Goal: Task Accomplishment & Management: Manage account settings

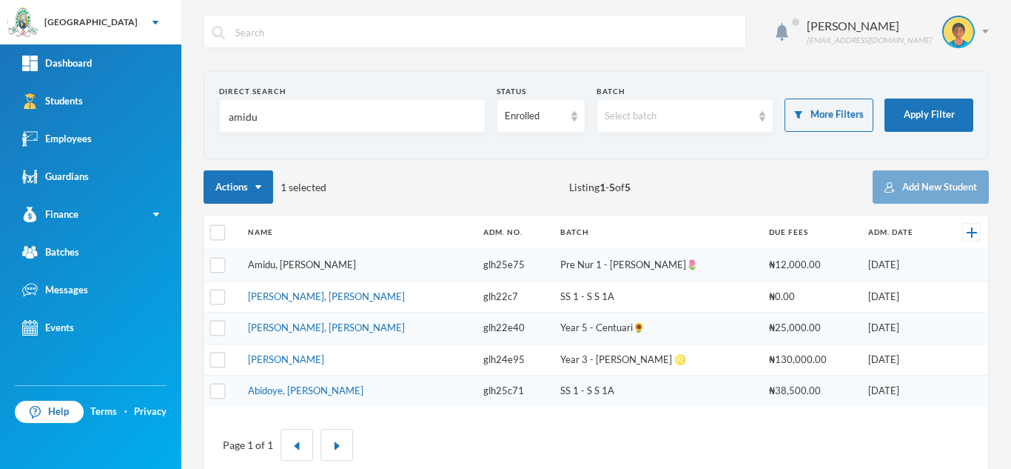
click at [304, 269] on link "Amidu, [PERSON_NAME]" at bounding box center [302, 264] width 108 height 12
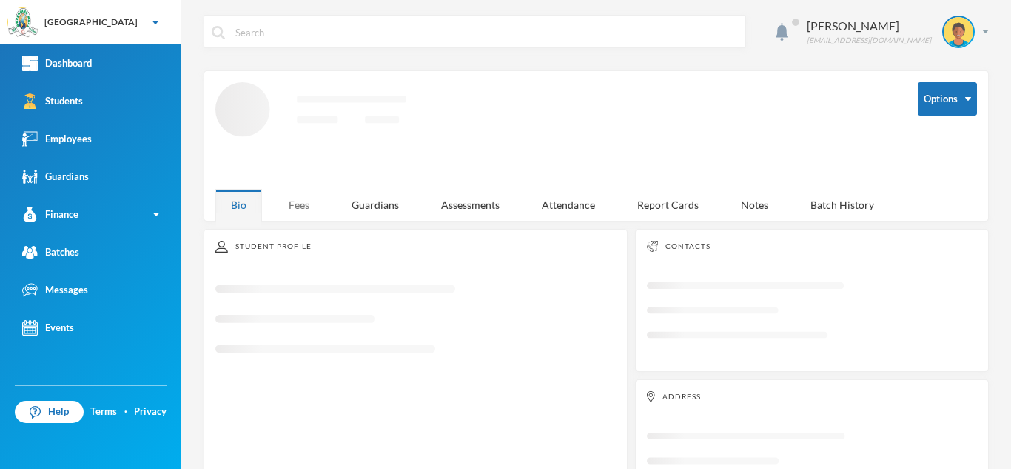
click at [301, 202] on div "Fees" at bounding box center [299, 205] width 52 height 32
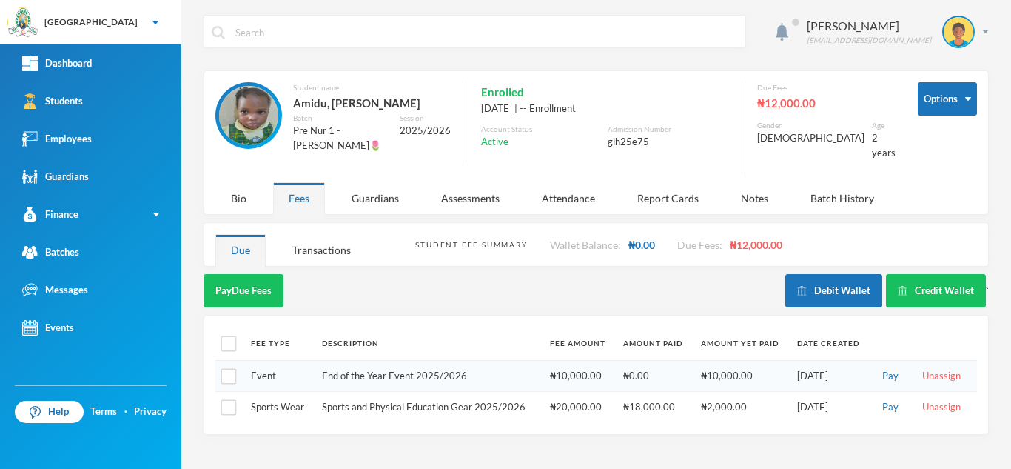
click at [300, 256] on div "Aderogba Olumide olumide.aderogba@greenlandhall.org Options Student name Amidu,…" at bounding box center [596, 234] width 830 height 469
click at [298, 235] on div "Transactions" at bounding box center [322, 250] width 90 height 32
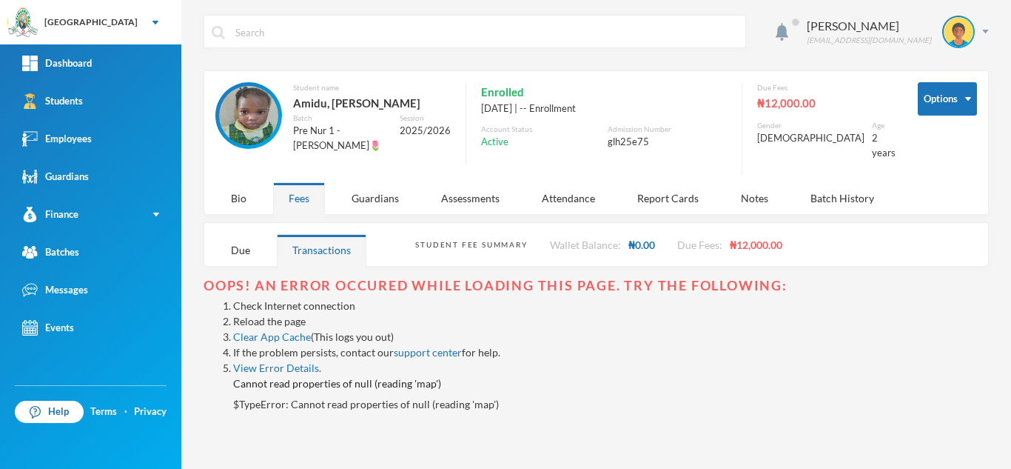
click at [261, 315] on link "Reload the page" at bounding box center [269, 321] width 73 height 13
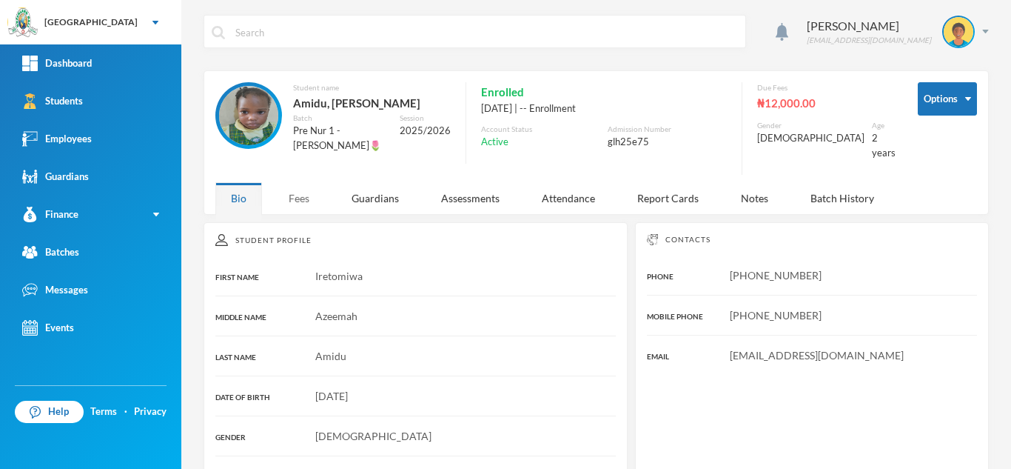
click at [303, 187] on div "Fees" at bounding box center [299, 198] width 52 height 32
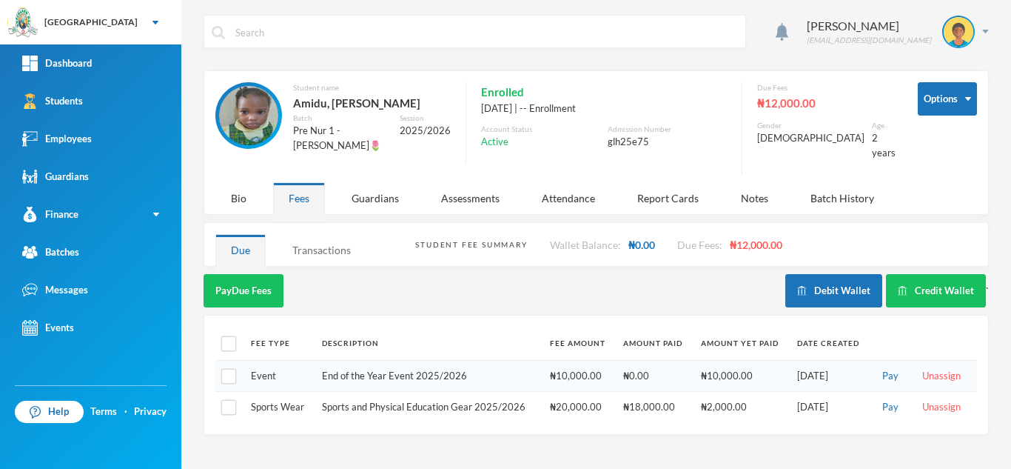
click at [328, 244] on div "Transactions" at bounding box center [322, 250] width 90 height 32
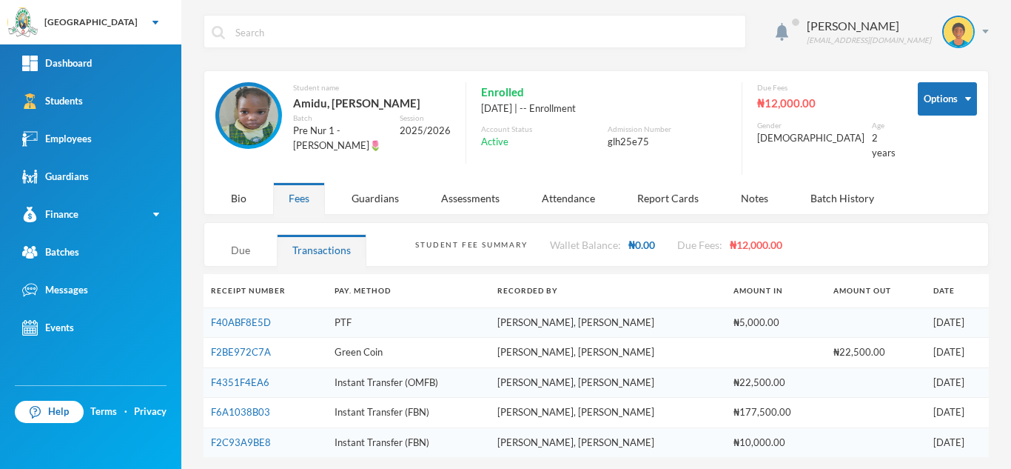
click at [244, 234] on div "Due" at bounding box center [240, 250] width 50 height 32
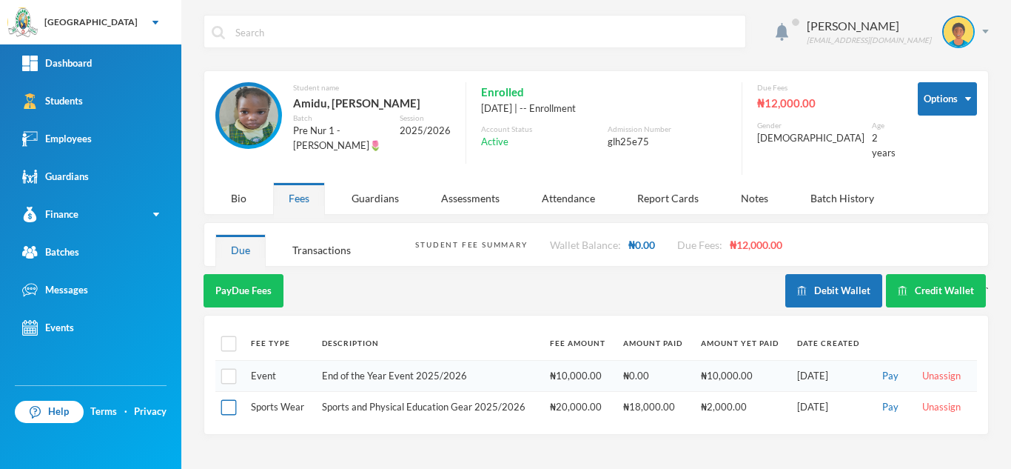
click at [230, 400] on input "checkbox" at bounding box center [229, 408] width 16 height 16
checkbox input "true"
click at [242, 274] on button "Pay Selected (1)" at bounding box center [249, 290] width 91 height 33
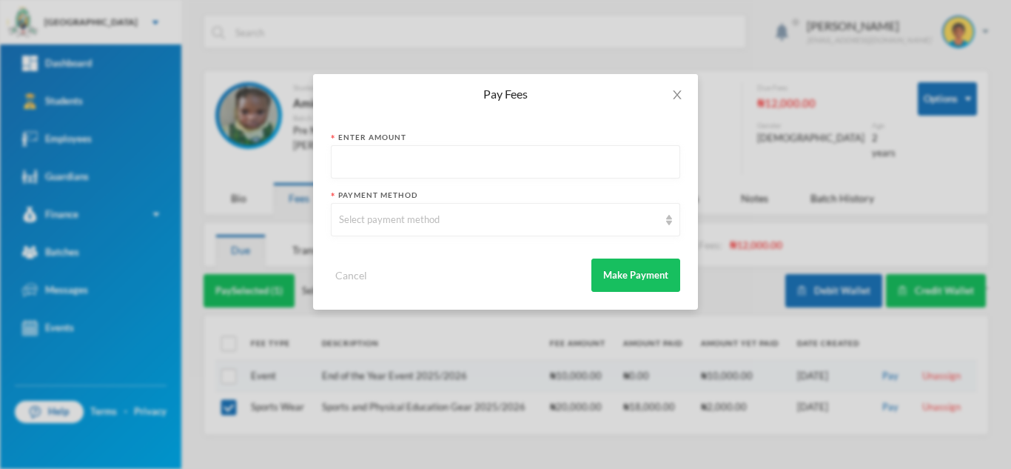
click at [400, 158] on input "text" at bounding box center [505, 162] width 333 height 33
type input "7000"
click at [417, 217] on div "Select payment method" at bounding box center [499, 219] width 320 height 15
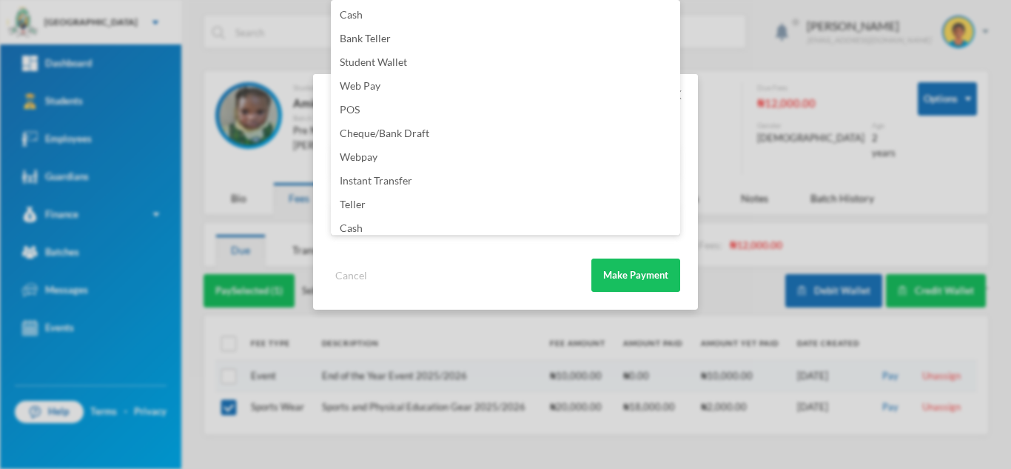
scroll to position [174, 0]
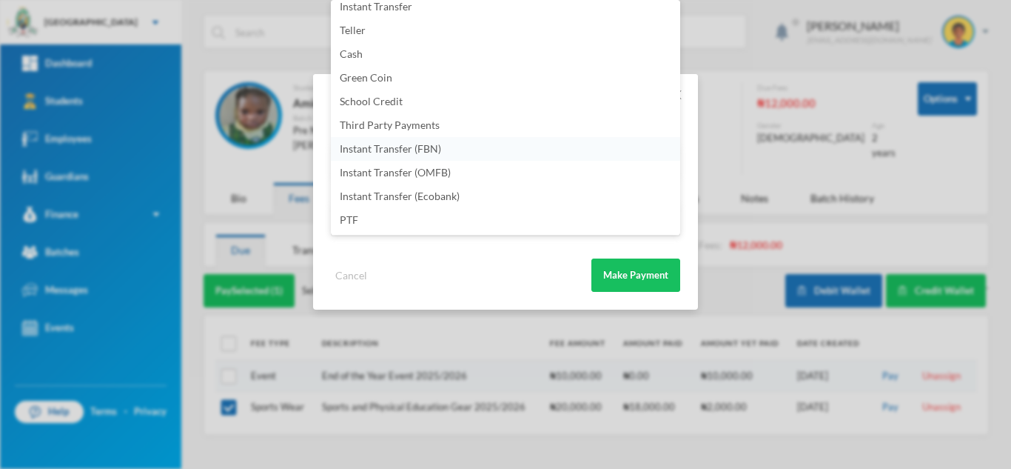
click at [419, 149] on span "Instant Transfer (FBN)" at bounding box center [390, 148] width 101 height 13
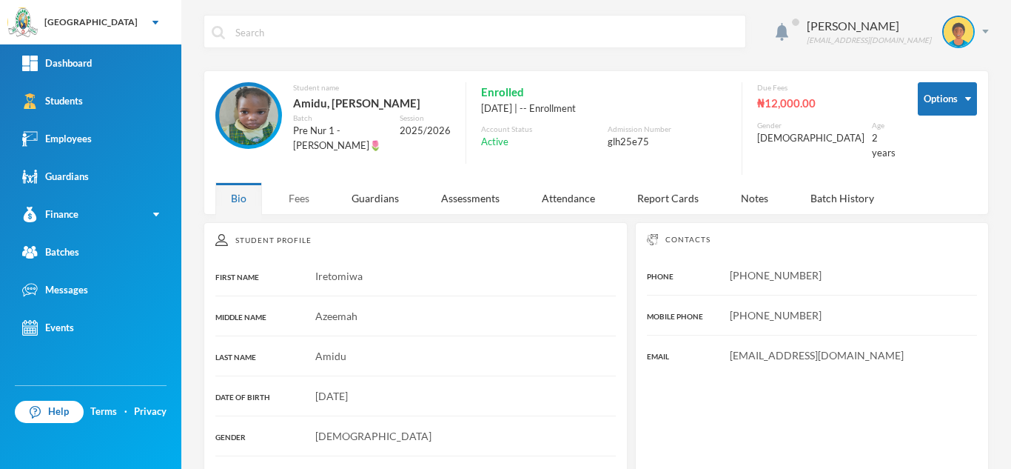
click at [303, 182] on div "Fees" at bounding box center [299, 198] width 52 height 32
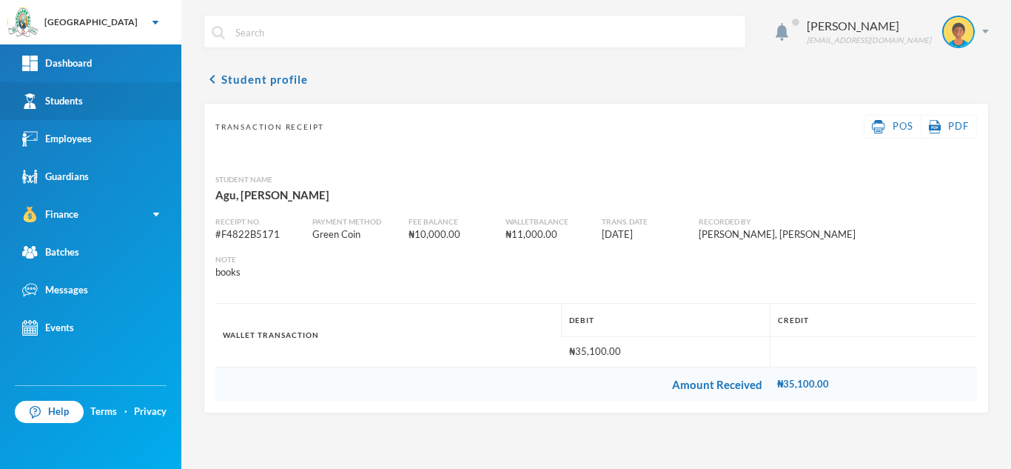
click at [85, 98] on link "Students" at bounding box center [90, 101] width 181 height 38
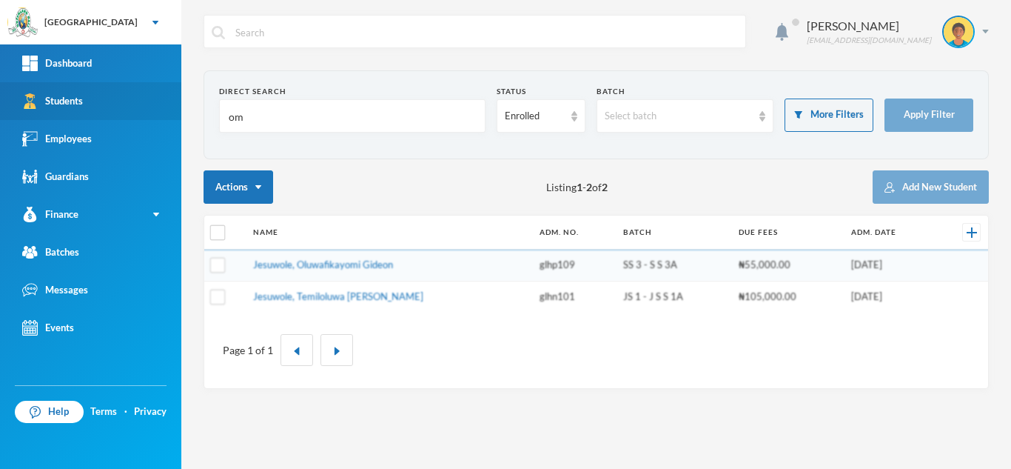
drag, startPoint x: 274, startPoint y: 120, endPoint x: 95, endPoint y: 110, distance: 179.4
click at [95, 110] on div "Greenland Hall Your Bluebic Account Greenland Hall Add a New School Dashboard S…" at bounding box center [505, 234] width 1011 height 469
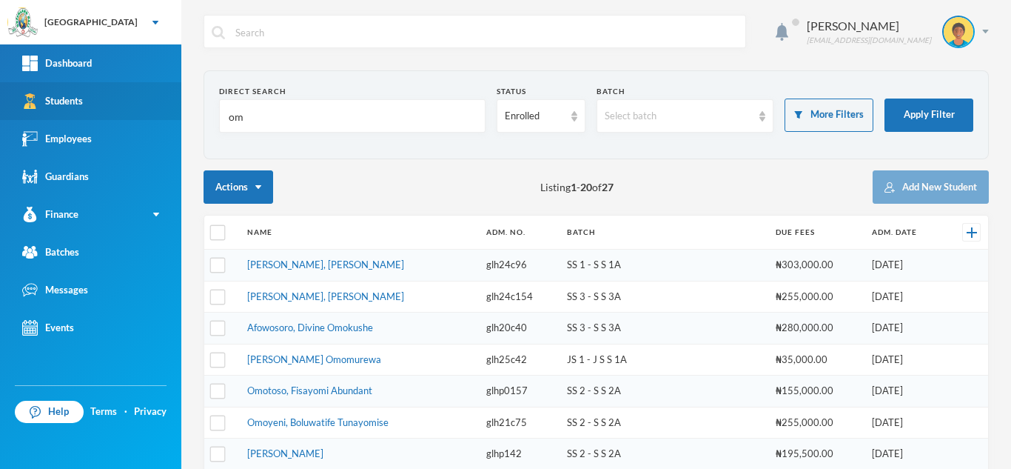
type input "o"
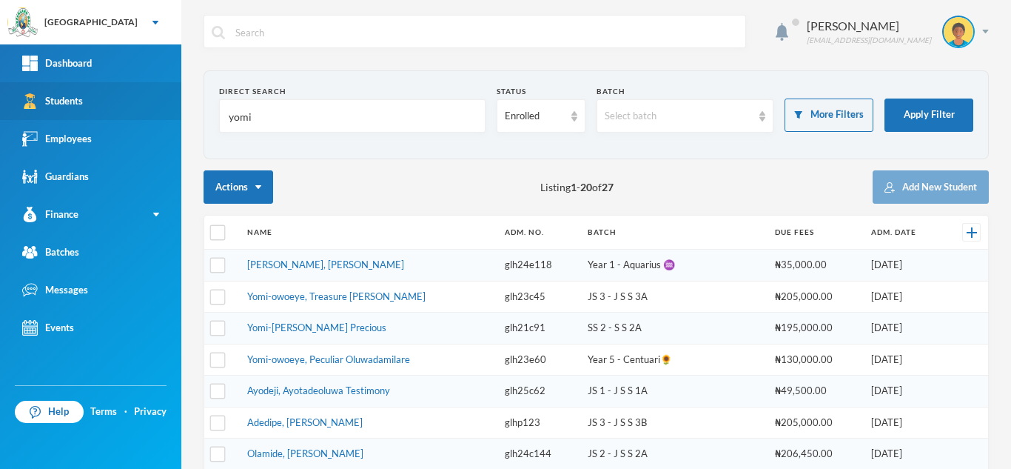
type input "yomi"
drag, startPoint x: 298, startPoint y: 116, endPoint x: 86, endPoint y: 116, distance: 212.4
click at [86, 116] on div "Greenland Hall Your Bluebic Account Greenland Hall Add a New School Dashboard S…" at bounding box center [505, 234] width 1011 height 469
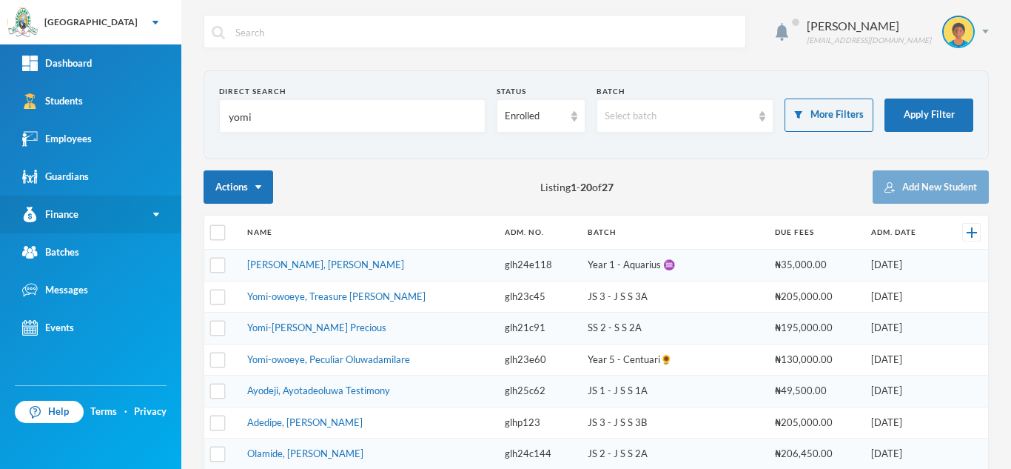
click at [93, 209] on link "Finance" at bounding box center [90, 214] width 181 height 38
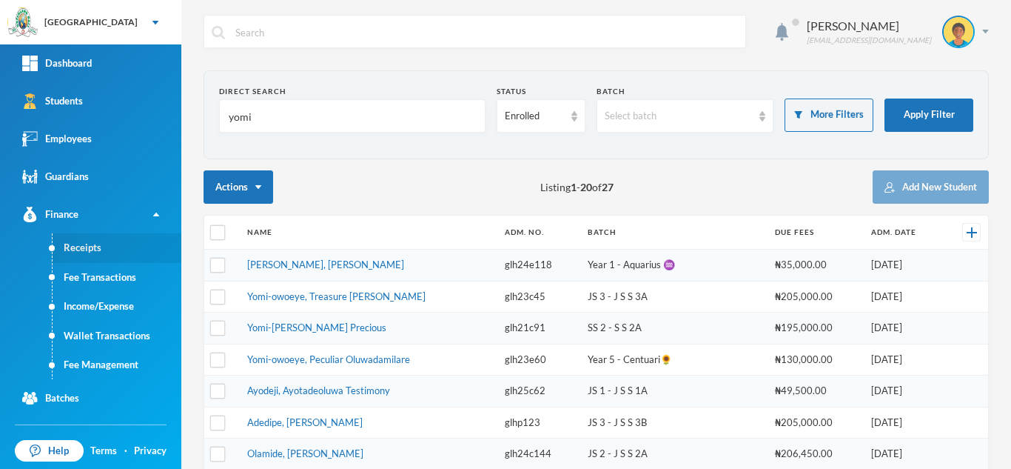
click at [90, 244] on link "Receipts" at bounding box center [117, 248] width 129 height 30
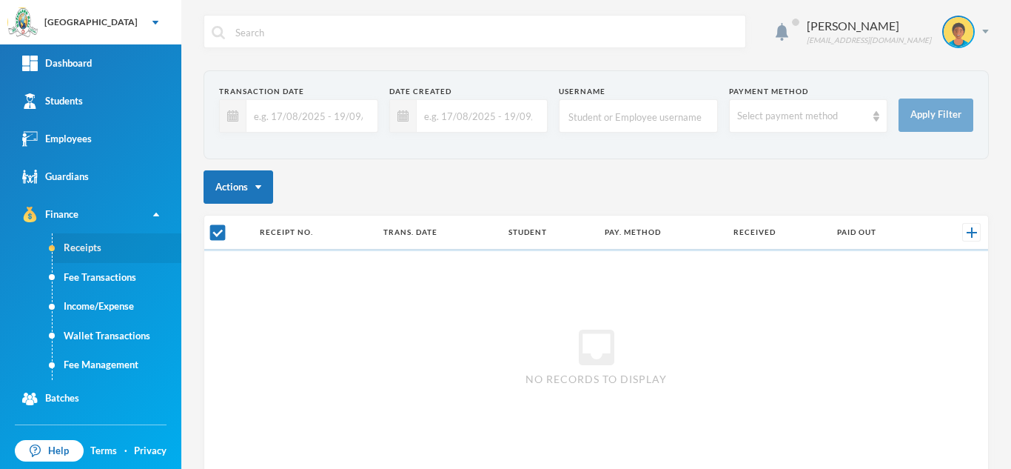
checkbox input "false"
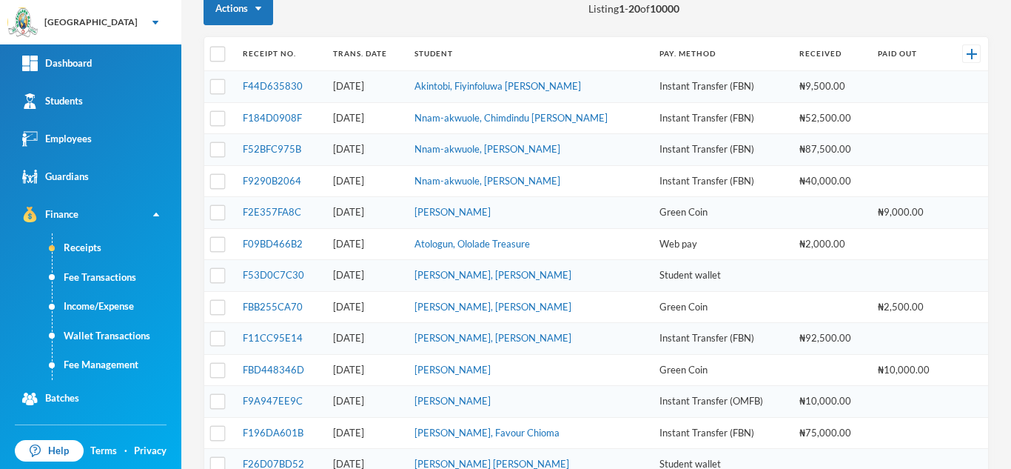
scroll to position [180, 0]
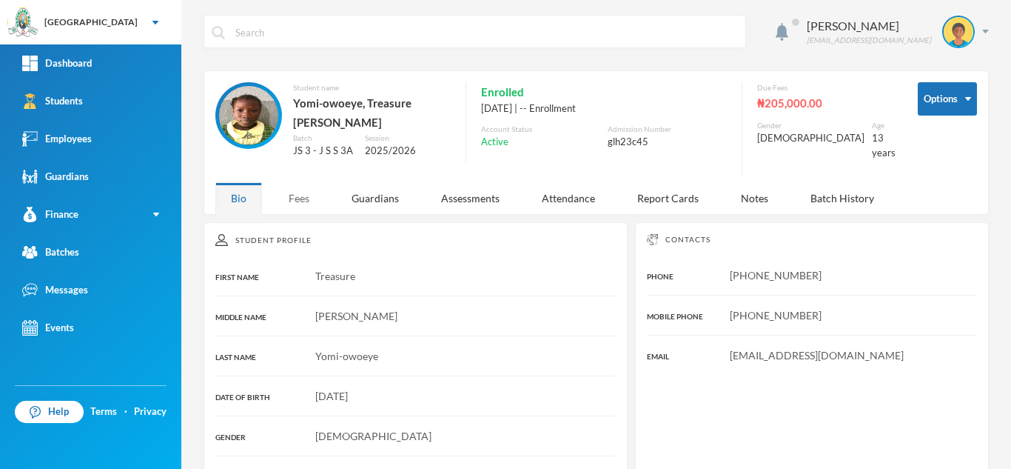
click at [302, 193] on div "Fees" at bounding box center [299, 198] width 52 height 32
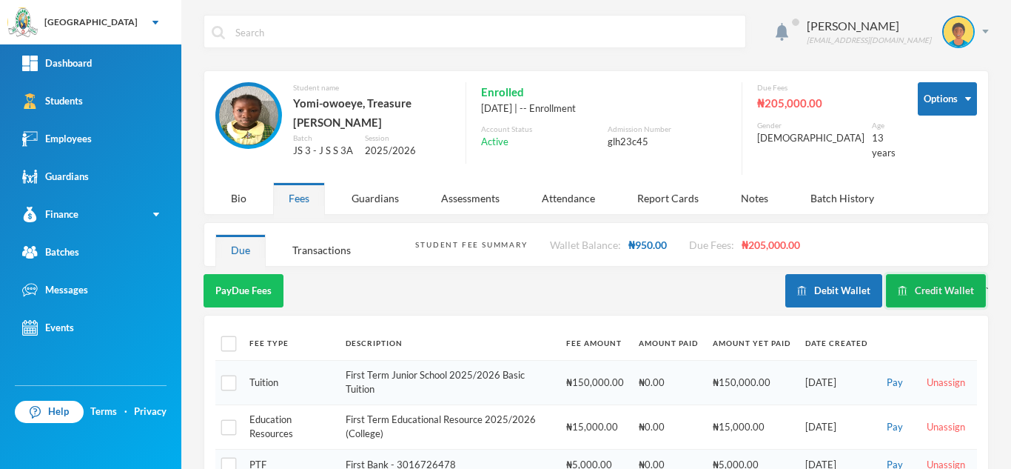
click at [930, 293] on button "Credit Wallet" at bounding box center [936, 290] width 100 height 33
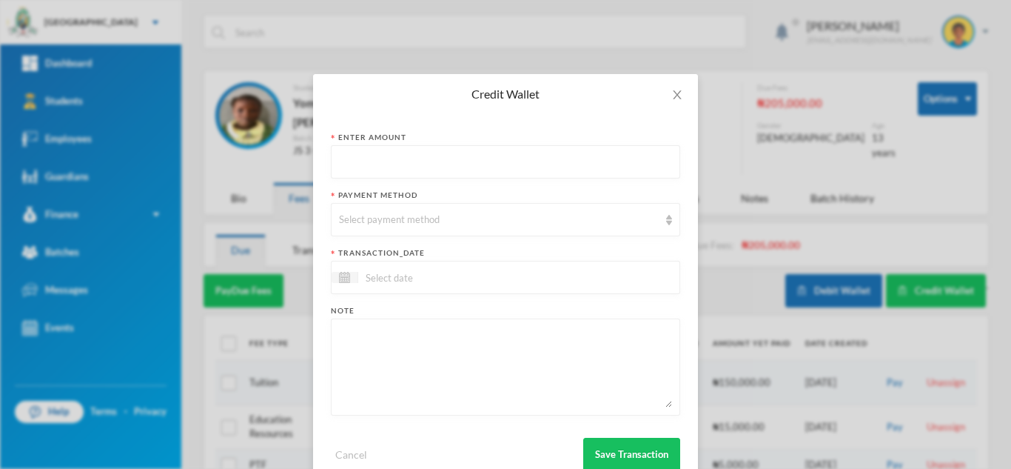
click at [466, 164] on input "text" at bounding box center [505, 162] width 333 height 33
type input "5000"
click at [424, 218] on div "Select payment method" at bounding box center [499, 219] width 320 height 15
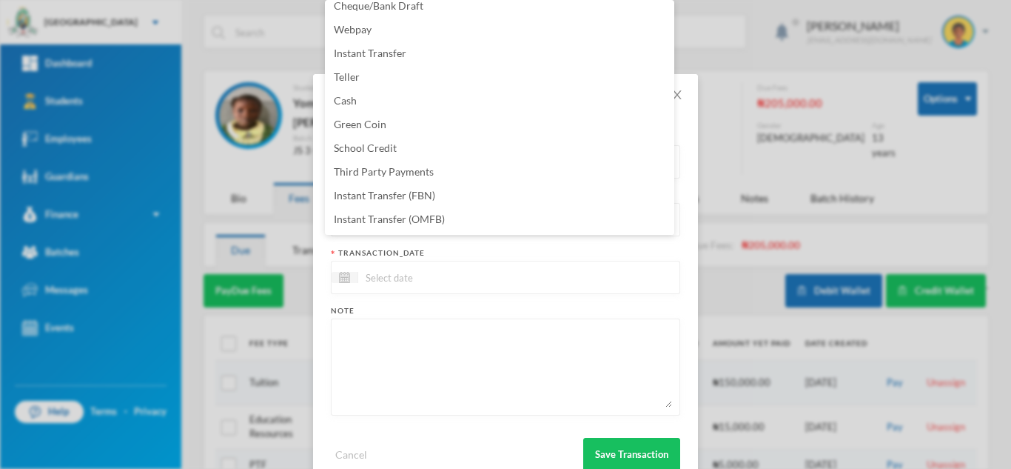
scroll to position [150, 0]
click at [495, 150] on li "Instant Transfer (FBN)" at bounding box center [499, 149] width 349 height 24
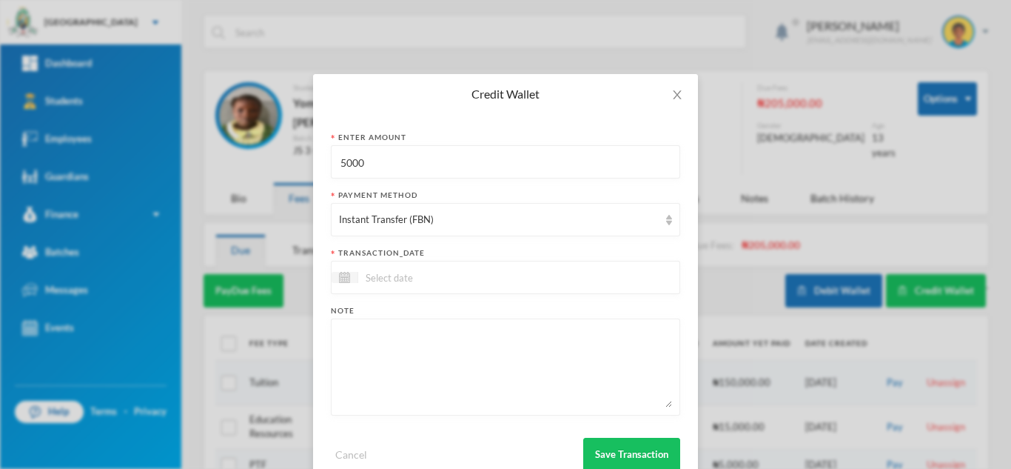
click at [462, 264] on div at bounding box center [505, 277] width 349 height 33
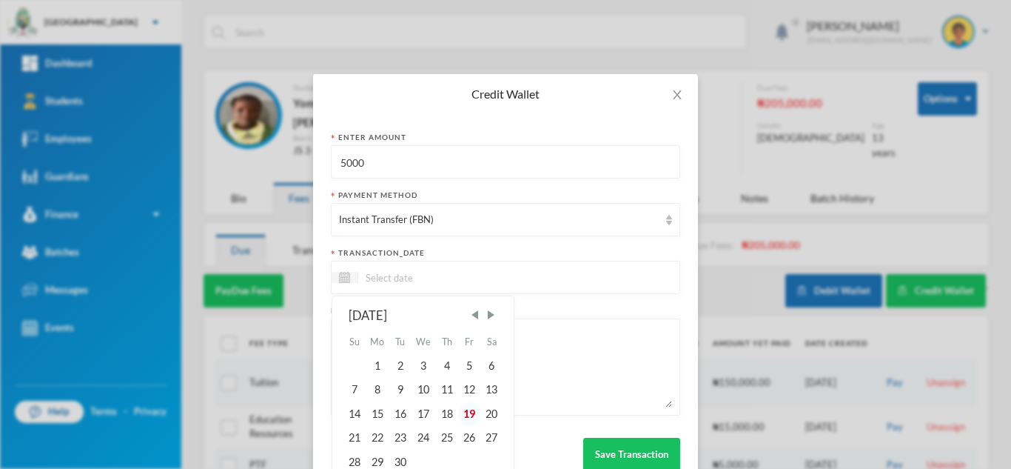
click at [461, 413] on div "19" at bounding box center [469, 414] width 22 height 24
type input "19/09/2025"
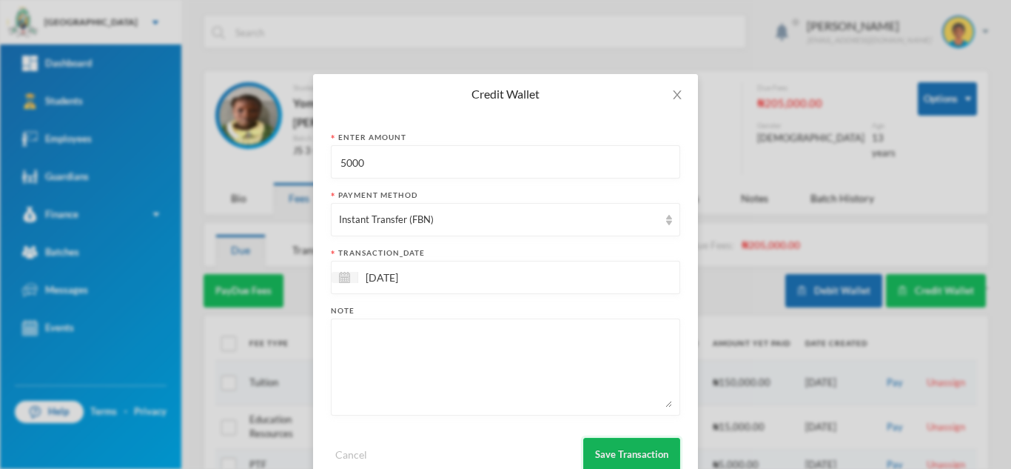
click at [610, 452] on button "Save Transaction" at bounding box center [631, 453] width 97 height 33
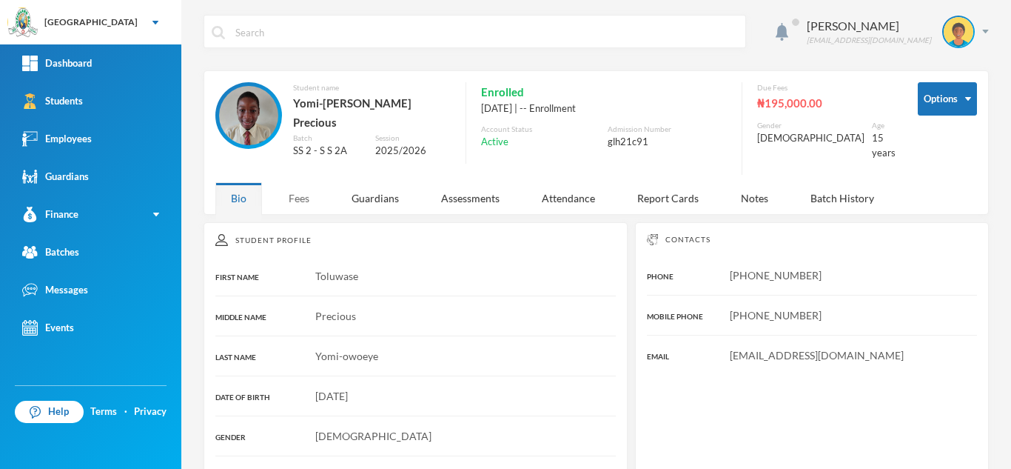
click at [303, 185] on div "Fees" at bounding box center [299, 198] width 52 height 32
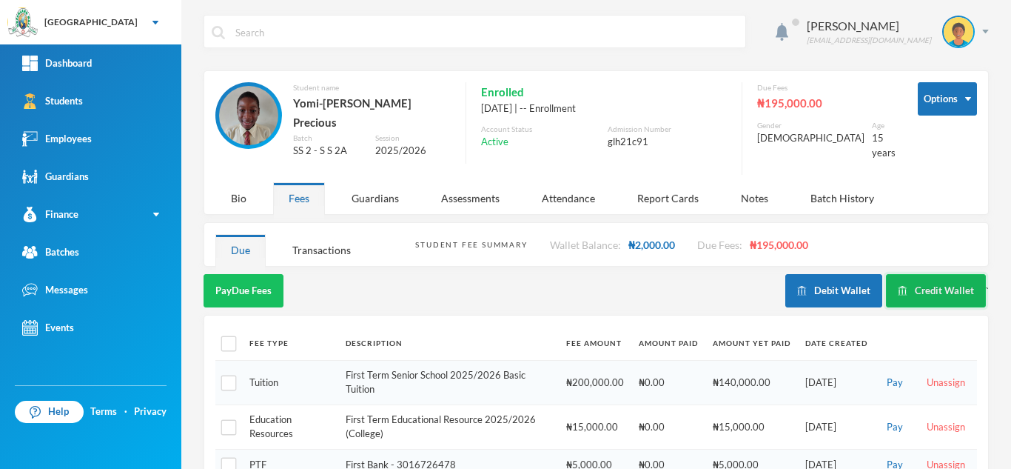
click at [920, 293] on button "Credit Wallet" at bounding box center [936, 290] width 100 height 33
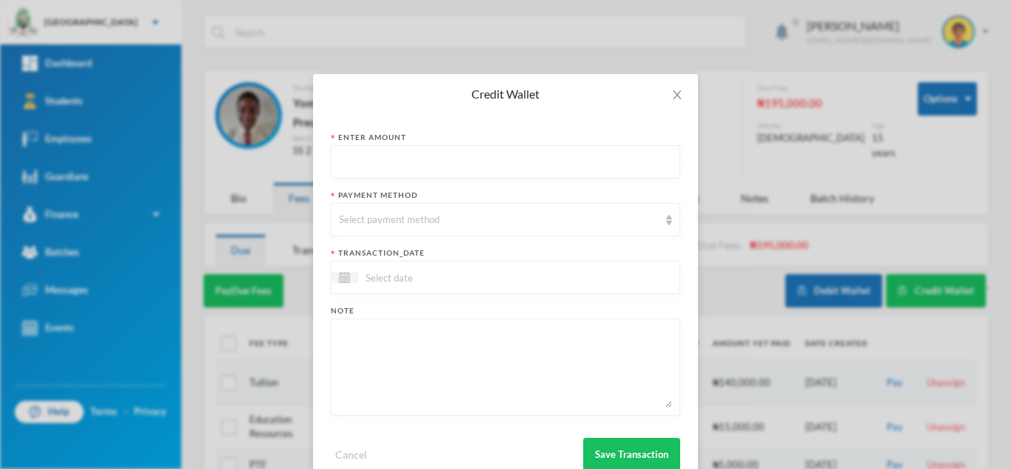
click at [418, 161] on input "text" at bounding box center [505, 162] width 333 height 33
type input "5000"
click at [395, 218] on div "Select payment method" at bounding box center [499, 219] width 320 height 15
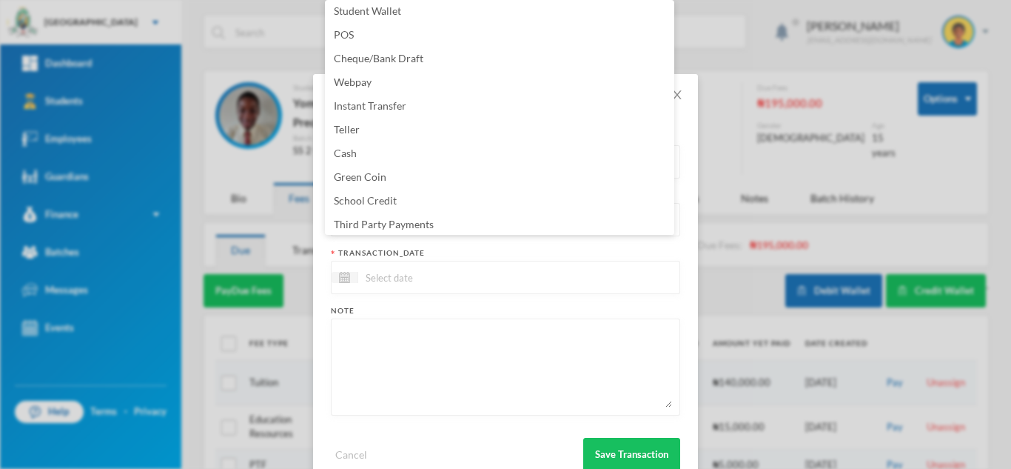
scroll to position [150, 0]
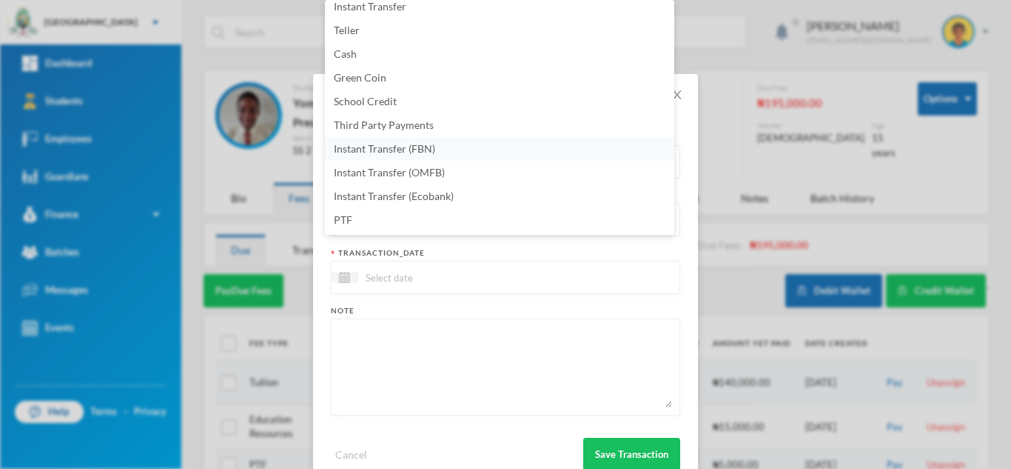
click at [460, 150] on li "Instant Transfer (FBN)" at bounding box center [499, 149] width 349 height 24
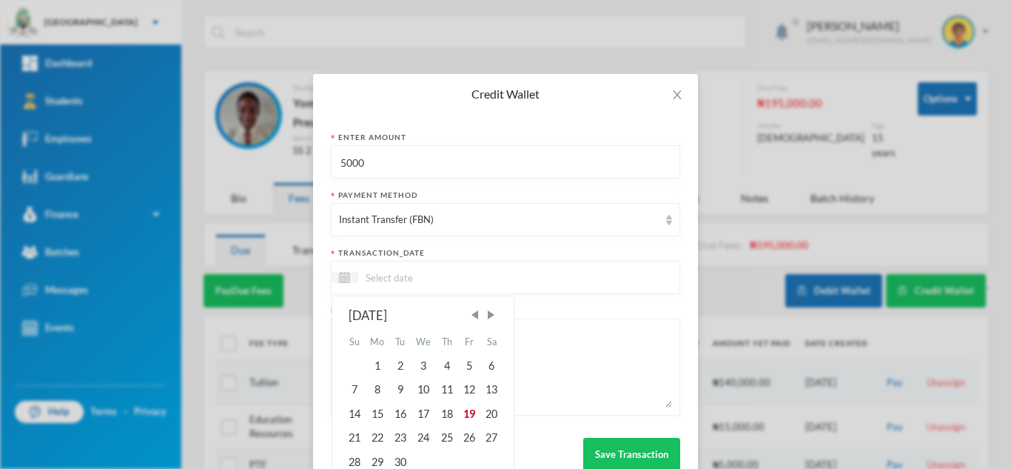
click at [438, 269] on input at bounding box center [420, 277] width 124 height 17
click at [464, 413] on div "19" at bounding box center [469, 414] width 22 height 24
type input "[DATE]"
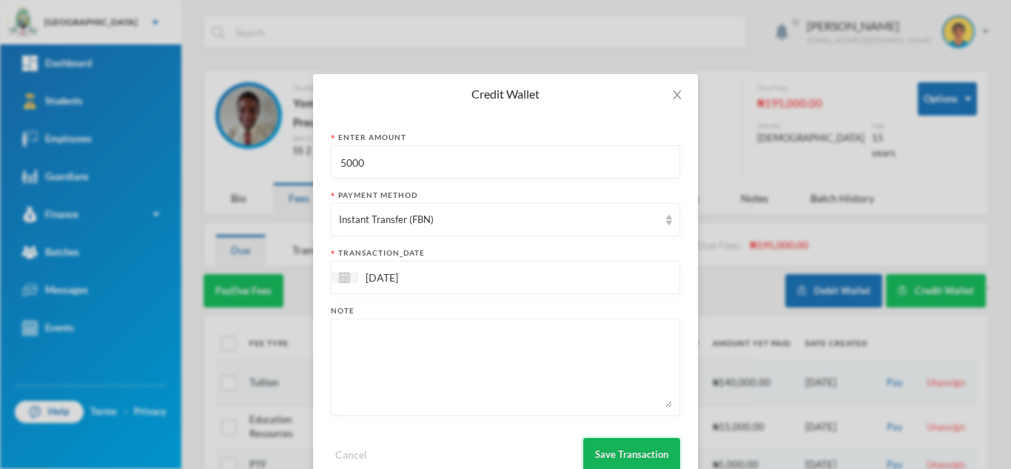
click at [631, 452] on button "Save Transaction" at bounding box center [631, 453] width 97 height 33
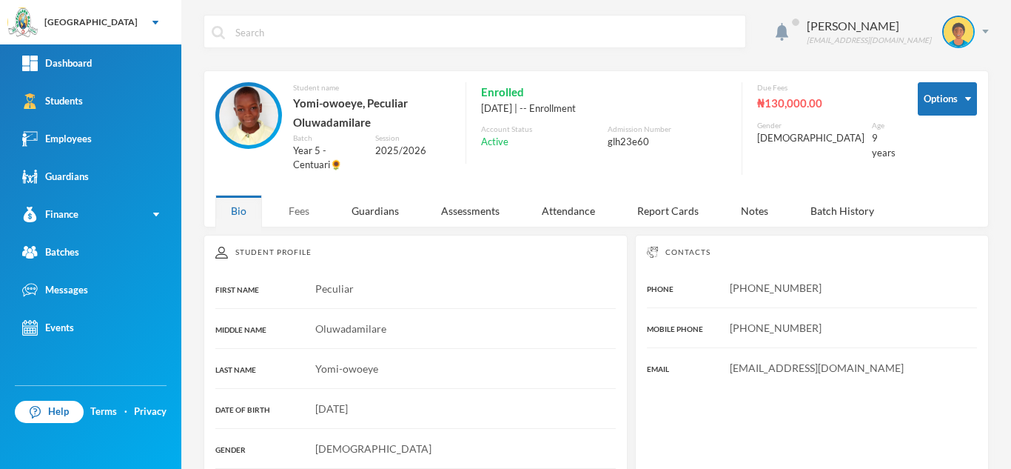
click at [290, 209] on div "Fees" at bounding box center [299, 211] width 52 height 32
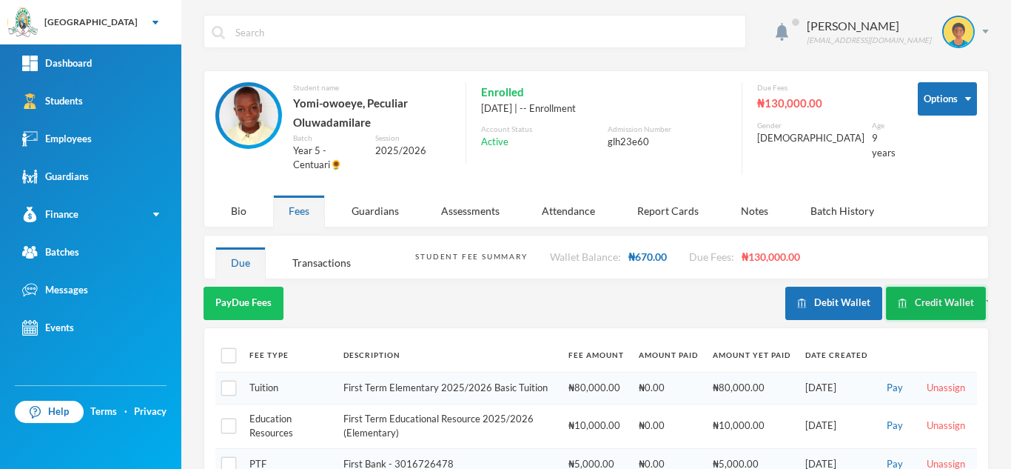
click at [918, 303] on button "Credit Wallet" at bounding box center [936, 302] width 100 height 33
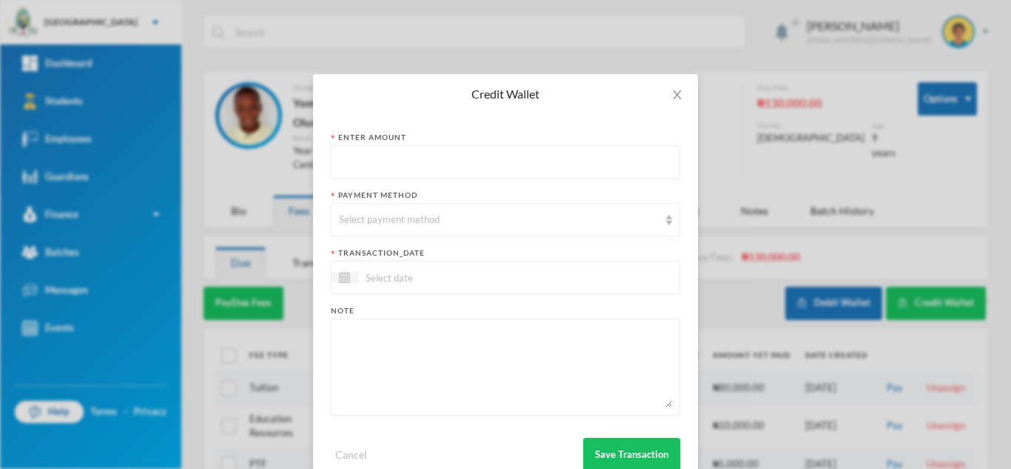
click at [551, 161] on input "text" at bounding box center [505, 162] width 333 height 33
type input "5000"
click at [503, 229] on div "Select payment method" at bounding box center [505, 219] width 349 height 33
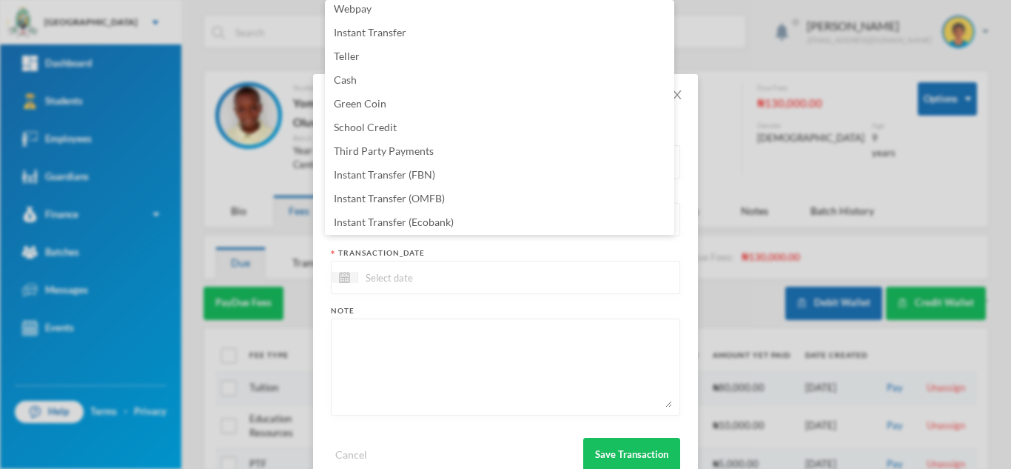
scroll to position [150, 0]
click at [473, 141] on li "Instant Transfer (FBN)" at bounding box center [499, 149] width 349 height 24
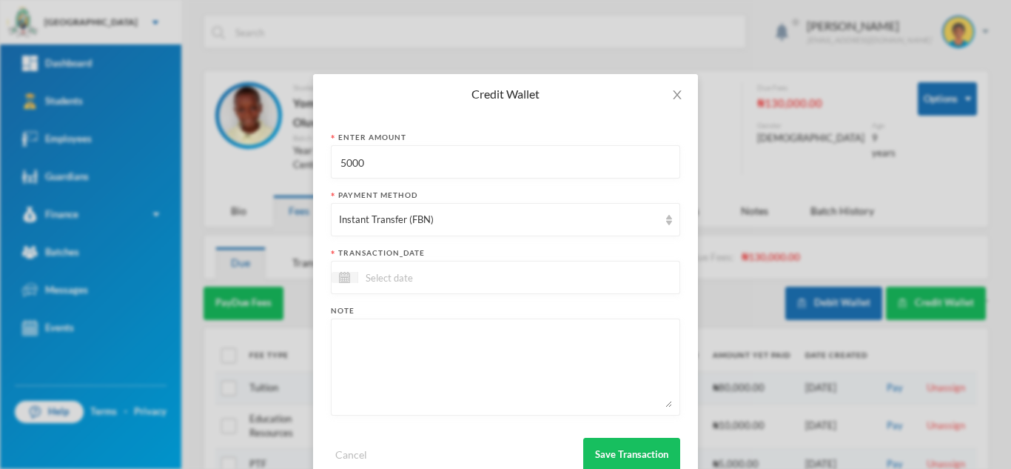
click at [488, 275] on div at bounding box center [505, 277] width 349 height 33
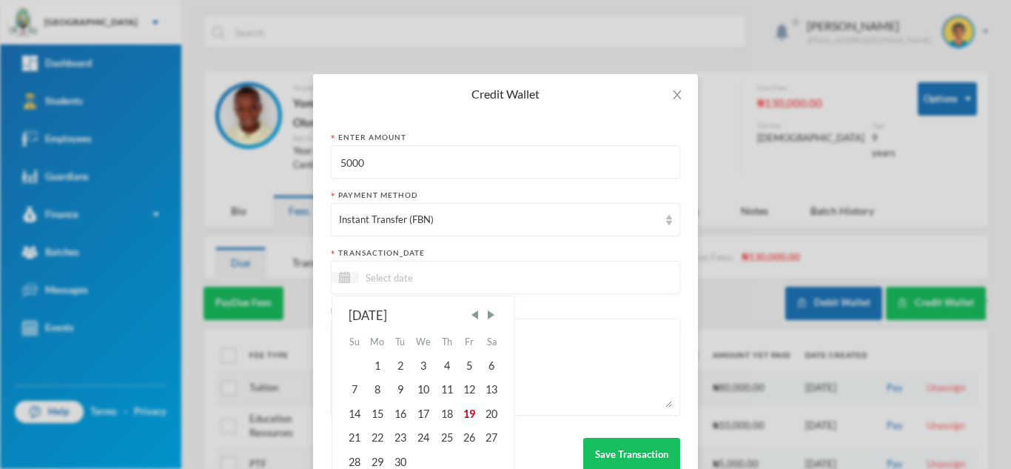
click at [460, 412] on div "19" at bounding box center [469, 414] width 22 height 24
type input "[DATE]"
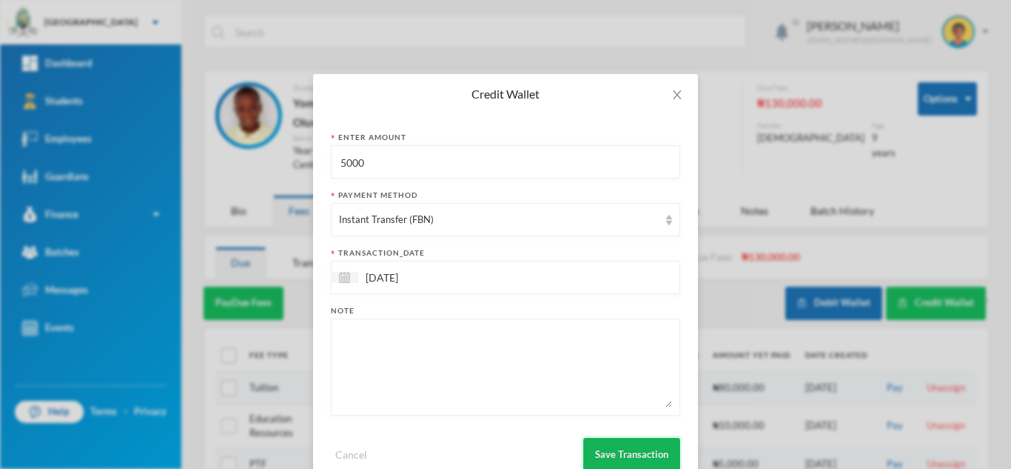
click at [591, 449] on button "Save Transaction" at bounding box center [631, 453] width 97 height 33
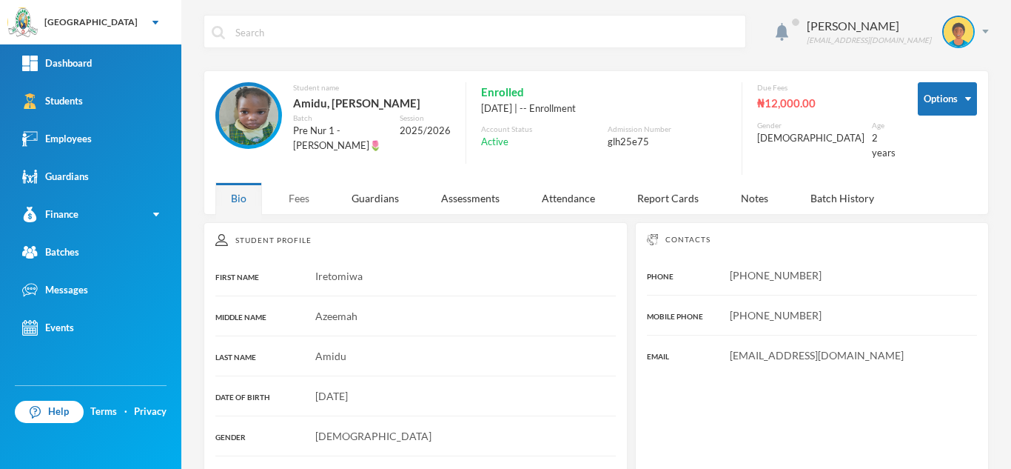
click at [313, 188] on div "Fees" at bounding box center [299, 198] width 52 height 32
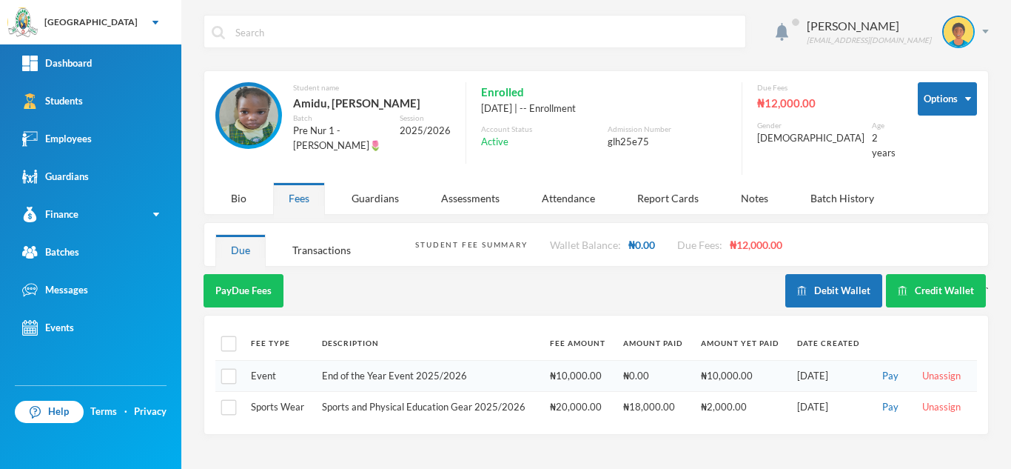
click at [239, 399] on td at bounding box center [229, 407] width 28 height 31
click at [227, 400] on input "checkbox" at bounding box center [229, 408] width 16 height 16
checkbox input "true"
click at [247, 274] on button "Pay Selected (1)" at bounding box center [249, 290] width 91 height 33
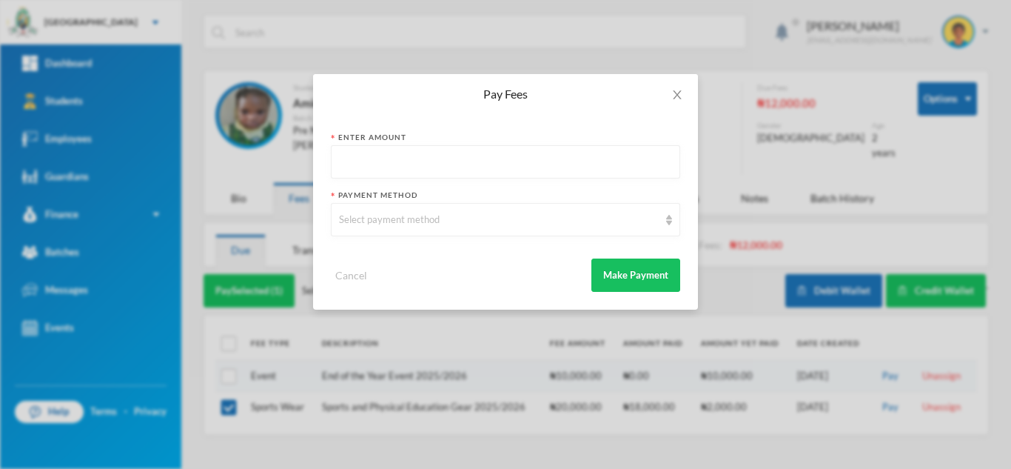
click at [509, 170] on input "text" at bounding box center [505, 162] width 333 height 33
type input "7000"
click at [412, 210] on div "Select payment method" at bounding box center [505, 219] width 349 height 33
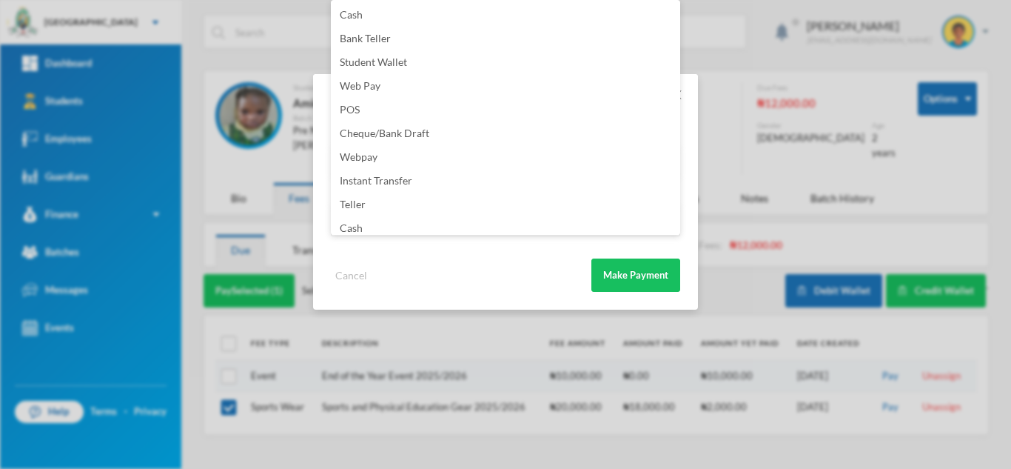
click at [720, 36] on div "Pay Fees Enter Amount 7000 Payment Method Select payment method Cancel Make Pay…" at bounding box center [505, 234] width 1011 height 469
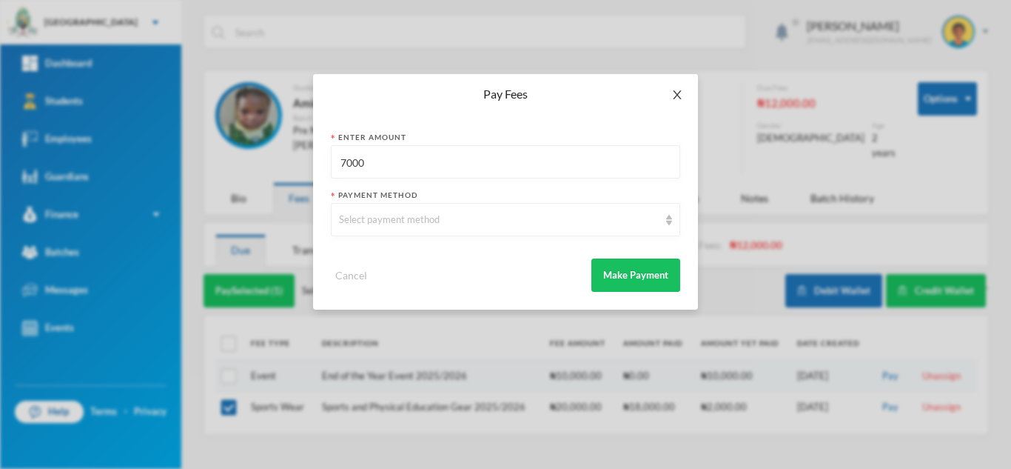
click at [669, 97] on span "Close" at bounding box center [677, 94] width 41 height 41
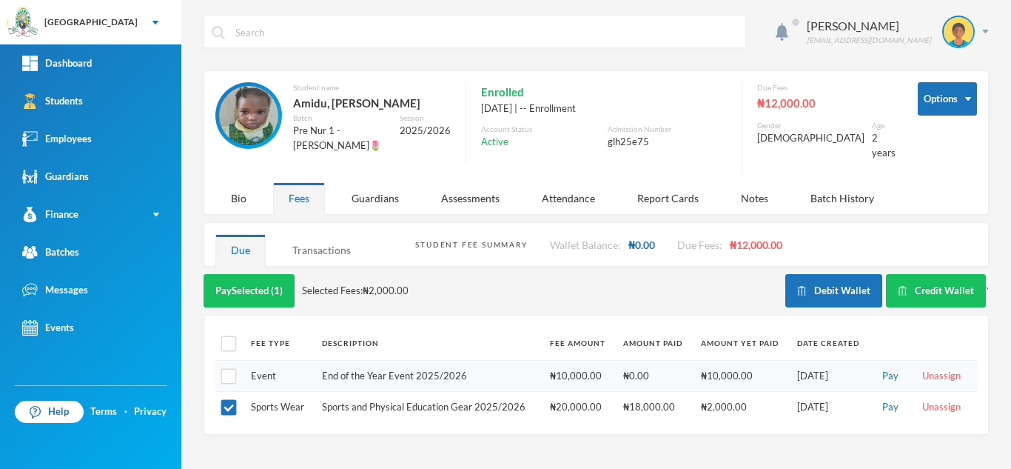
click at [335, 235] on div "Transactions" at bounding box center [322, 250] width 90 height 32
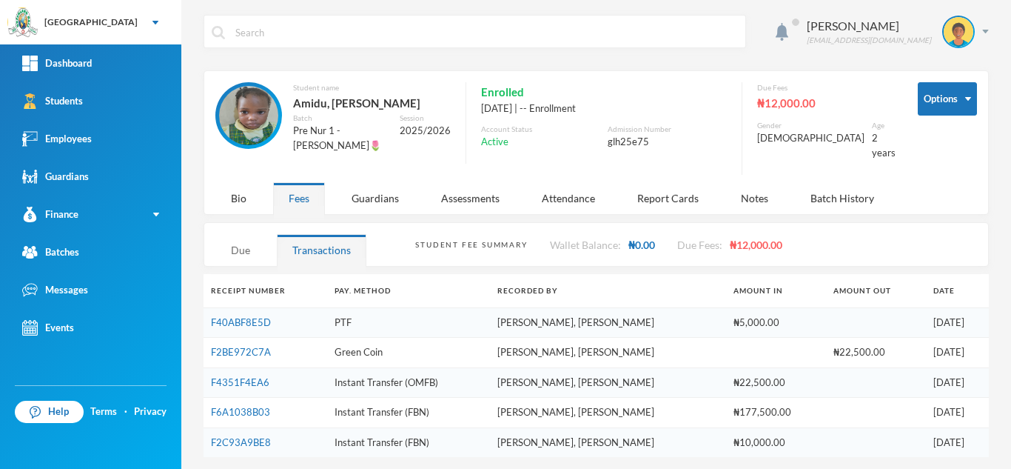
click at [246, 238] on div "Due" at bounding box center [240, 250] width 50 height 32
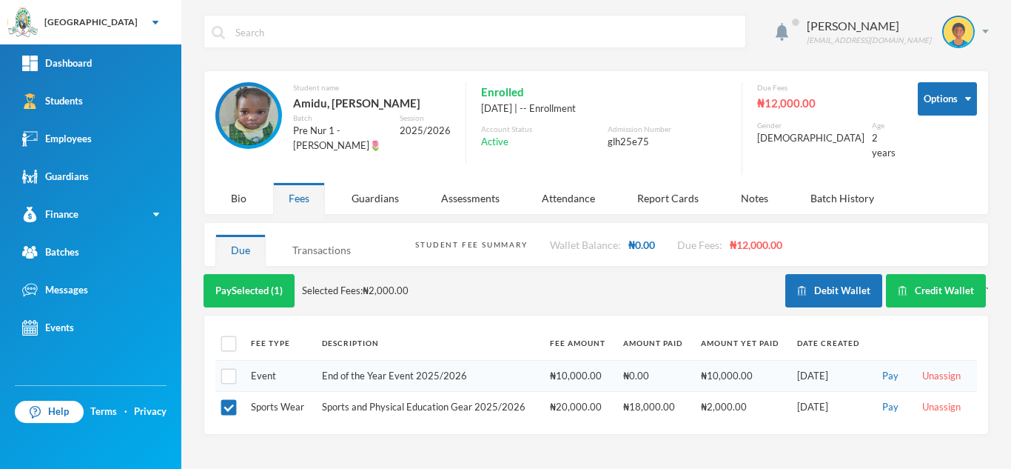
click at [332, 234] on div "Transactions" at bounding box center [322, 250] width 90 height 32
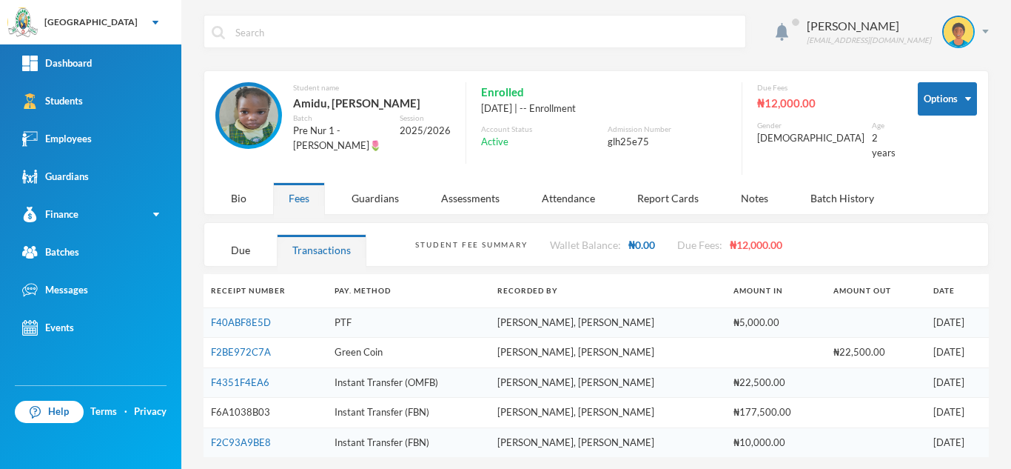
click at [244, 406] on link "F6A1038B03" at bounding box center [240, 412] width 59 height 12
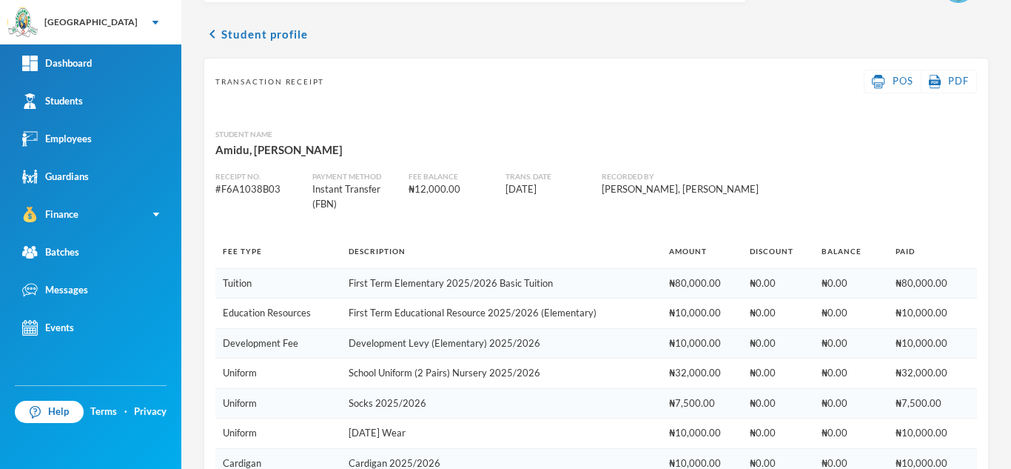
scroll to position [1, 0]
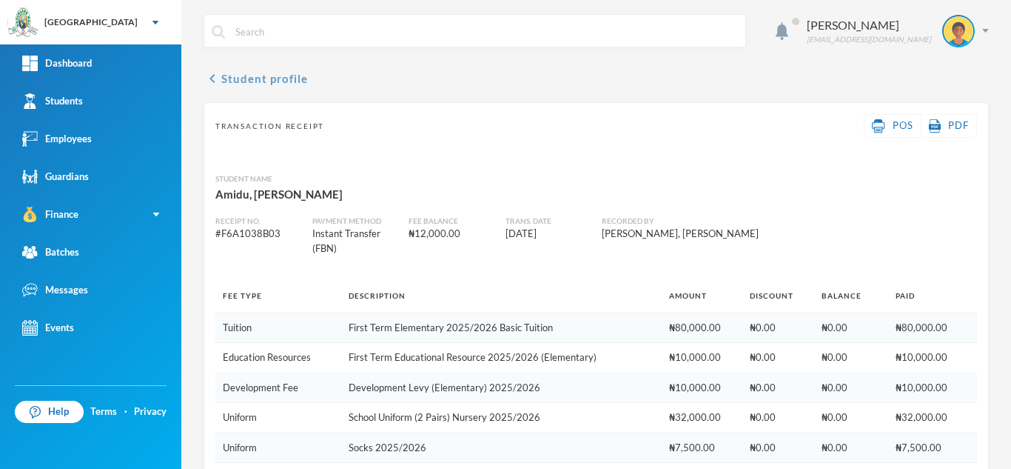
click at [249, 85] on button "chevron_left Student profile" at bounding box center [256, 79] width 104 height 18
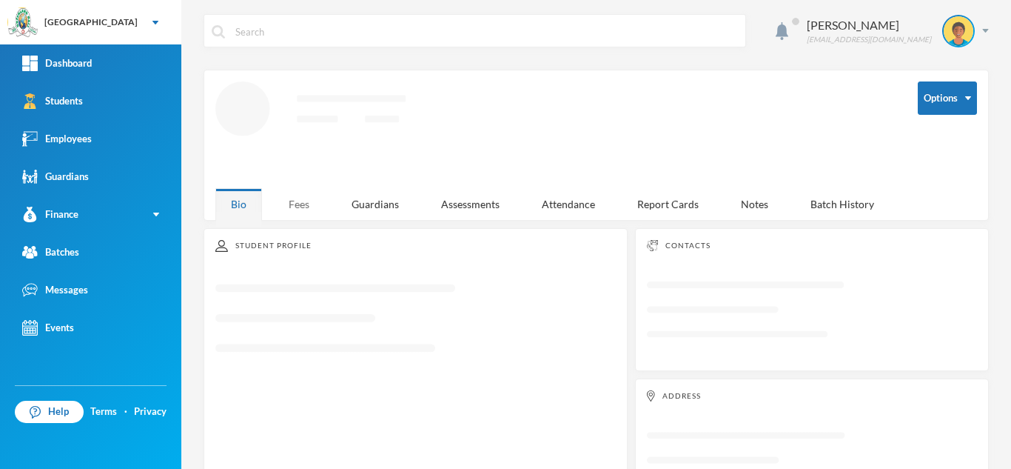
click at [289, 195] on div "Fees" at bounding box center [299, 204] width 52 height 32
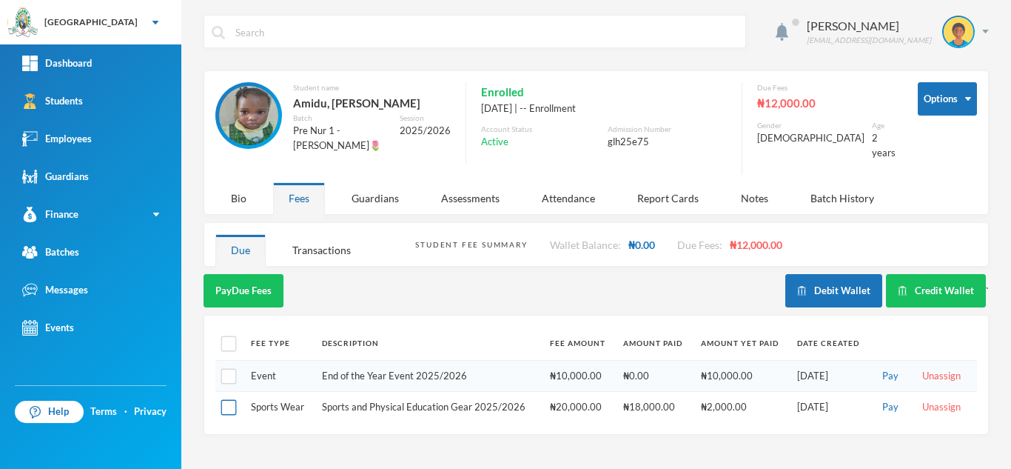
click at [225, 400] on input "checkbox" at bounding box center [229, 408] width 16 height 16
checkbox input "true"
click at [245, 283] on button "Pay Selected (1)" at bounding box center [249, 290] width 91 height 33
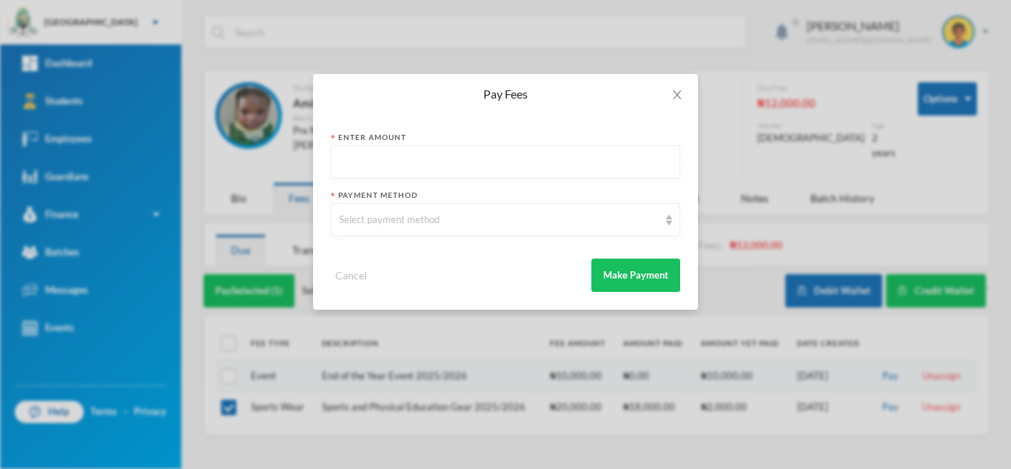
click at [373, 176] on input "text" at bounding box center [505, 162] width 333 height 33
type input "7000"
click at [395, 221] on div "Select payment method" at bounding box center [499, 219] width 320 height 15
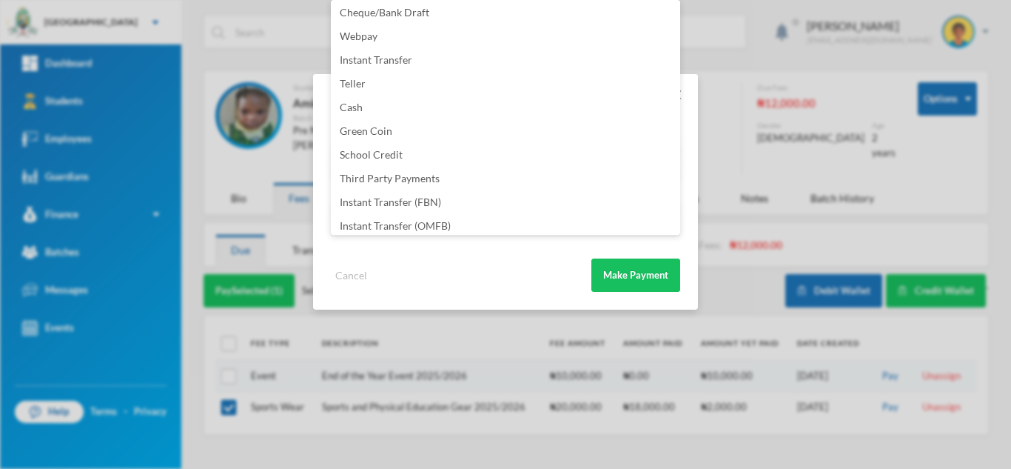
scroll to position [174, 0]
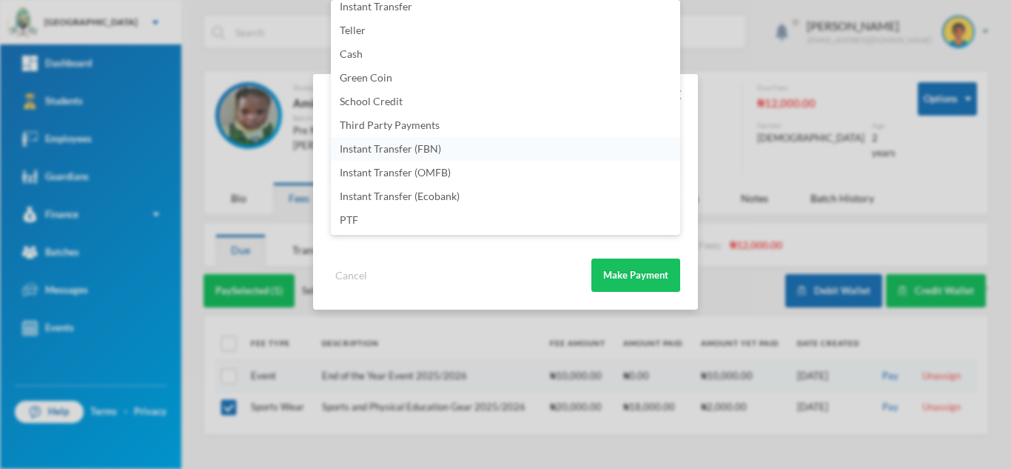
click at [459, 145] on li "Instant Transfer (FBN)" at bounding box center [505, 149] width 349 height 24
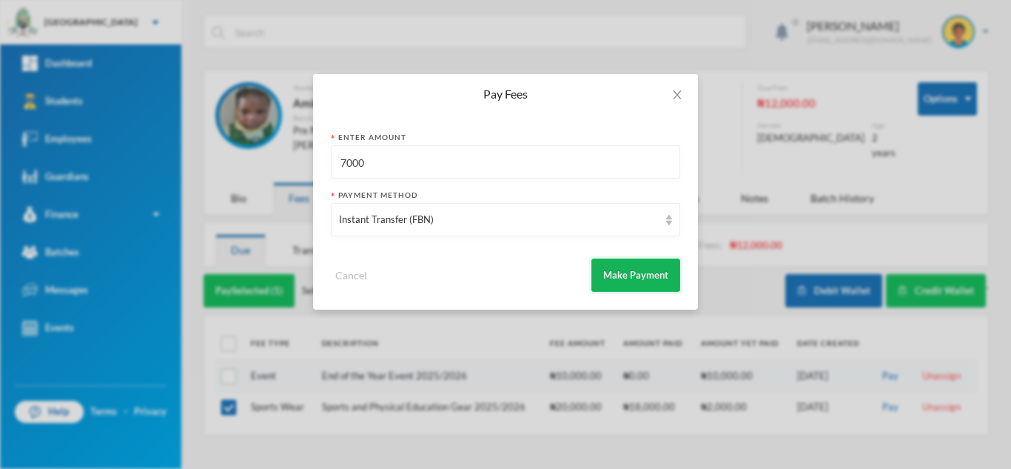
click at [618, 266] on button "Make Payment" at bounding box center [635, 274] width 89 height 33
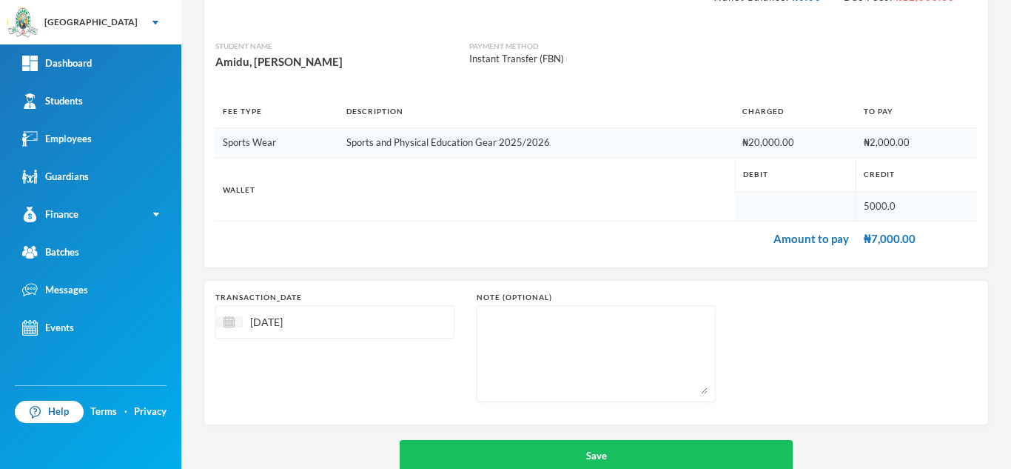
scroll to position [158, 0]
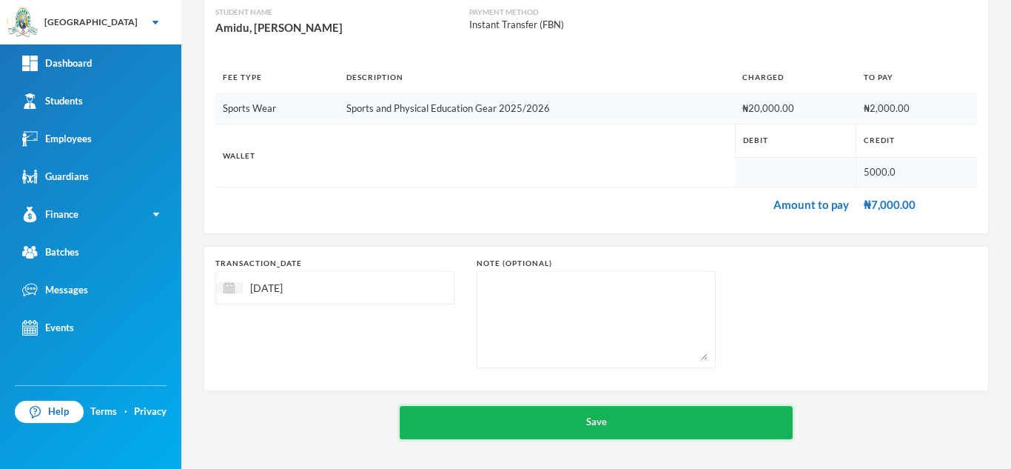
click at [568, 415] on button "Save" at bounding box center [596, 422] width 393 height 33
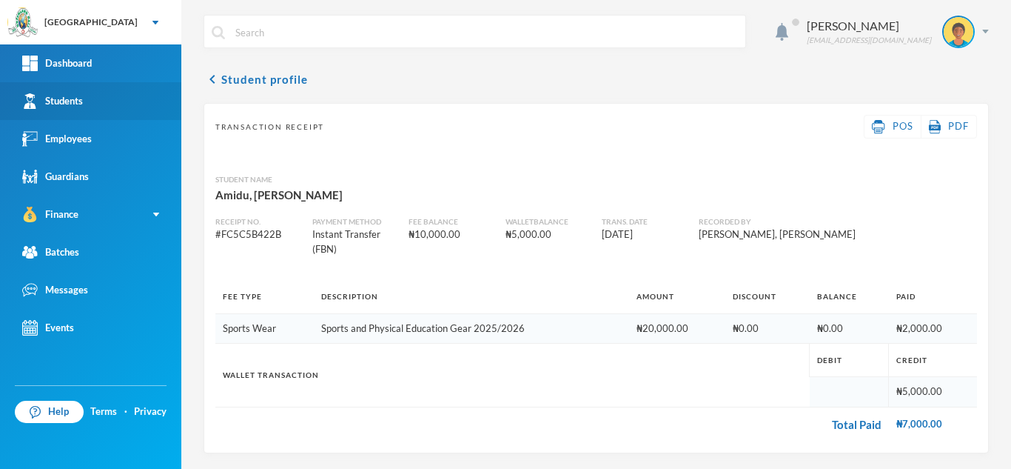
click at [110, 99] on link "Students" at bounding box center [90, 101] width 181 height 38
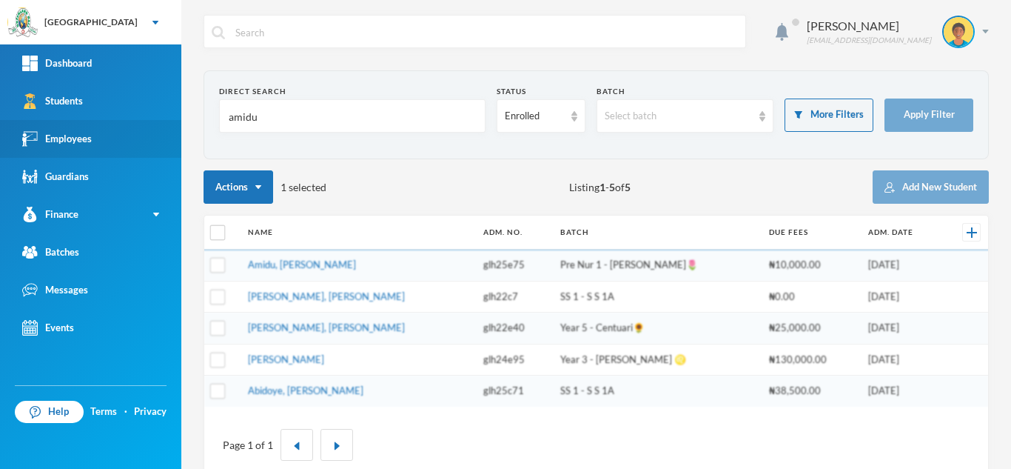
drag, startPoint x: 285, startPoint y: 113, endPoint x: 136, endPoint y: 127, distance: 149.5
click at [136, 127] on div "Greenland Hall Your Bluebic Account Greenland Hall Add a New School Dashboard S…" at bounding box center [505, 234] width 1011 height 469
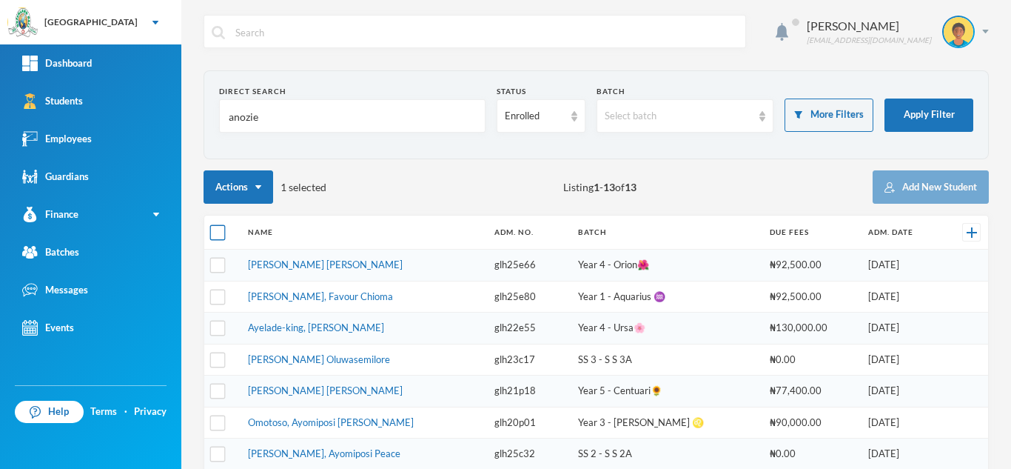
type input "anozie"
click at [212, 238] on input "checkbox" at bounding box center [218, 233] width 16 height 16
checkbox input "true"
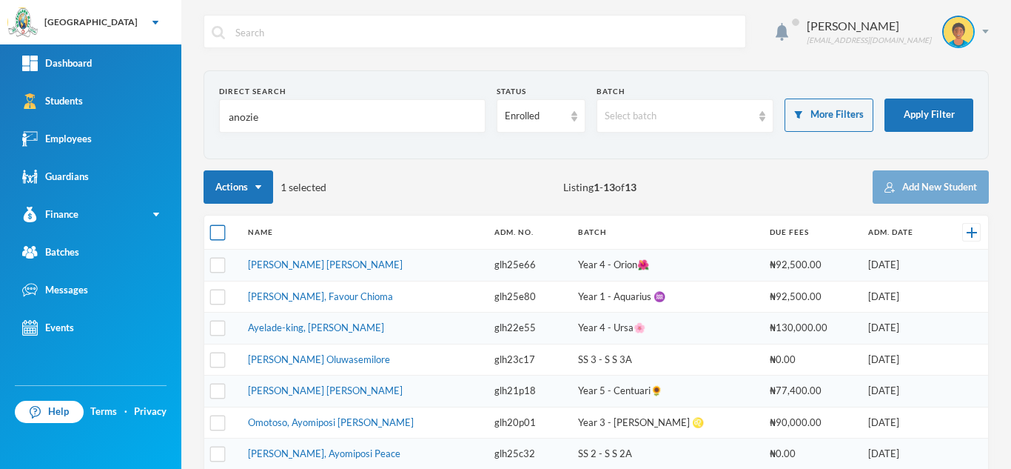
checkbox input "true"
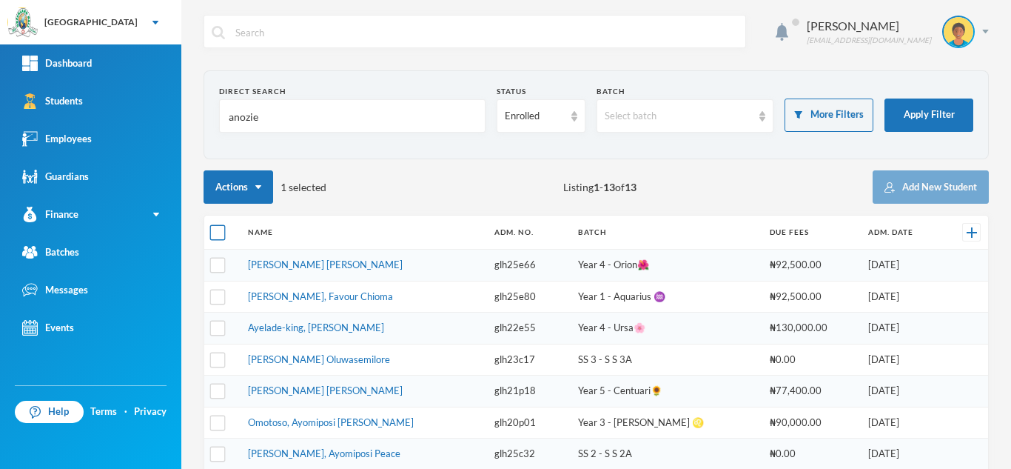
checkbox input "true"
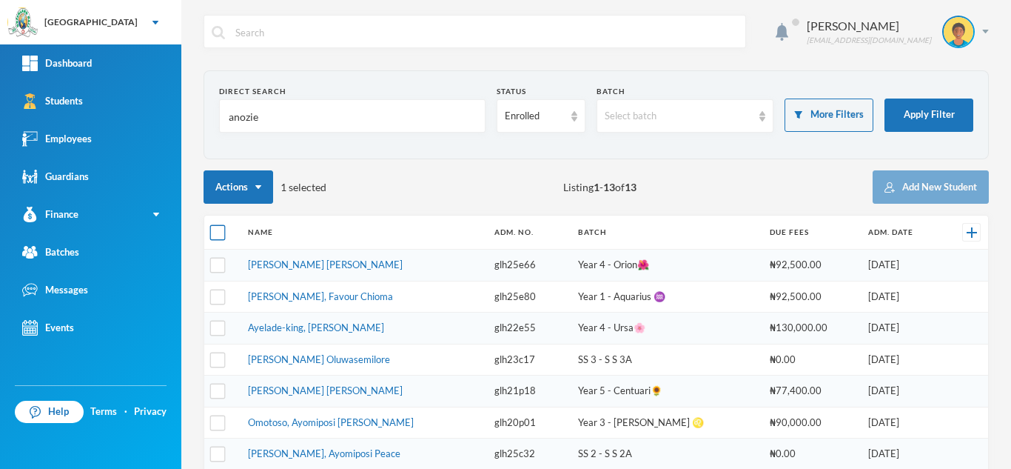
checkbox input "true"
click at [221, 237] on input "checkbox" at bounding box center [218, 233] width 16 height 16
checkbox input "false"
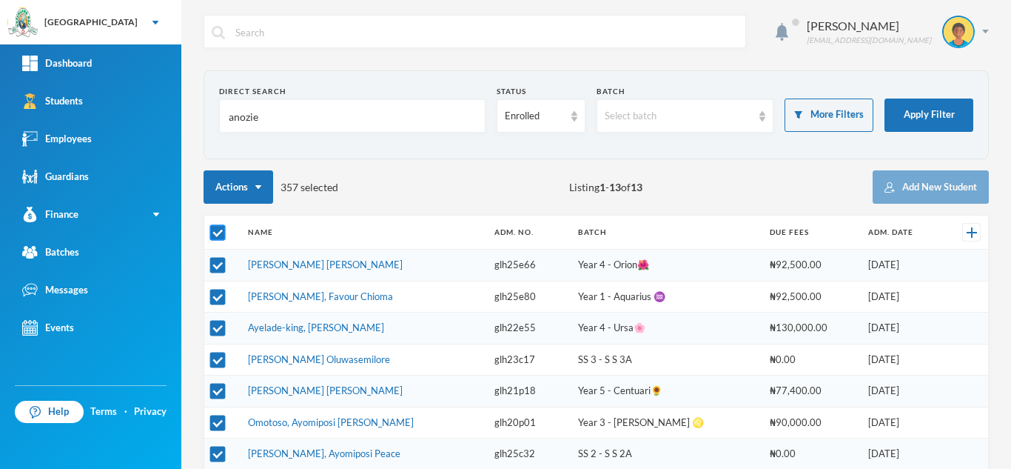
checkbox input "false"
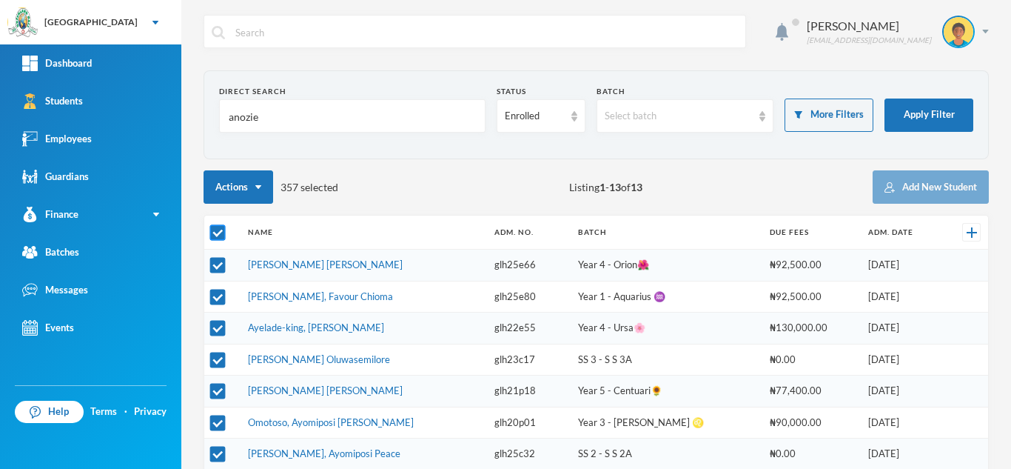
checkbox input "false"
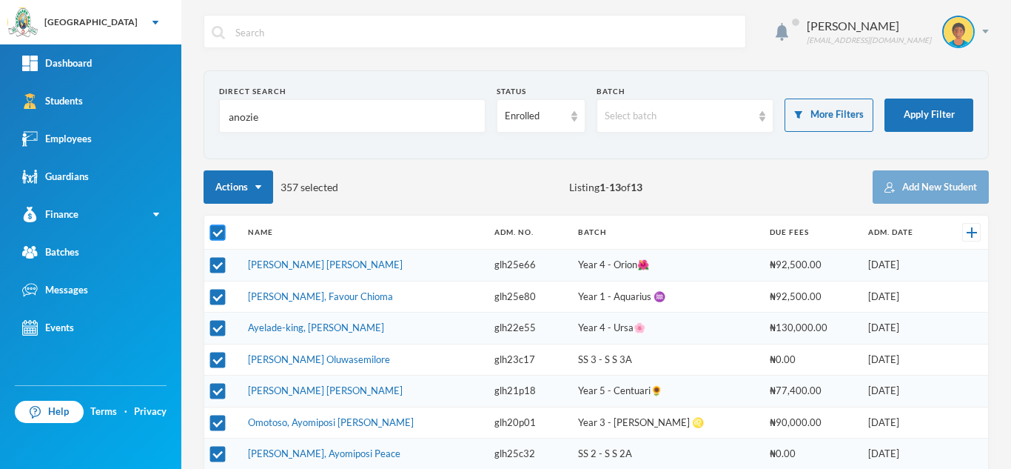
checkbox input "false"
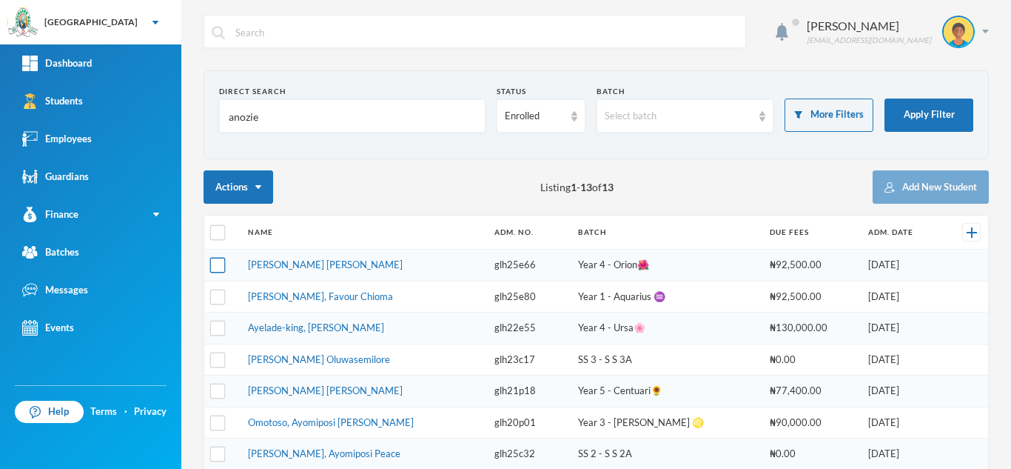
click at [220, 264] on input "checkbox" at bounding box center [218, 266] width 16 height 16
checkbox input "true"
click at [218, 296] on input "checkbox" at bounding box center [218, 297] width 16 height 16
checkbox input "true"
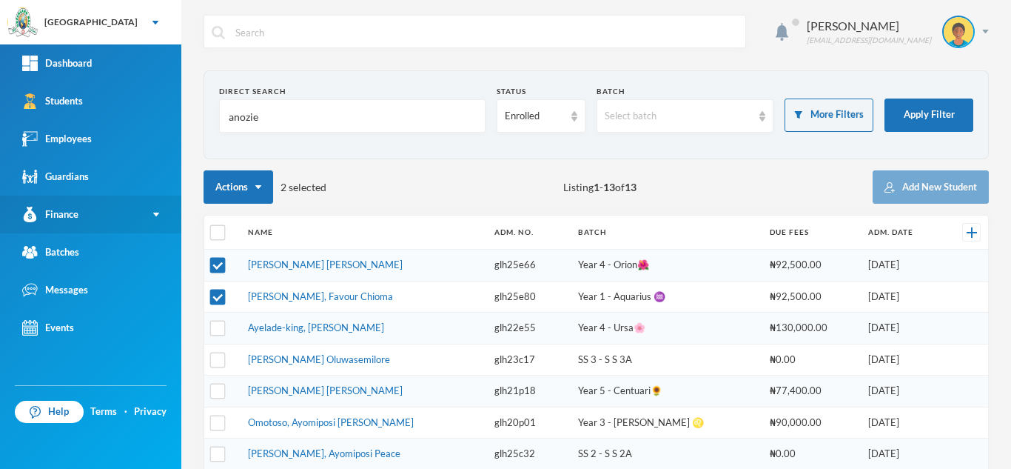
click at [112, 215] on link "Finance" at bounding box center [90, 214] width 181 height 38
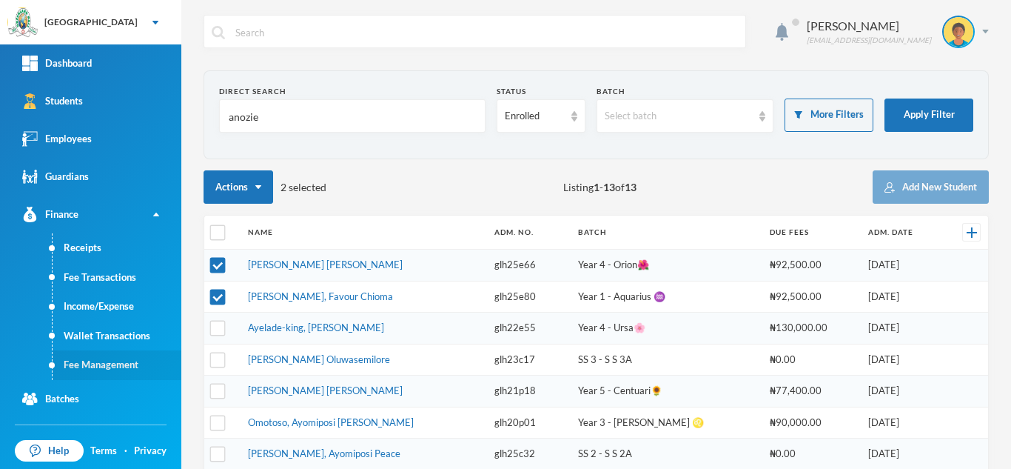
click at [118, 362] on link "Fee Management" at bounding box center [117, 365] width 129 height 30
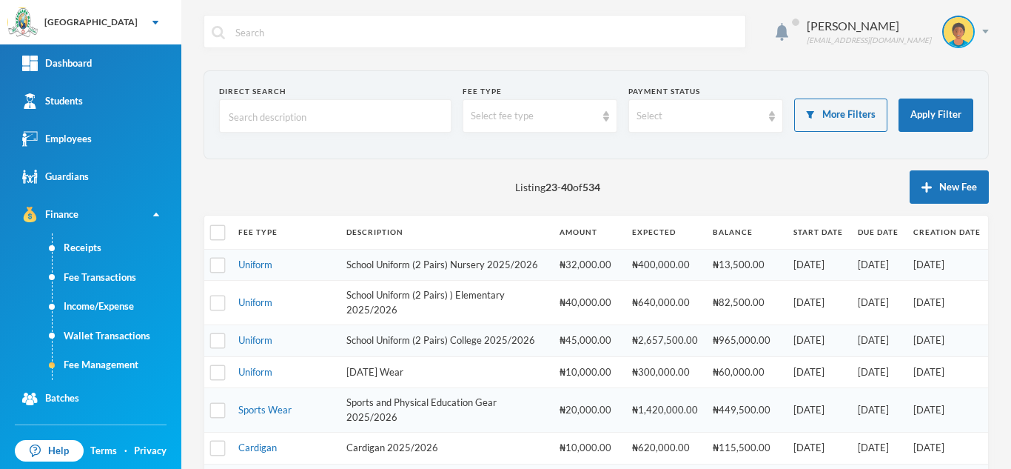
scroll to position [503, 0]
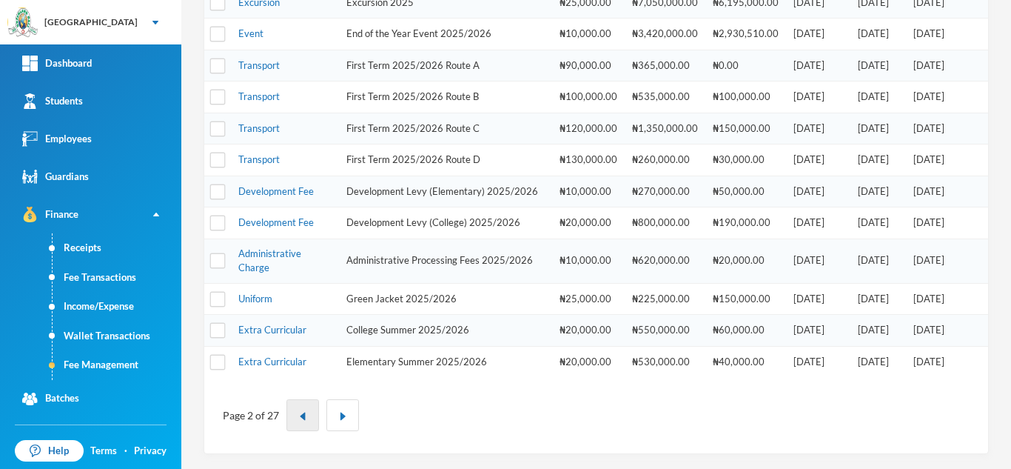
click at [311, 411] on button "button" at bounding box center [302, 415] width 33 height 32
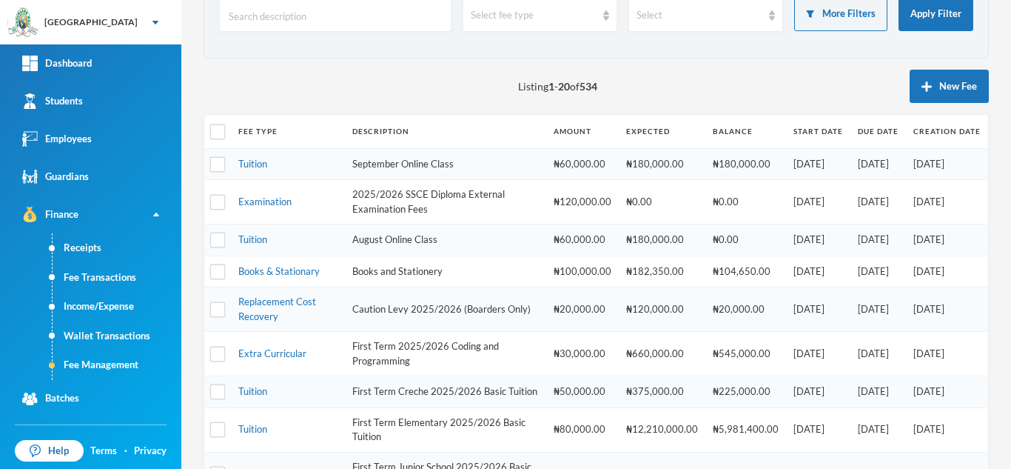
scroll to position [97, 0]
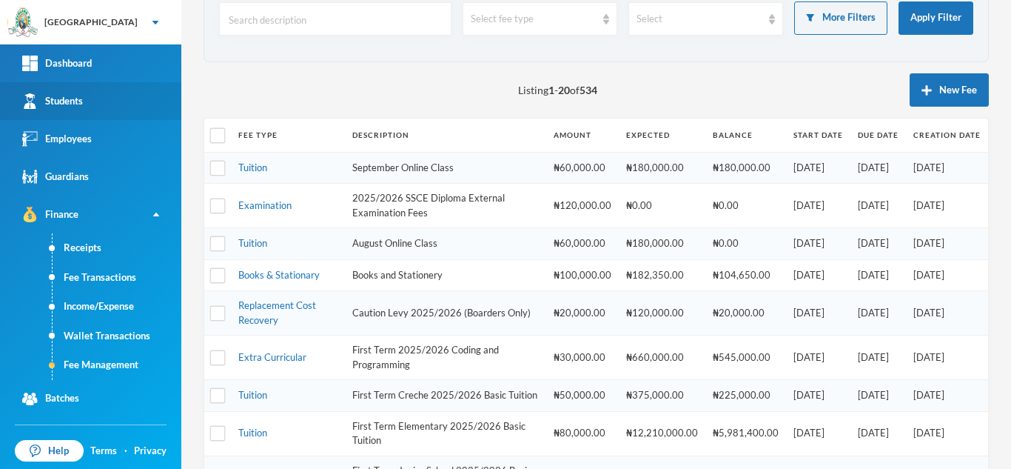
click at [107, 110] on link "Students" at bounding box center [90, 101] width 181 height 38
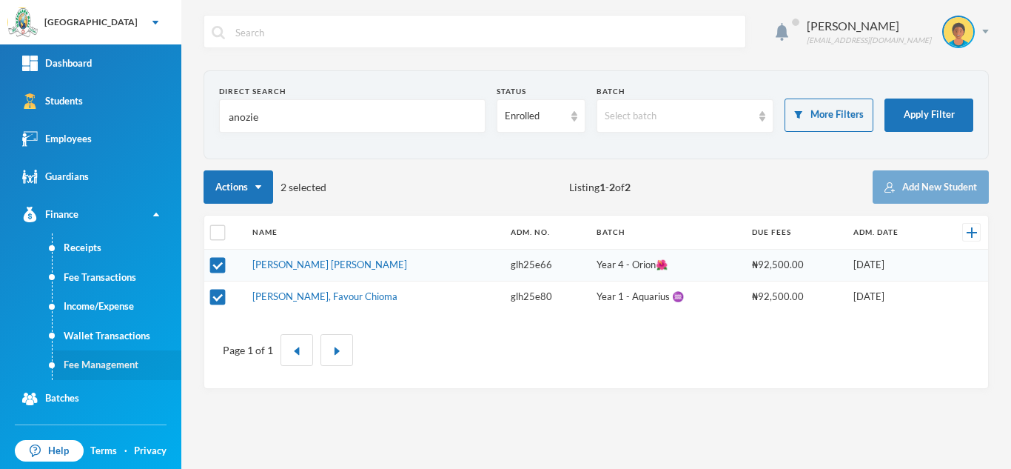
click at [103, 358] on link "Fee Management" at bounding box center [117, 365] width 129 height 30
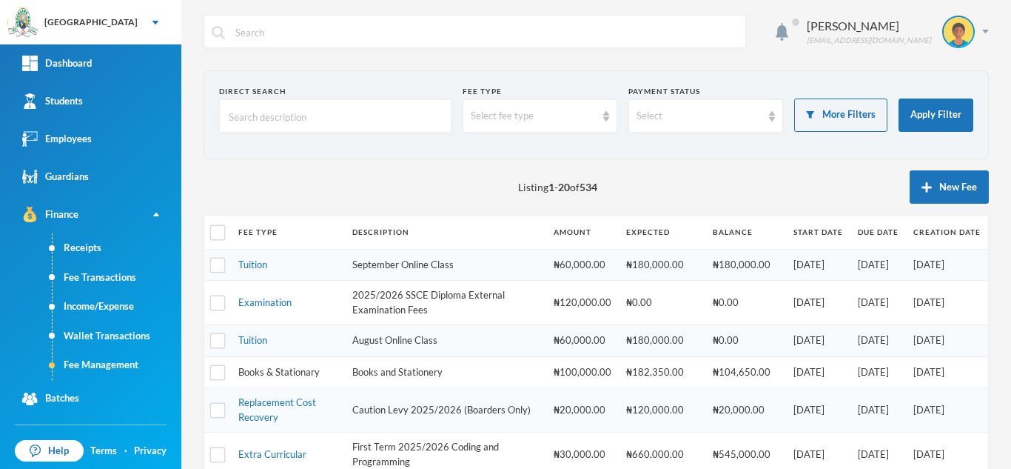
click at [277, 373] on link "Books & Stationary" at bounding box center [278, 372] width 81 height 12
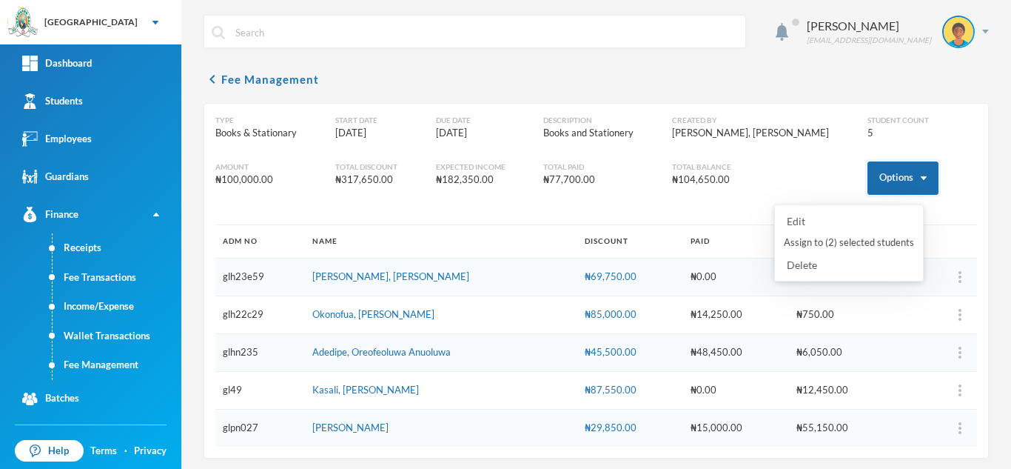
click at [882, 167] on button "Options" at bounding box center [903, 177] width 71 height 33
click at [834, 245] on button "Assign to ( 2 ) selected students" at bounding box center [848, 242] width 133 height 27
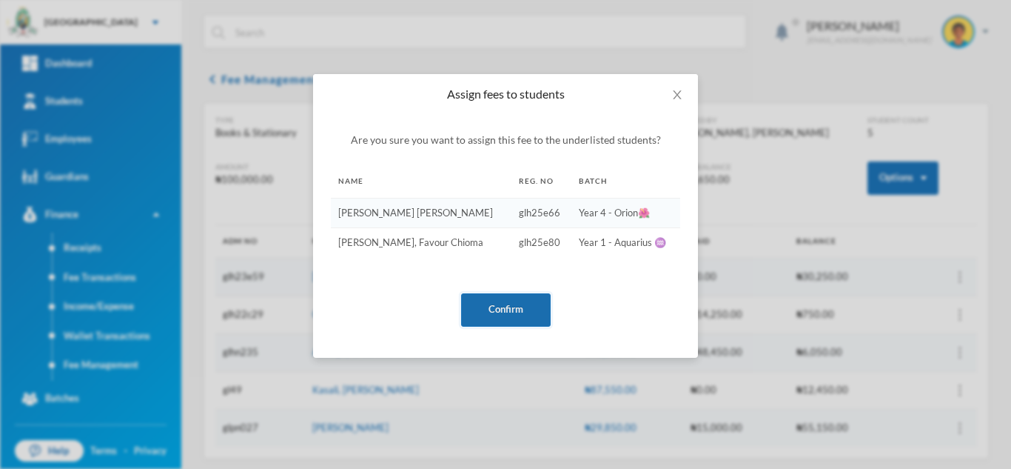
click at [508, 306] on button "Confirm" at bounding box center [506, 309] width 90 height 33
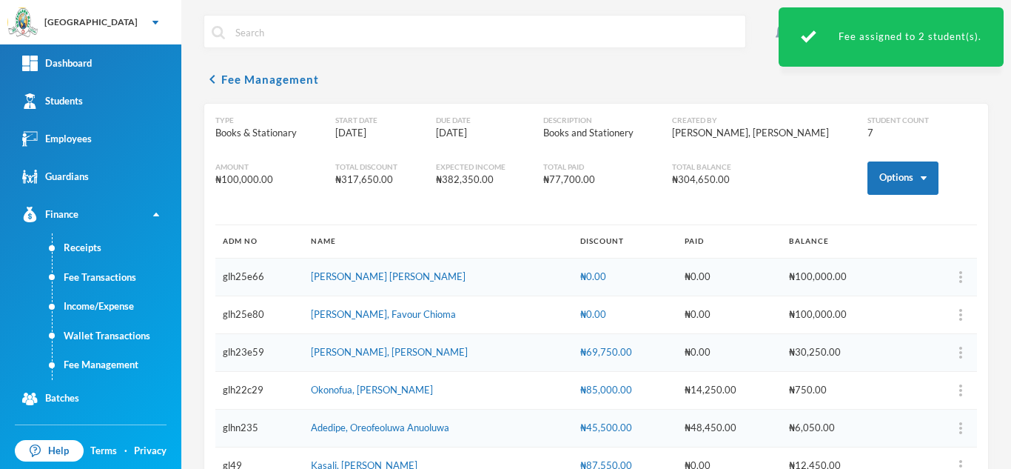
scroll to position [80, 0]
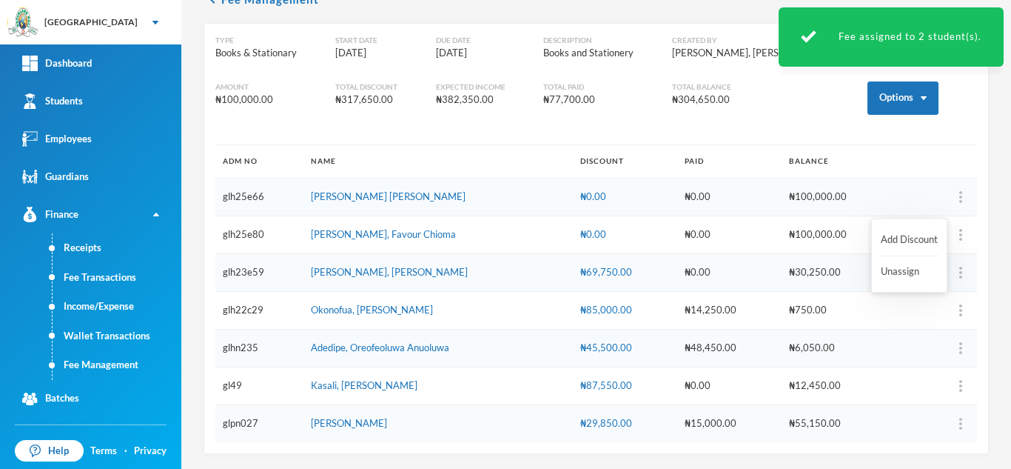
click at [939, 202] on button "button" at bounding box center [932, 197] width 59 height 22
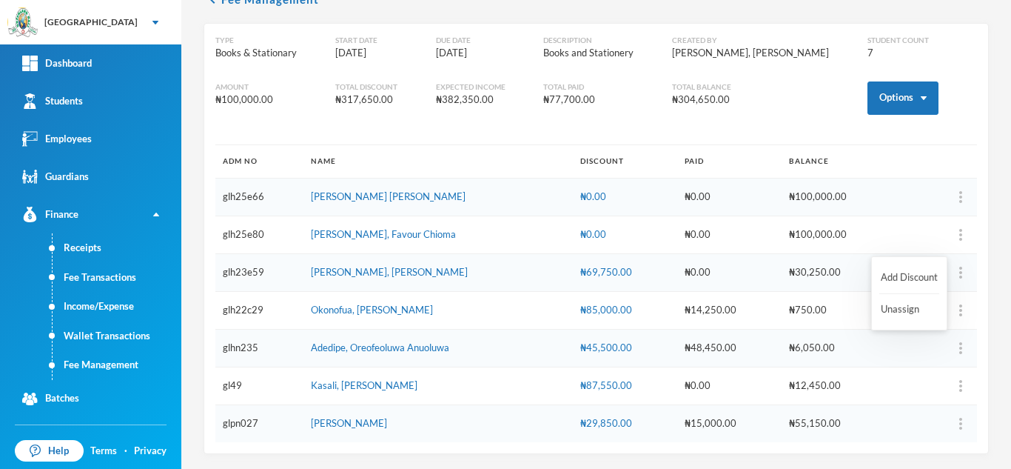
click at [943, 238] on button "button" at bounding box center [932, 235] width 59 height 22
click at [910, 278] on button "Add Discount" at bounding box center [909, 277] width 60 height 27
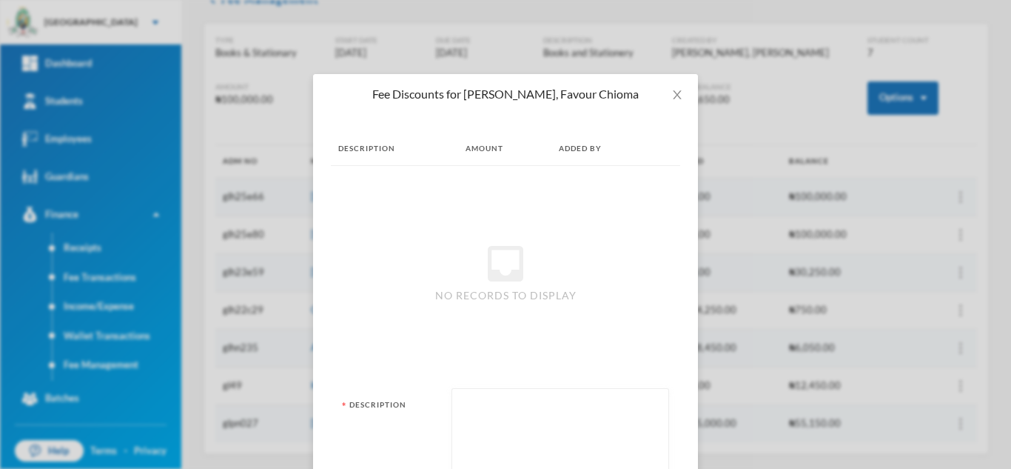
click at [547, 406] on textarea at bounding box center [560, 436] width 201 height 81
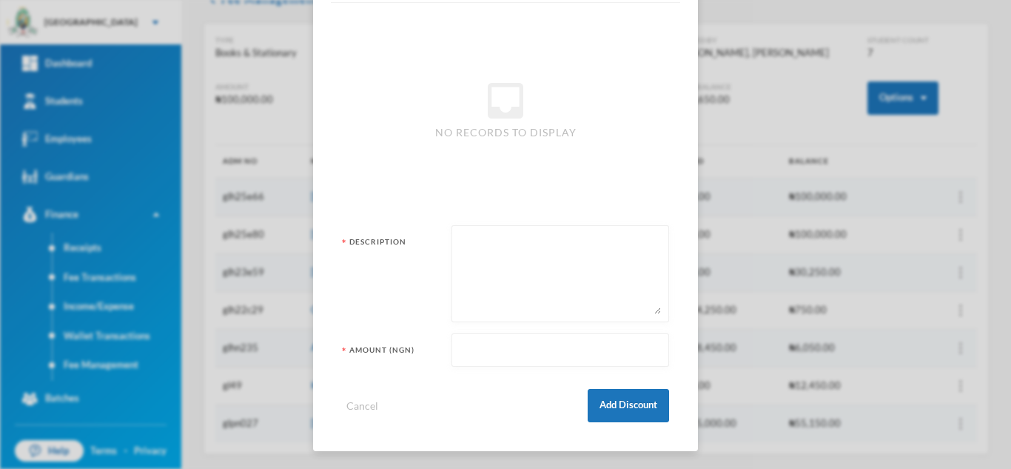
click at [514, 347] on input "text" at bounding box center [560, 350] width 201 height 33
type input "44750"
click at [497, 279] on textarea at bounding box center [560, 273] width 201 height 81
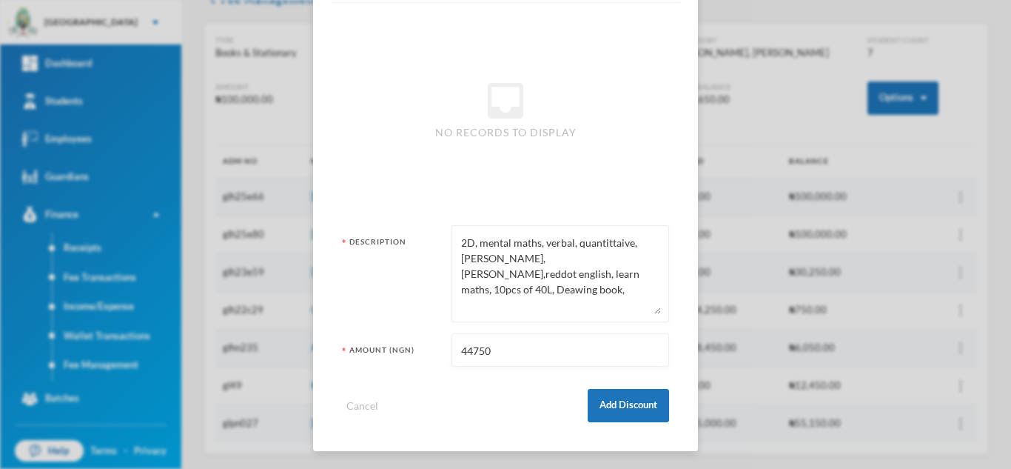
type textarea "2D, mental maths, verbal, quantittaive, collins english, collins maths,reddot e…"
click at [494, 369] on form "Description 2D, mental maths, verbal, quantittaive, collins english, collins ma…" at bounding box center [505, 323] width 349 height 219
click at [472, 350] on input "44750" at bounding box center [560, 350] width 201 height 33
type input "44250"
click at [606, 406] on button "Add Discount" at bounding box center [628, 405] width 81 height 33
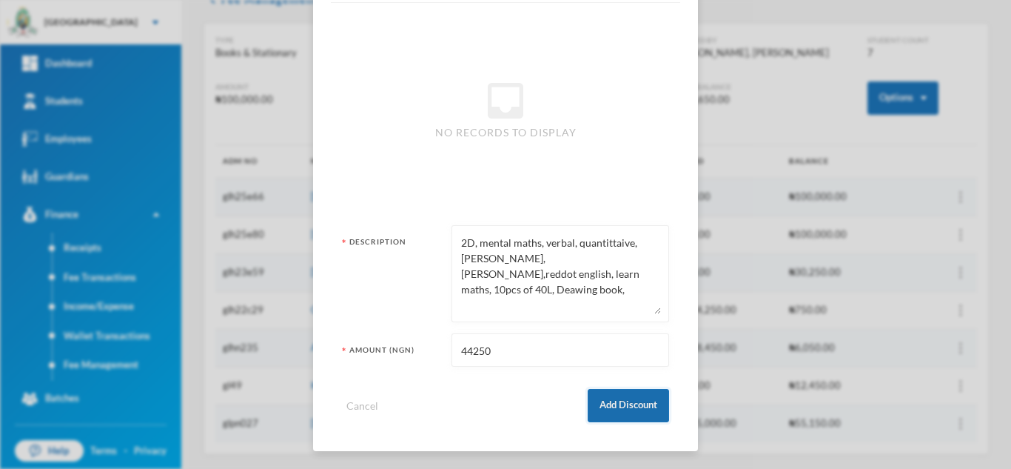
scroll to position [0, 0]
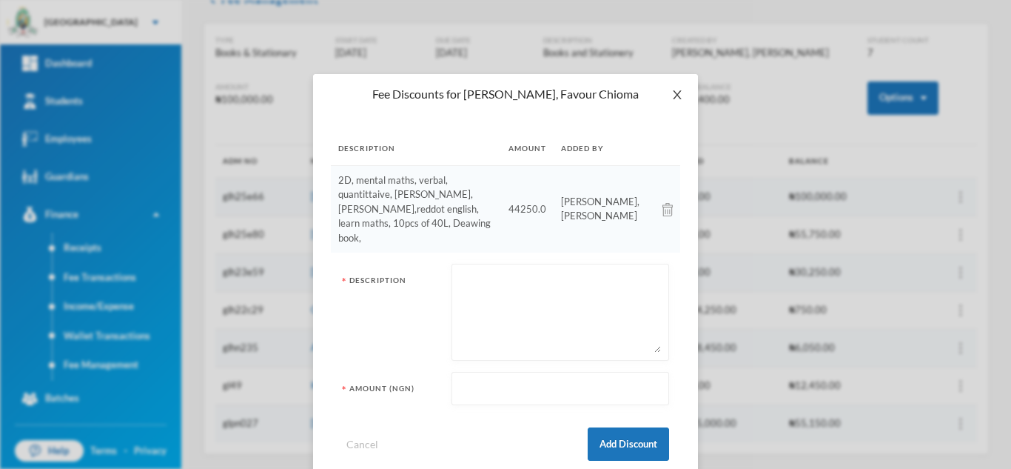
click at [675, 93] on icon "icon: close" at bounding box center [677, 95] width 12 height 12
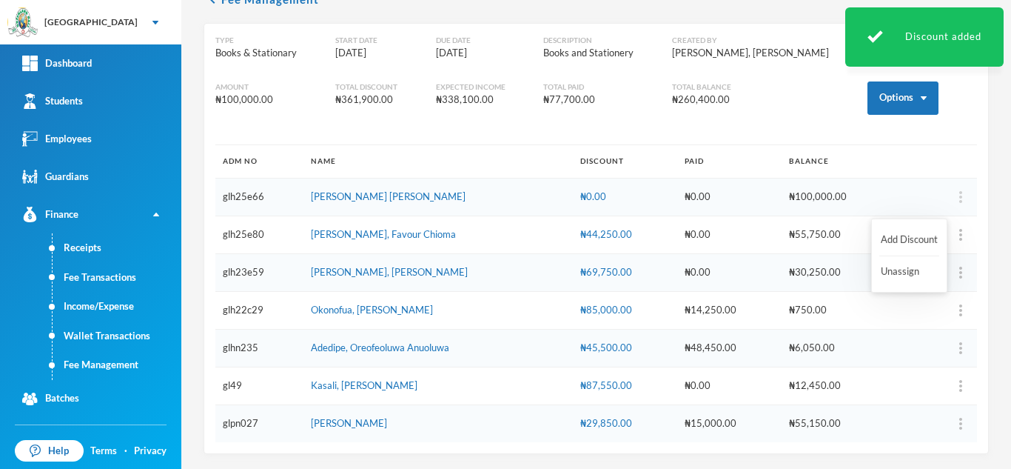
click at [959, 198] on img "button" at bounding box center [960, 197] width 3 height 12
click at [914, 236] on button "Add Discount" at bounding box center [909, 239] width 60 height 27
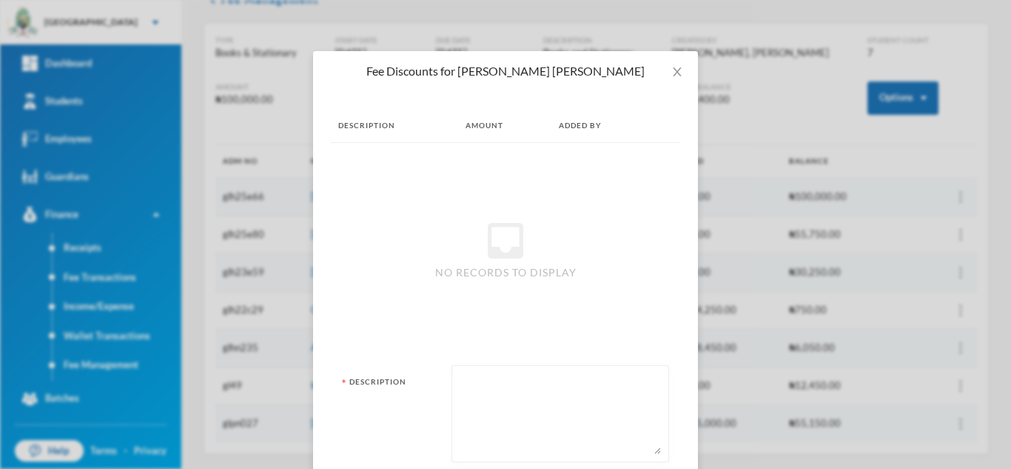
scroll to position [163, 0]
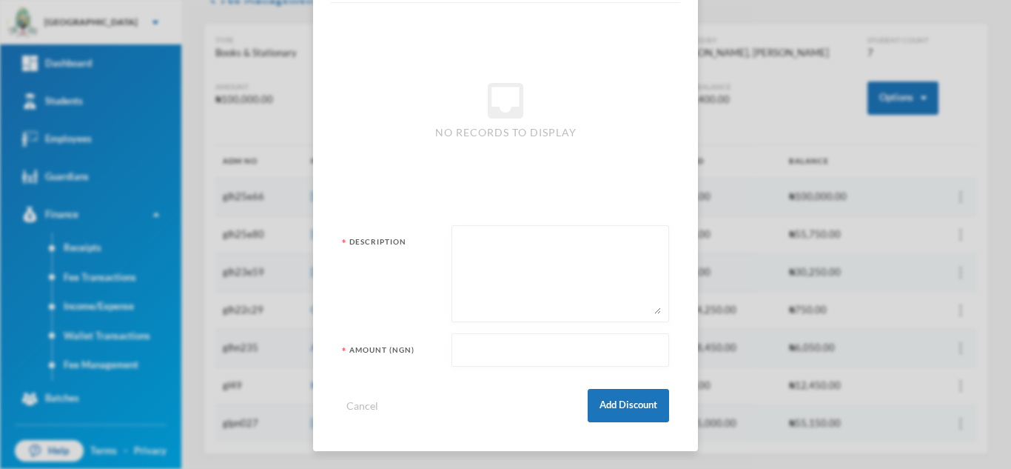
click at [452, 363] on div at bounding box center [561, 349] width 218 height 33
click at [478, 346] on input "text" at bounding box center [560, 350] width 201 height 33
type input "52850"
click at [497, 260] on textarea at bounding box center [560, 273] width 201 height 81
click at [473, 266] on textarea at bounding box center [560, 273] width 201 height 81
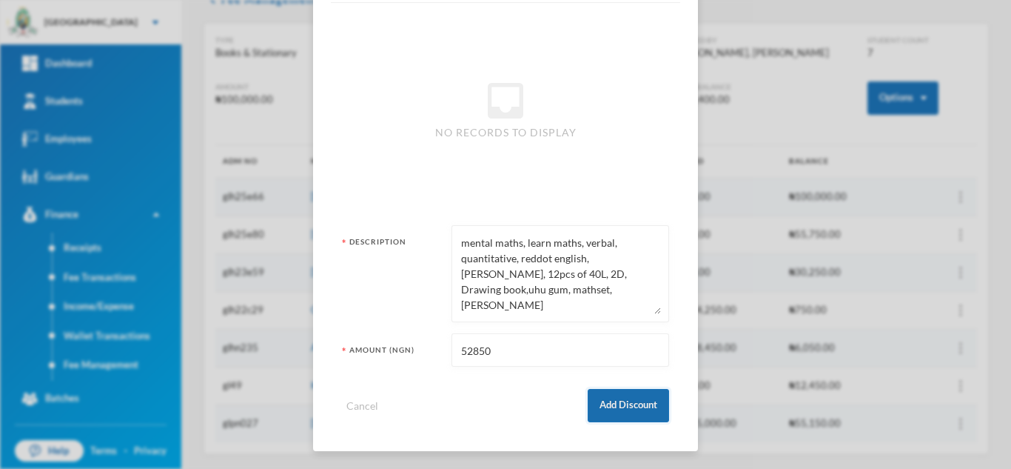
type textarea "mental maths, learn maths, verbal, quantitative, reddot english, collins maths,…"
click at [611, 406] on button "Add Discount" at bounding box center [628, 405] width 81 height 33
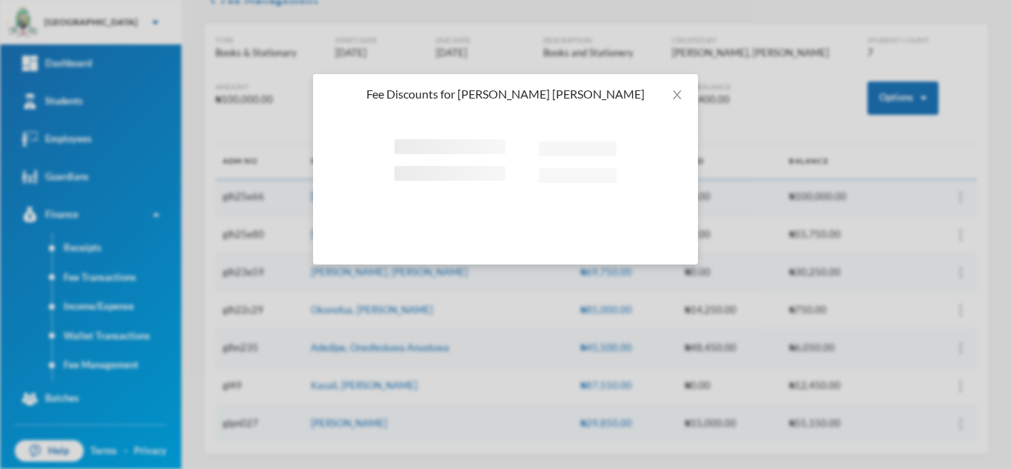
scroll to position [0, 0]
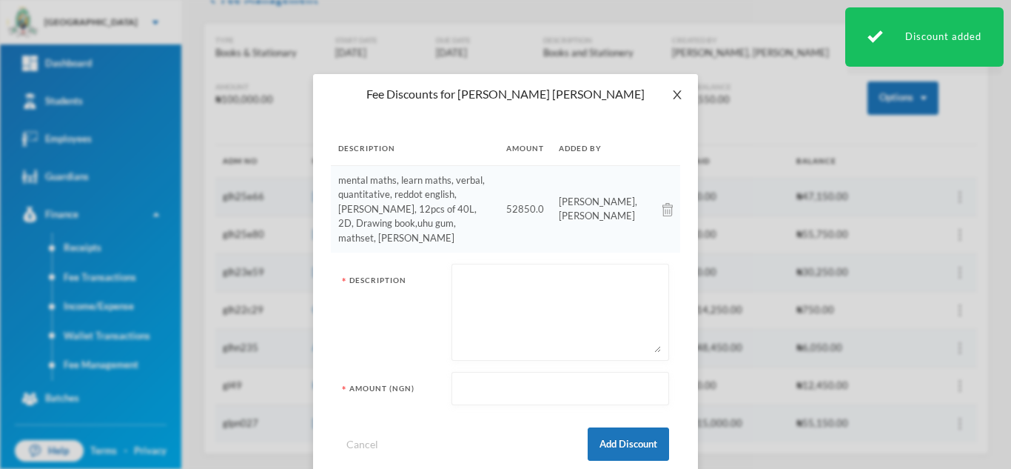
click at [671, 94] on icon "icon: close" at bounding box center [677, 95] width 12 height 12
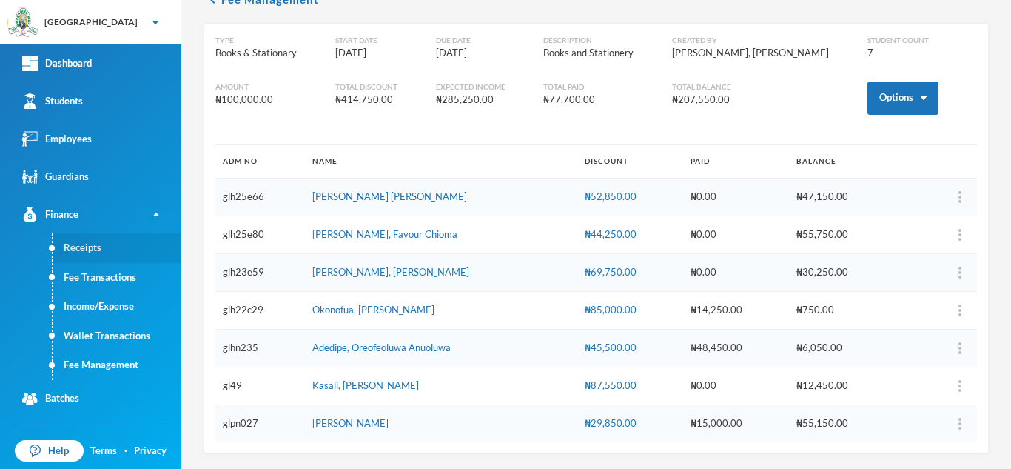
click at [91, 243] on link "Receipts" at bounding box center [117, 248] width 129 height 30
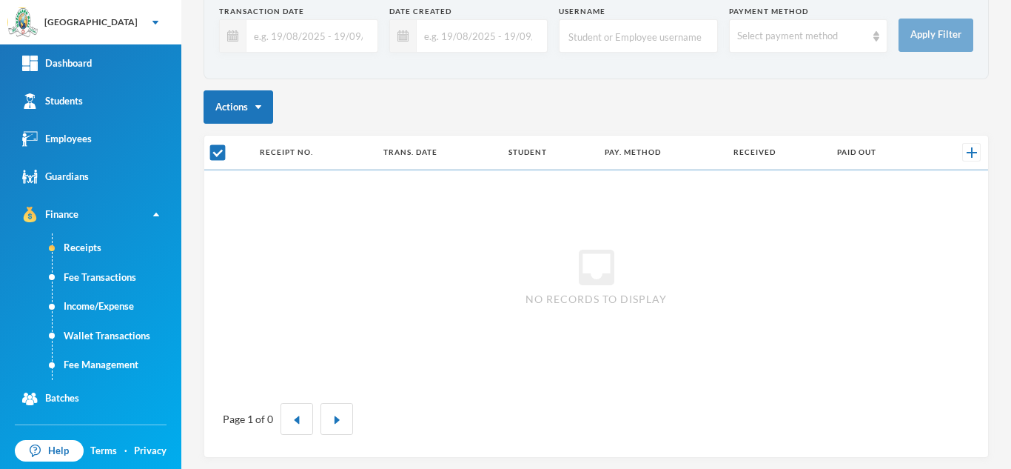
checkbox input "false"
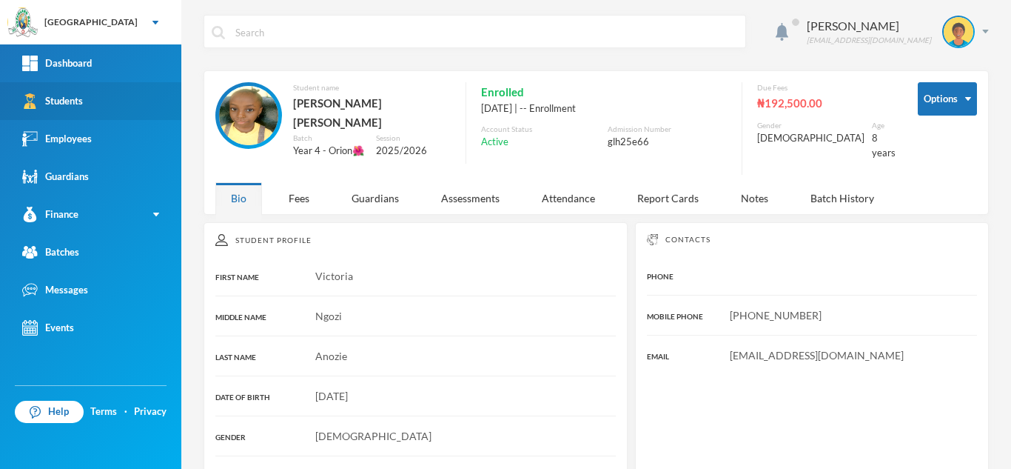
click at [118, 101] on link "Students" at bounding box center [90, 101] width 181 height 38
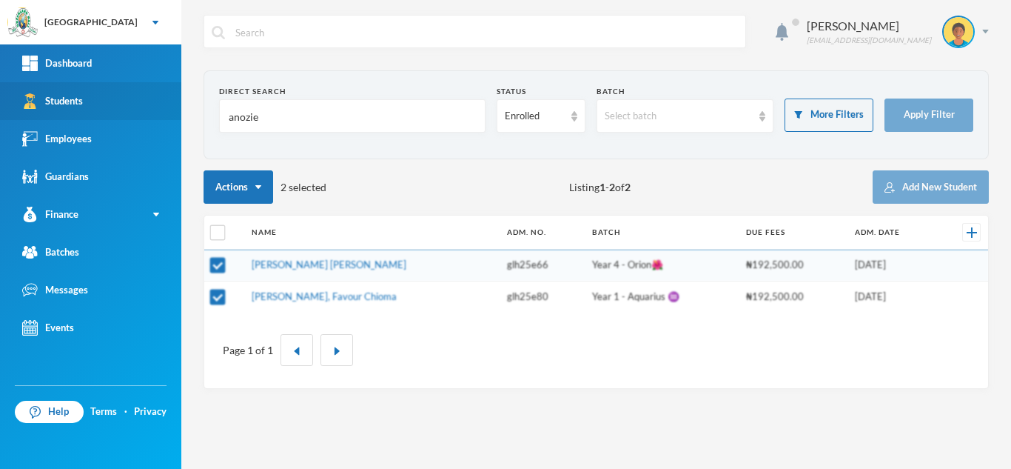
drag, startPoint x: 283, startPoint y: 121, endPoint x: 178, endPoint y: 113, distance: 106.2
click at [178, 113] on div "Greenland Hall Your Bluebic Account Greenland Hall Add a New School Dashboard S…" at bounding box center [505, 234] width 1011 height 469
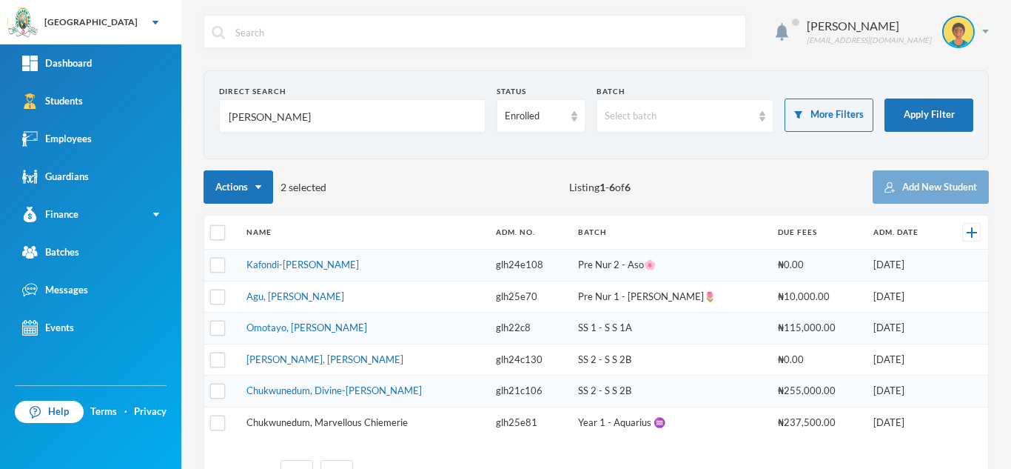
type input "chukwu"
click at [320, 422] on link "Chukwunedum, Marvellous Chiemerie" at bounding box center [326, 422] width 161 height 12
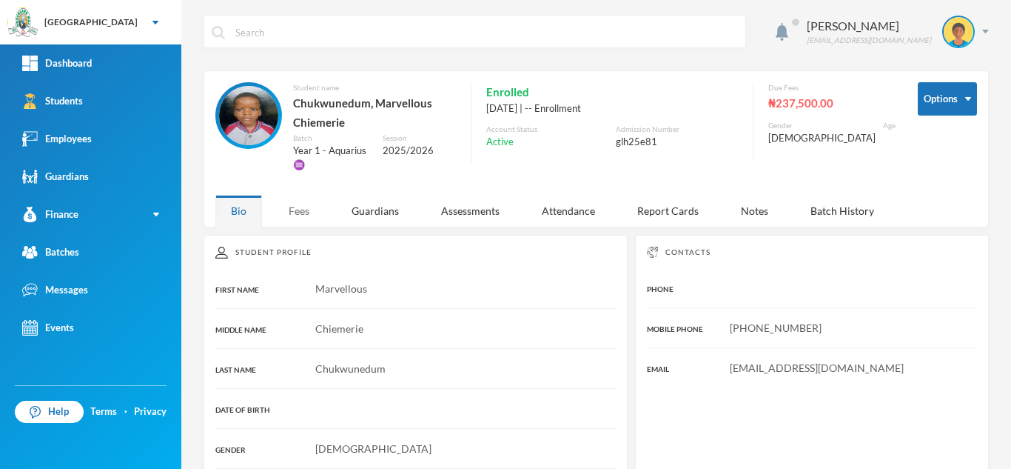
click at [299, 206] on div "Fees" at bounding box center [299, 211] width 52 height 32
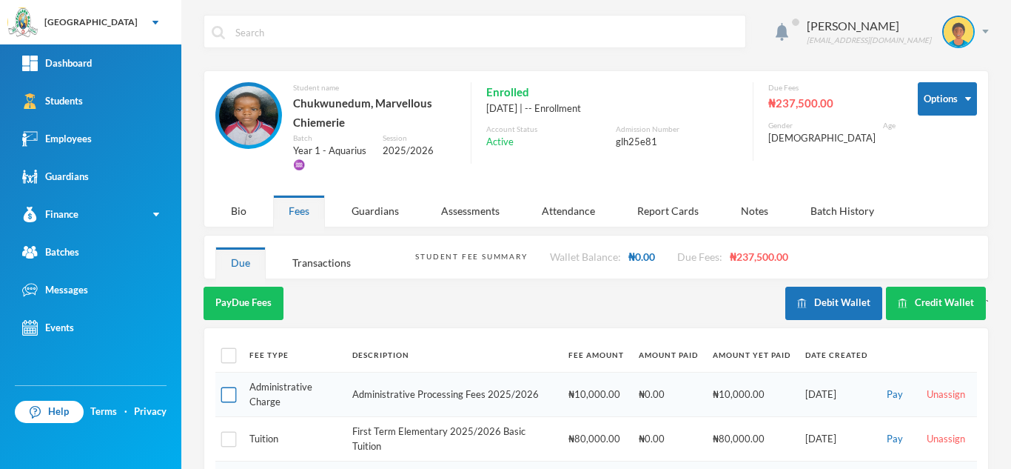
click at [228, 391] on input "checkbox" at bounding box center [229, 395] width 16 height 16
checkbox input "true"
click at [249, 297] on button "Pay Selected (1)" at bounding box center [249, 302] width 91 height 33
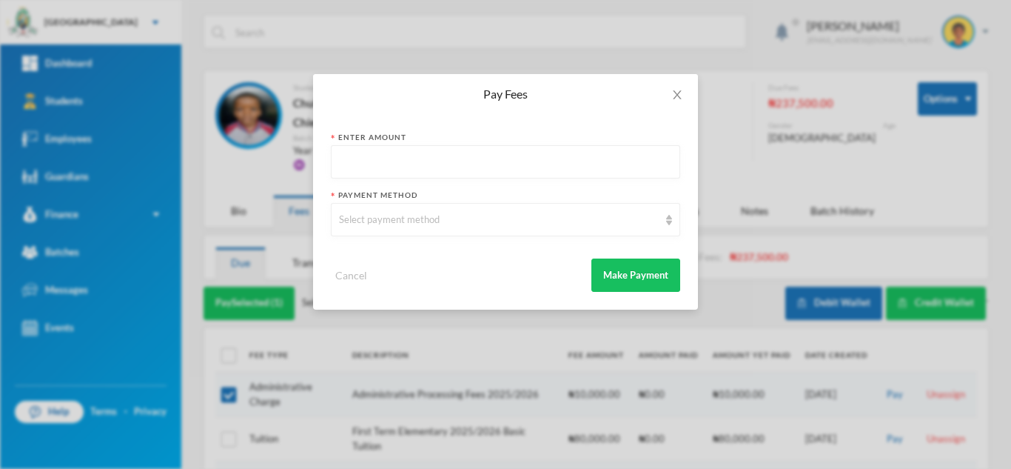
click at [422, 165] on input "text" at bounding box center [505, 162] width 333 height 33
type input "10000"
click at [403, 227] on div "Select payment method" at bounding box center [505, 219] width 349 height 33
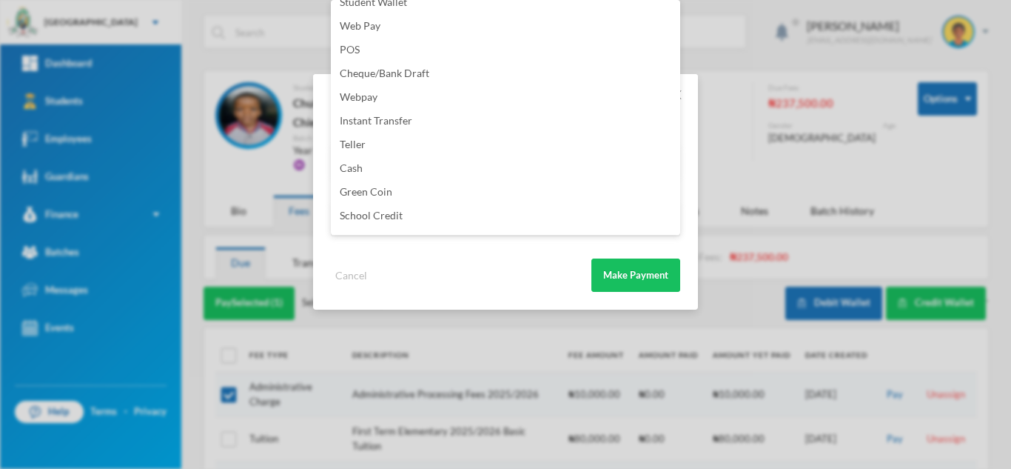
scroll to position [174, 0]
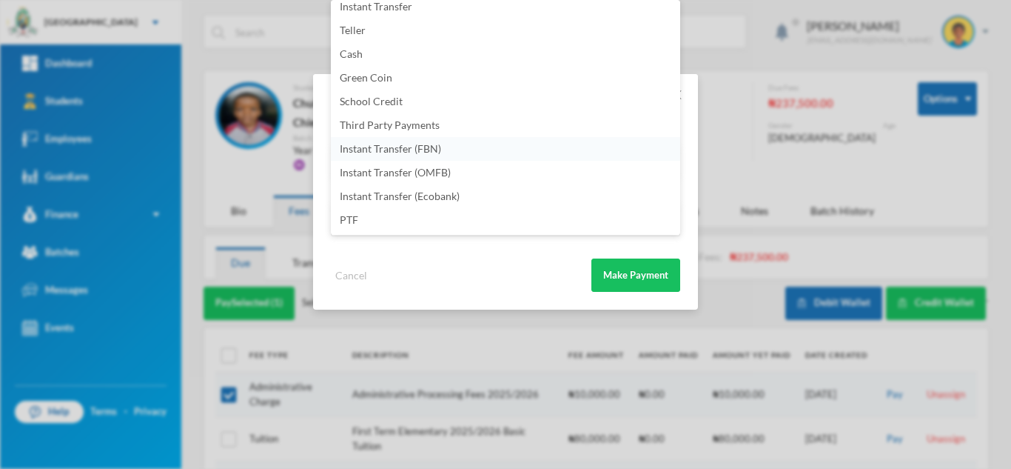
click at [509, 158] on li "Instant Transfer (FBN)" at bounding box center [505, 149] width 349 height 24
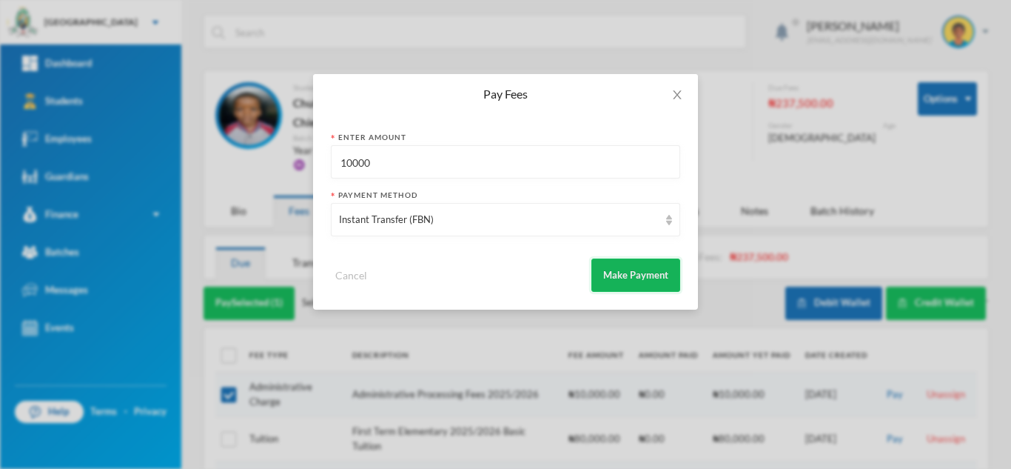
click at [618, 267] on button "Make Payment" at bounding box center [635, 274] width 89 height 33
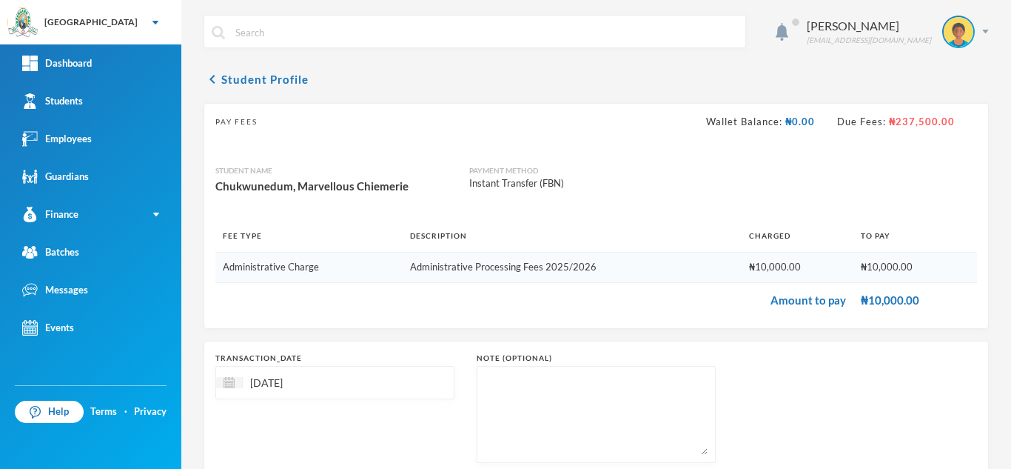
scroll to position [95, 0]
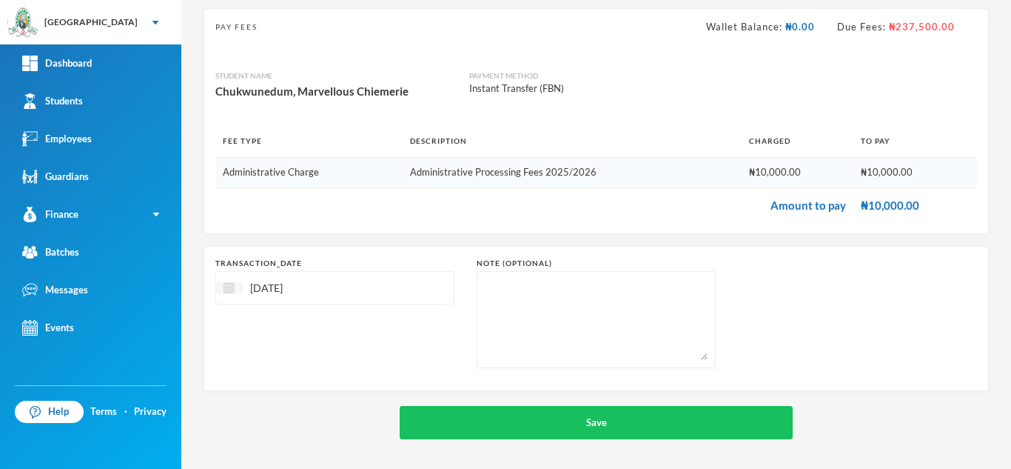
click at [232, 288] on img at bounding box center [229, 287] width 11 height 11
click at [358, 397] on div "12" at bounding box center [354, 400] width 22 height 24
type input "12/09/2025"
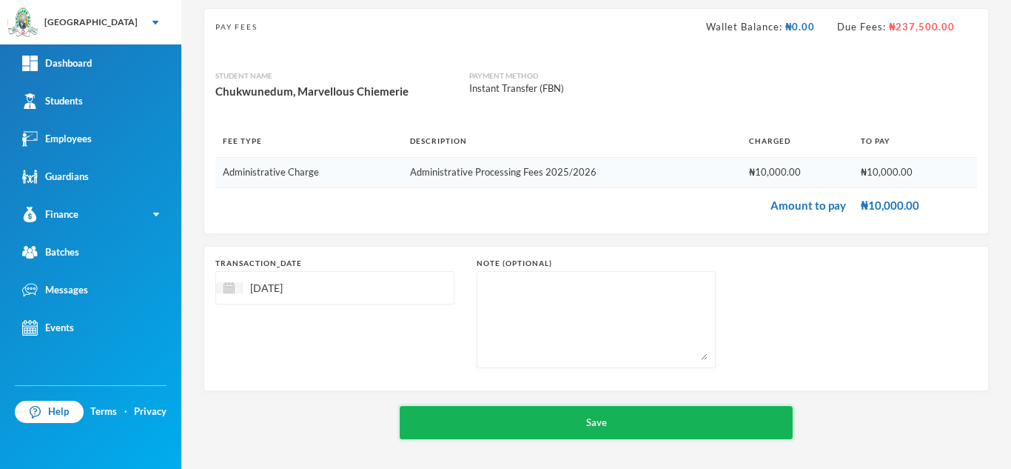
click at [489, 416] on button "Save" at bounding box center [596, 422] width 393 height 33
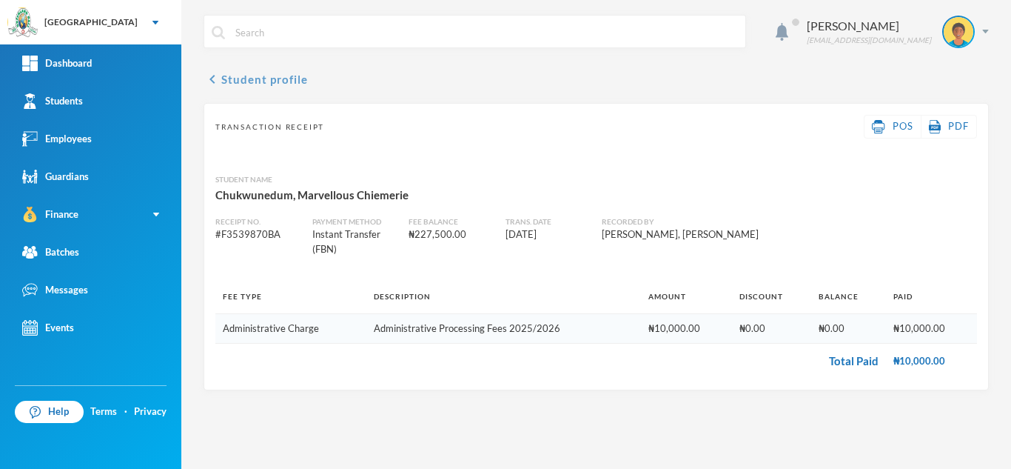
click at [256, 75] on button "chevron_left Student profile" at bounding box center [256, 79] width 104 height 18
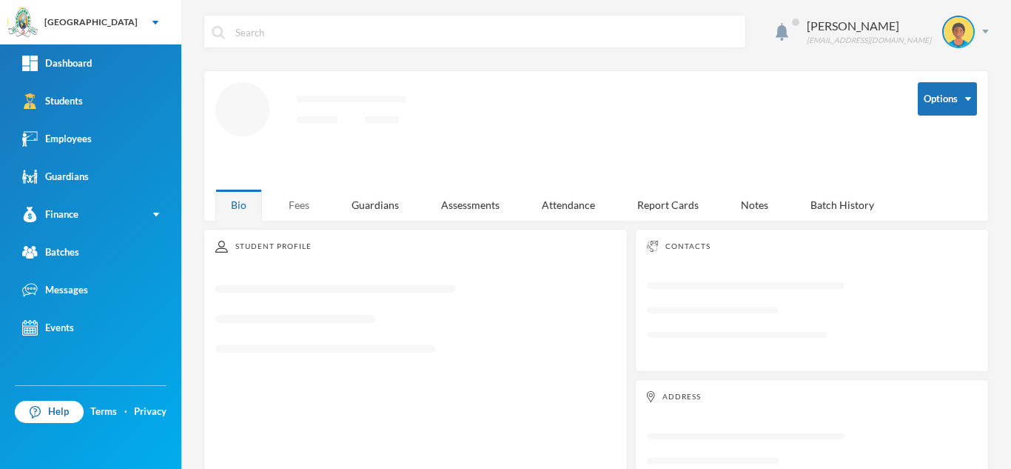
click at [292, 201] on div "Fees" at bounding box center [299, 205] width 52 height 32
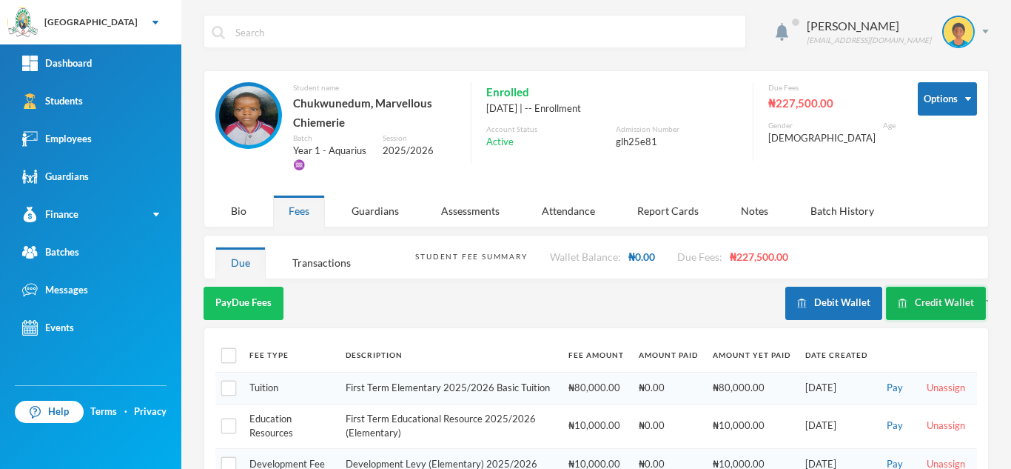
click at [912, 295] on button "Credit Wallet" at bounding box center [936, 302] width 100 height 33
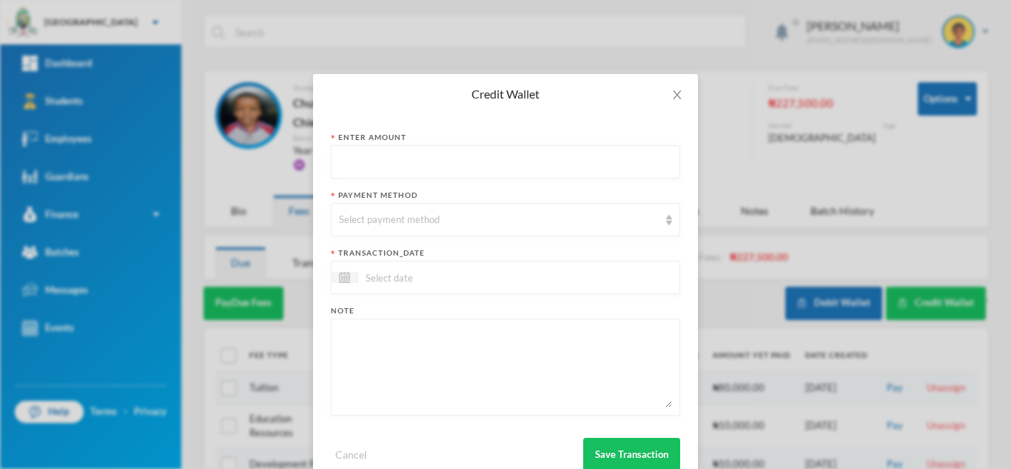
click at [419, 158] on input "text" at bounding box center [505, 162] width 333 height 33
type input "187500"
click at [383, 223] on div "Select payment method" at bounding box center [499, 219] width 320 height 15
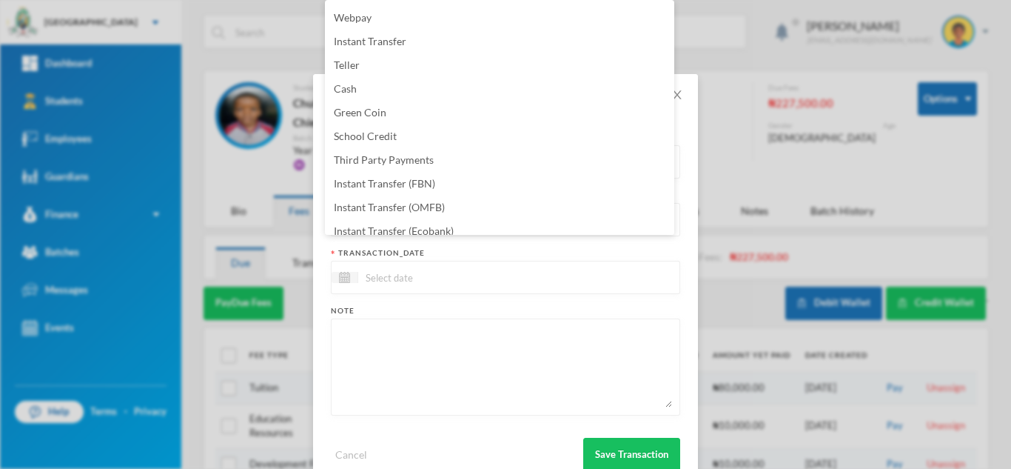
scroll to position [150, 0]
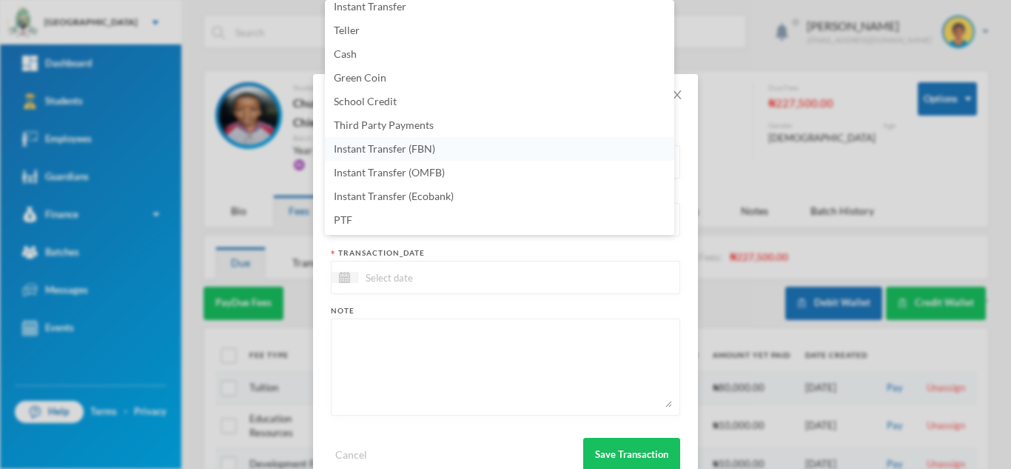
click at [439, 149] on li "Instant Transfer (FBN)" at bounding box center [499, 149] width 349 height 24
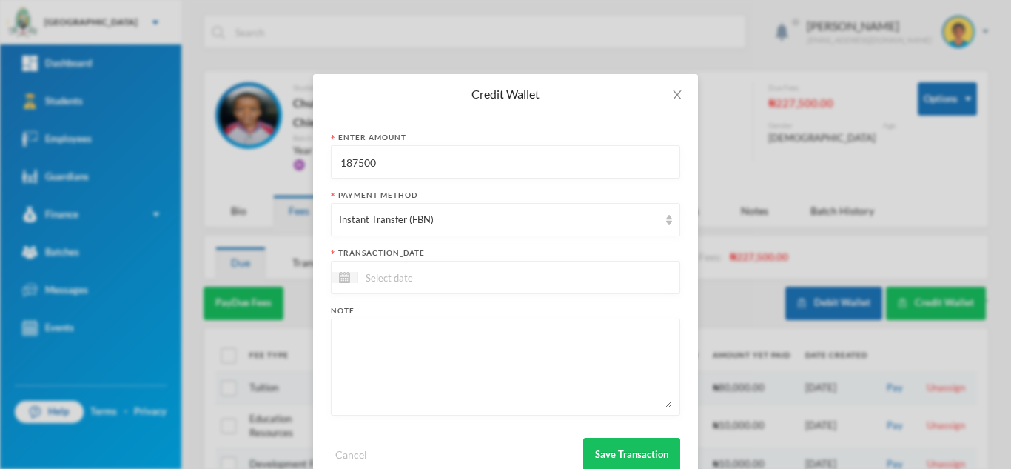
click at [429, 276] on input at bounding box center [420, 277] width 124 height 17
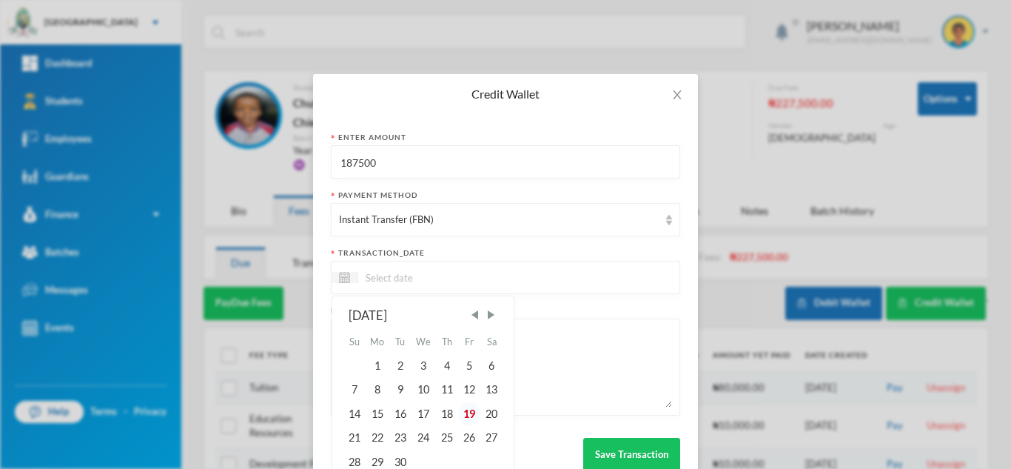
click at [463, 415] on div "19" at bounding box center [469, 414] width 22 height 24
type input "[DATE]"
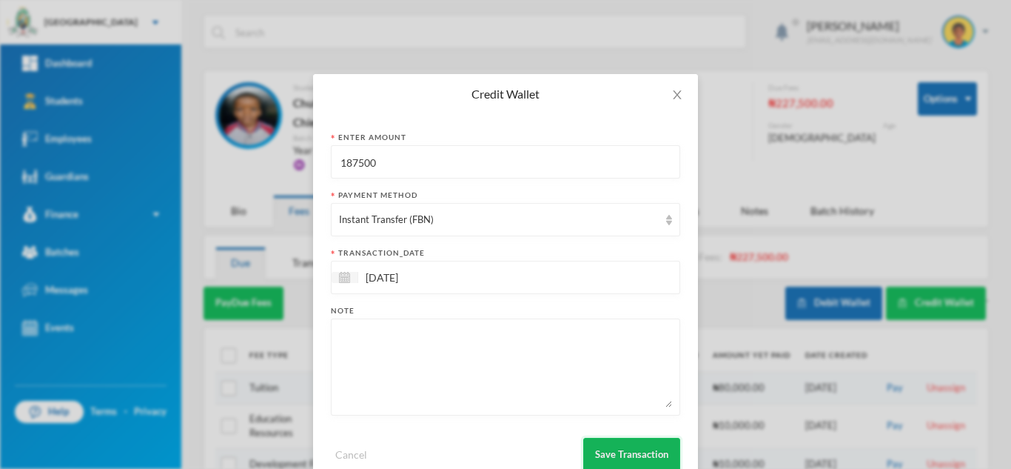
click at [611, 452] on button "Save Transaction" at bounding box center [631, 453] width 97 height 33
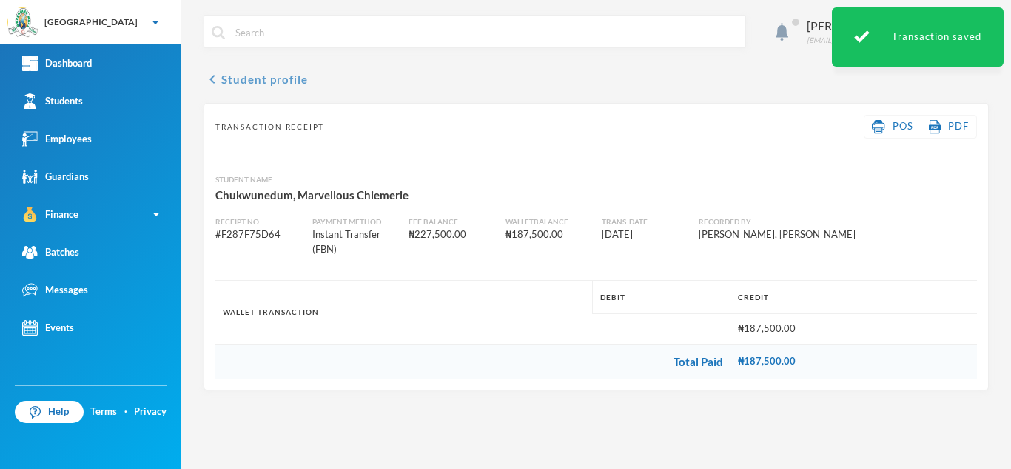
click at [244, 84] on button "chevron_left Student profile" at bounding box center [256, 79] width 104 height 18
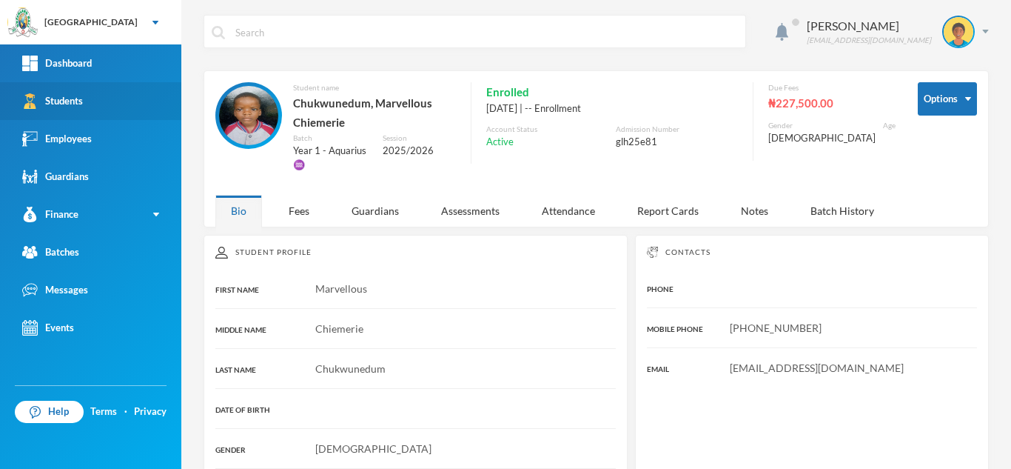
click at [97, 90] on link "Students" at bounding box center [90, 101] width 181 height 38
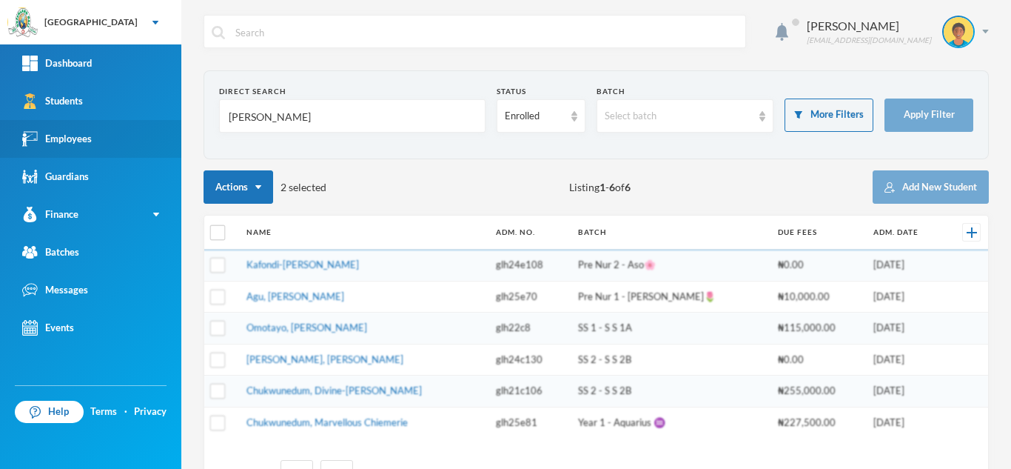
drag, startPoint x: 288, startPoint y: 120, endPoint x: 92, endPoint y: 121, distance: 196.2
click at [92, 121] on div "Greenland Hall Your Bluebic Account Greenland Hall Add a New School Dashboard S…" at bounding box center [505, 234] width 1011 height 469
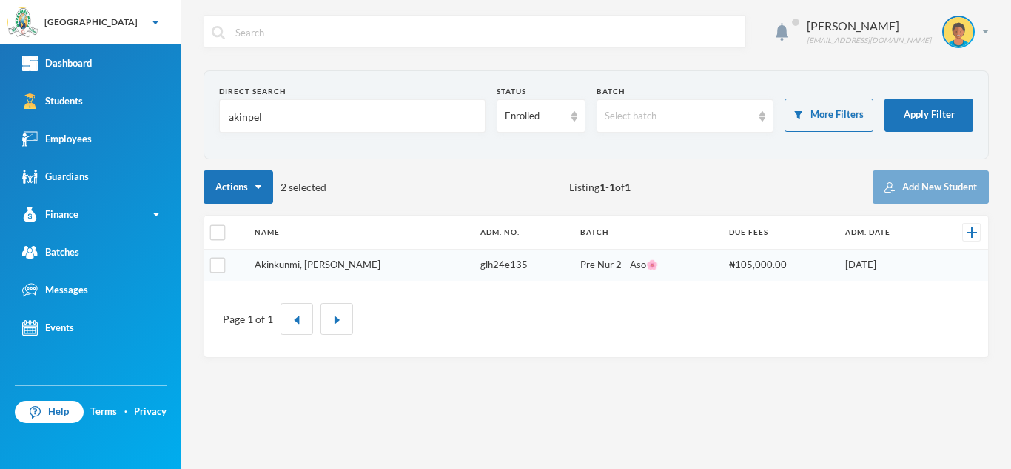
type input "akinpel"
click at [296, 265] on link "Akinkunmi, [PERSON_NAME]" at bounding box center [318, 264] width 126 height 12
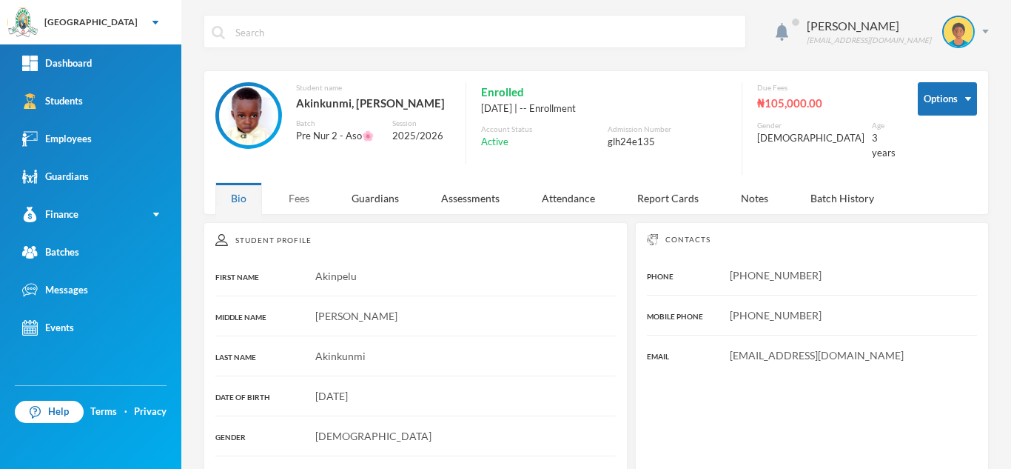
click at [301, 187] on div "Fees" at bounding box center [299, 198] width 52 height 32
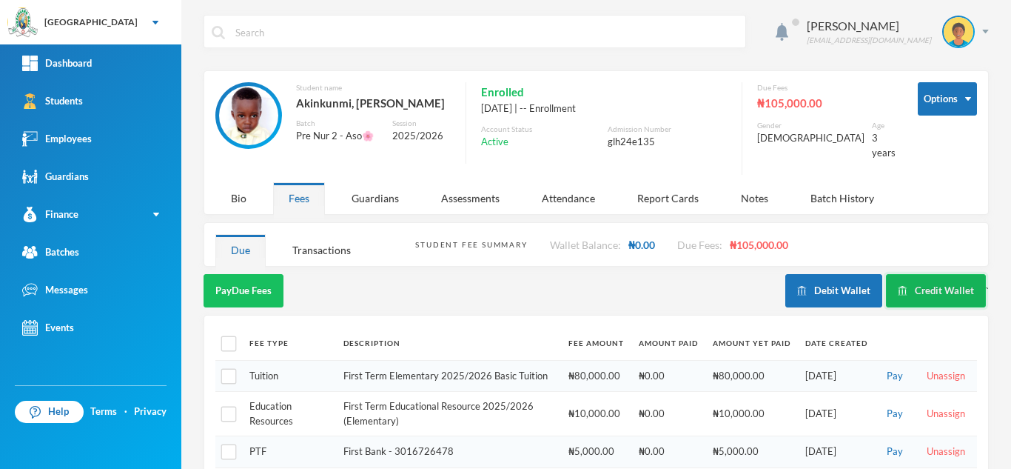
click at [922, 274] on button "Credit Wallet" at bounding box center [936, 290] width 100 height 33
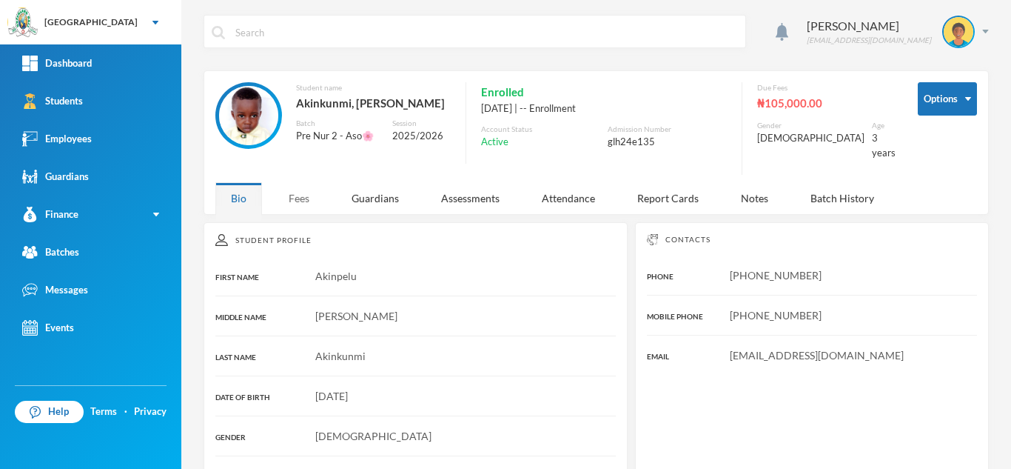
click at [292, 203] on div "Fees" at bounding box center [299, 198] width 52 height 32
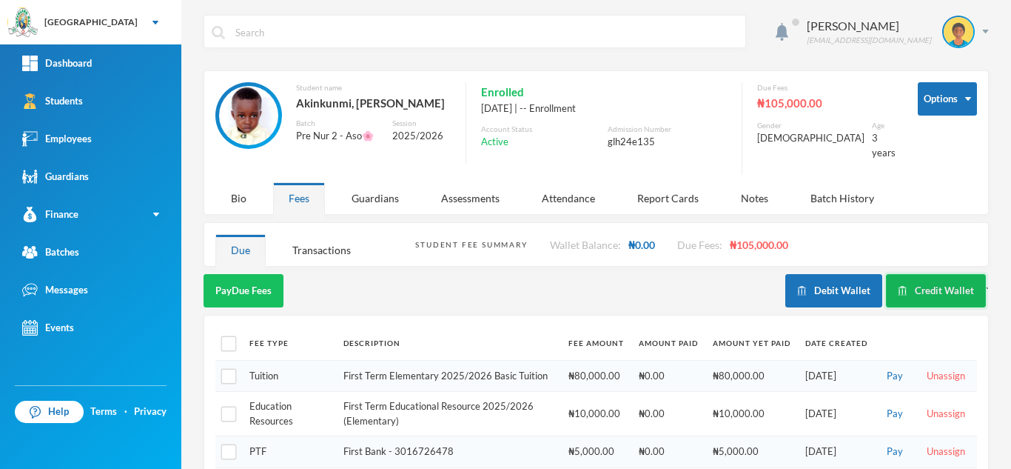
click at [922, 277] on button "Credit Wallet" at bounding box center [936, 290] width 100 height 33
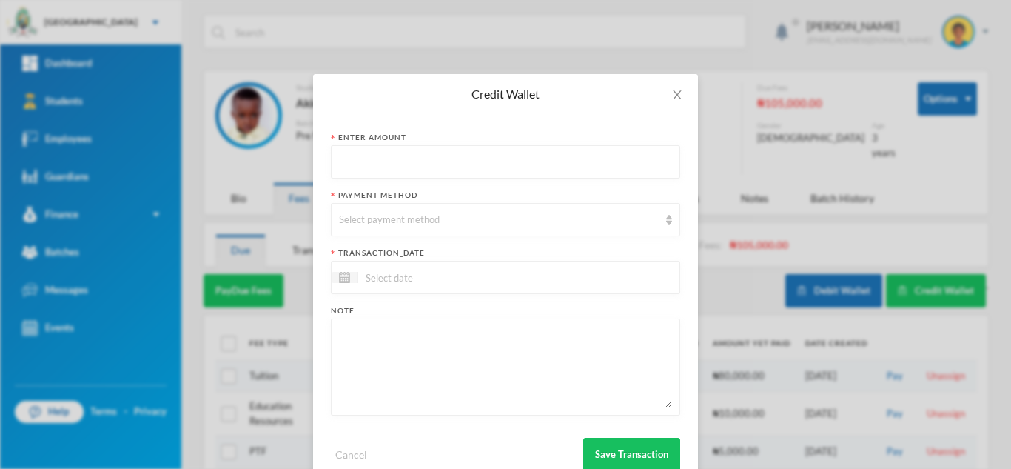
click at [474, 170] on input "text" at bounding box center [505, 162] width 333 height 33
type input "27650"
click at [455, 232] on div "Select payment method" at bounding box center [505, 219] width 349 height 33
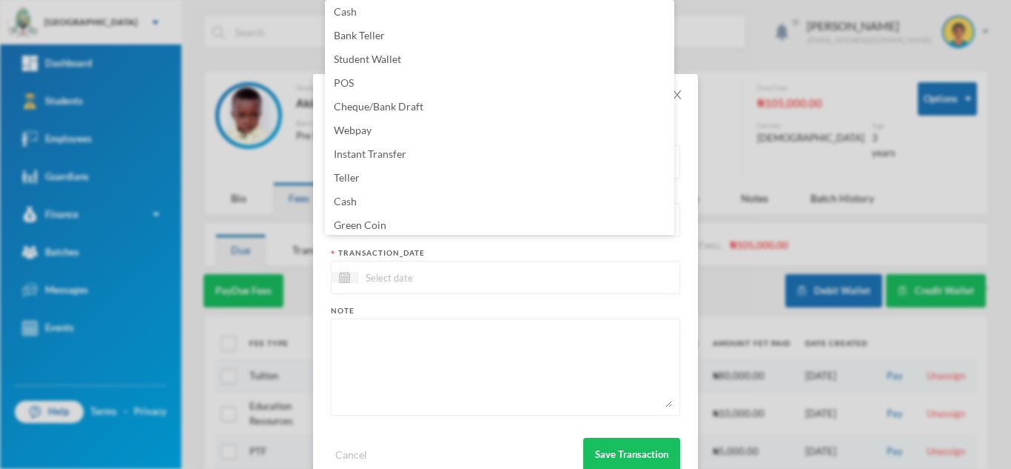
scroll to position [150, 0]
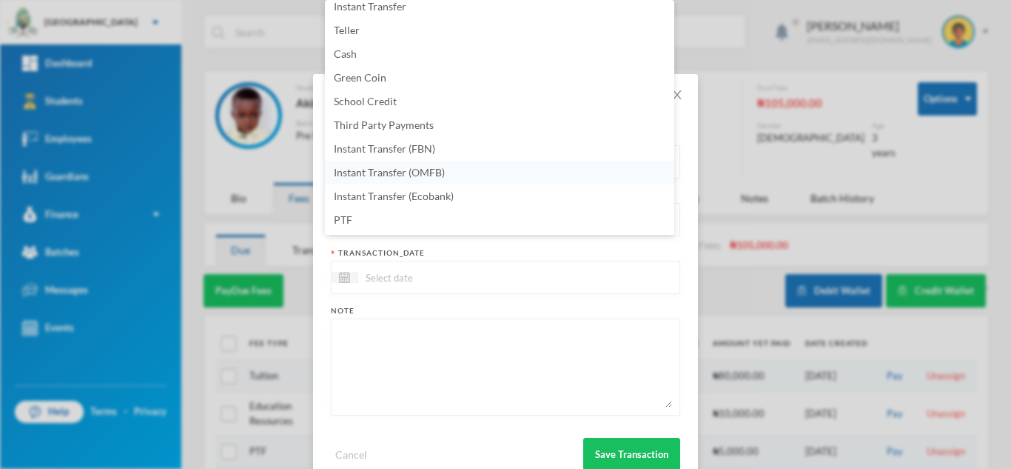
click at [409, 165] on li "Instant Transfer (OMFB)" at bounding box center [499, 173] width 349 height 24
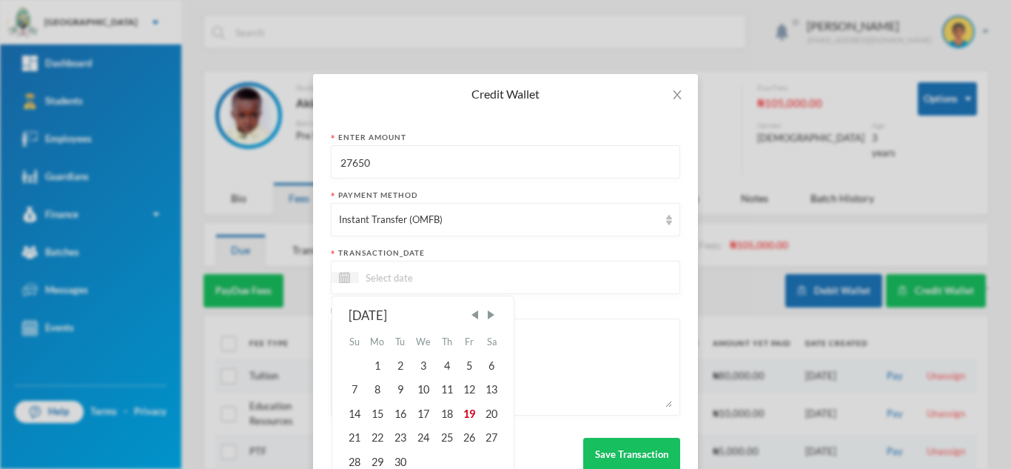
click at [441, 269] on input at bounding box center [420, 277] width 124 height 17
click at [466, 411] on div "19" at bounding box center [469, 414] width 22 height 24
type input "[DATE]"
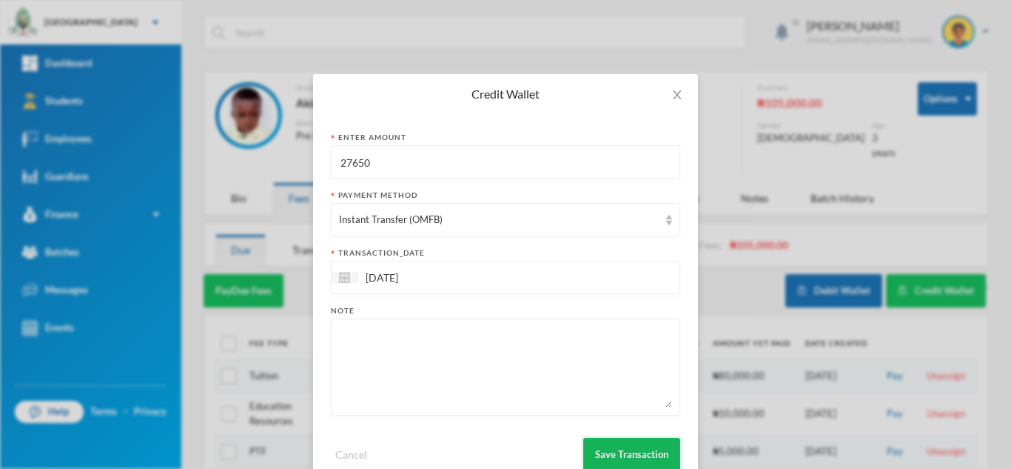
click at [637, 447] on button "Save Transaction" at bounding box center [631, 453] width 97 height 33
click at [665, 87] on span "Close" at bounding box center [677, 94] width 41 height 41
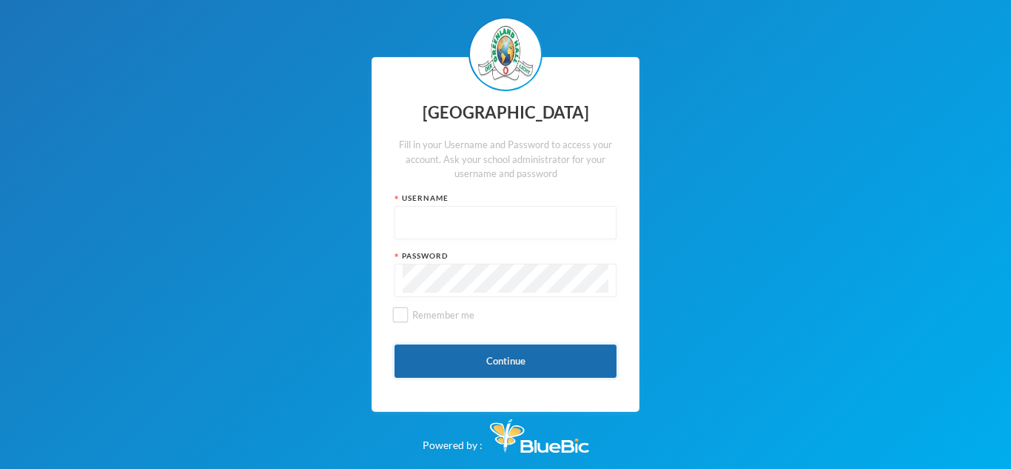
type input "glhd004"
click at [483, 354] on button "Continue" at bounding box center [506, 360] width 222 height 33
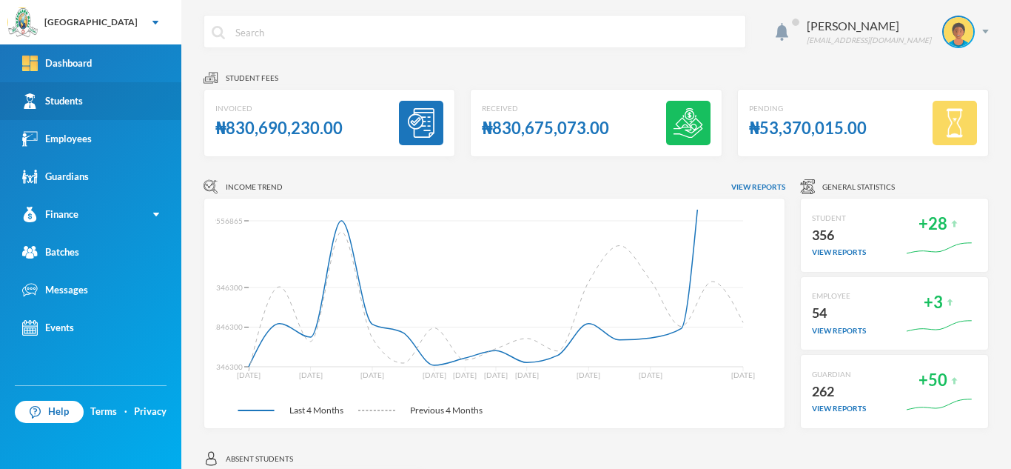
click at [119, 106] on link "Students" at bounding box center [90, 101] width 181 height 38
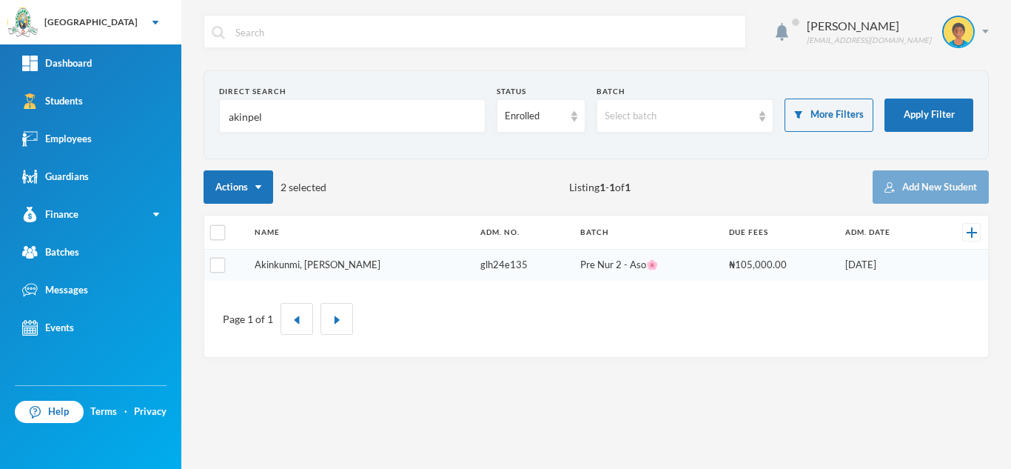
click at [333, 265] on link "Akinkunmi, [PERSON_NAME]" at bounding box center [318, 264] width 126 height 12
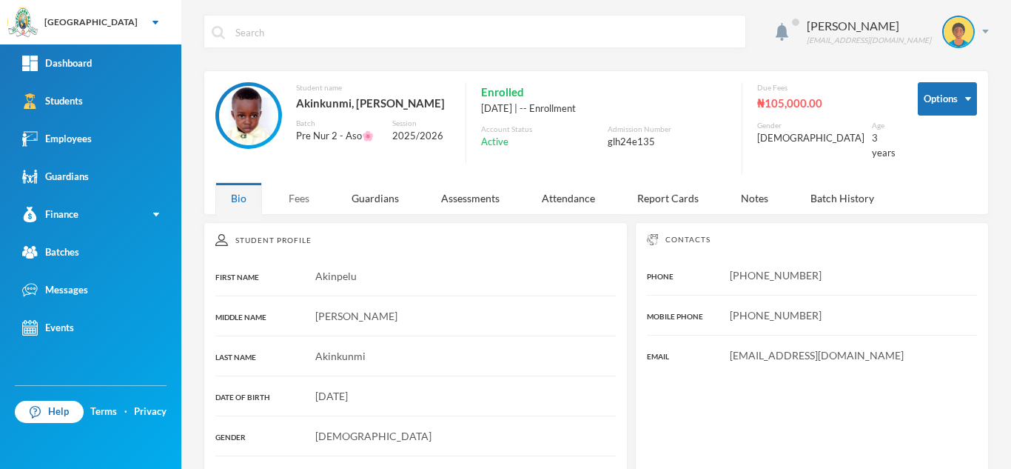
click at [305, 187] on div "Fees" at bounding box center [299, 198] width 52 height 32
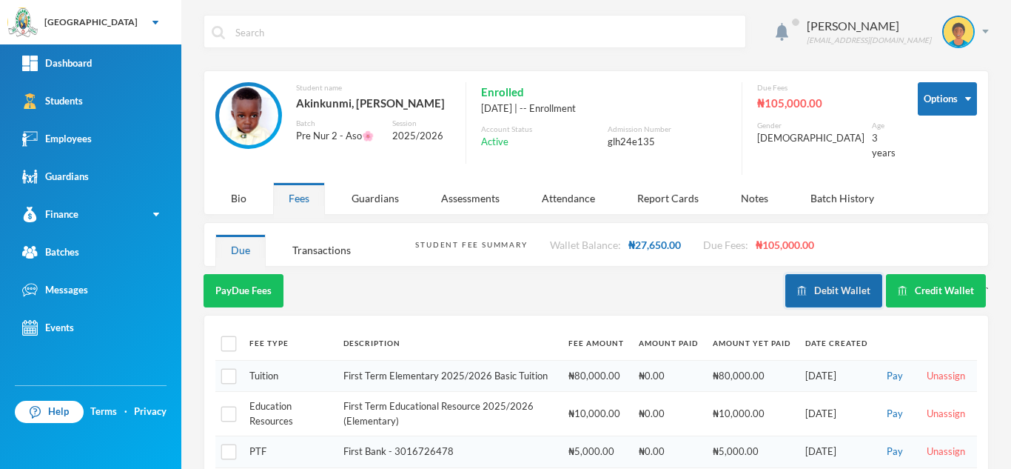
click at [802, 274] on button "Debit Wallet" at bounding box center [833, 290] width 97 height 33
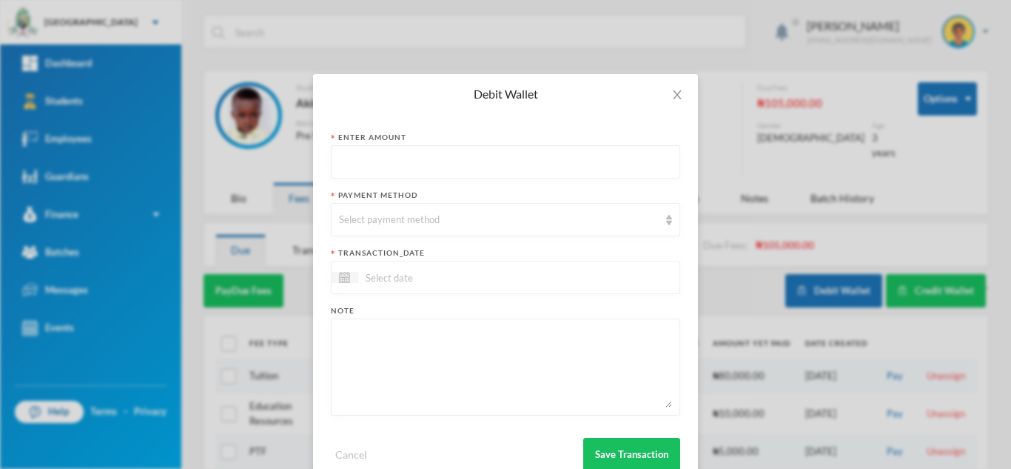
click at [383, 163] on input "text" at bounding box center [505, 162] width 333 height 33
type input "24050"
click at [385, 226] on div "Select payment method" at bounding box center [499, 219] width 320 height 15
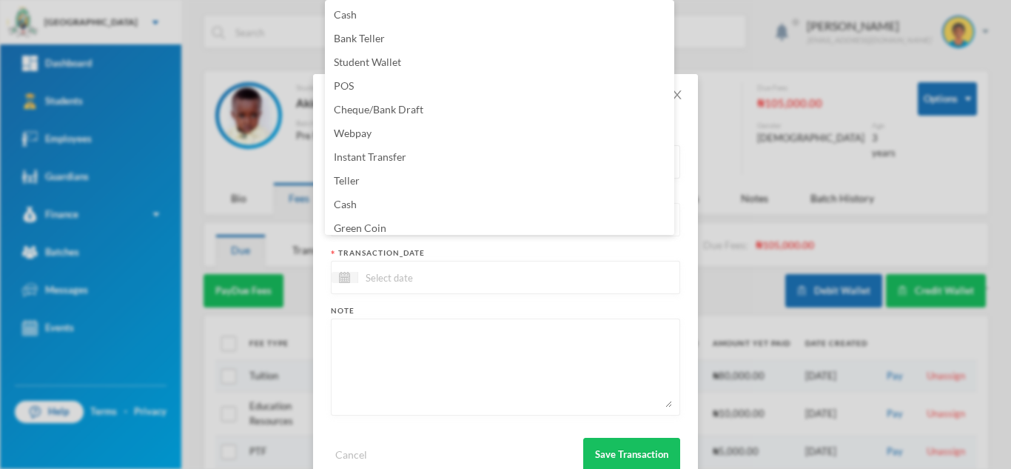
scroll to position [5, 0]
click at [388, 226] on li "Green Coin" at bounding box center [499, 223] width 349 height 24
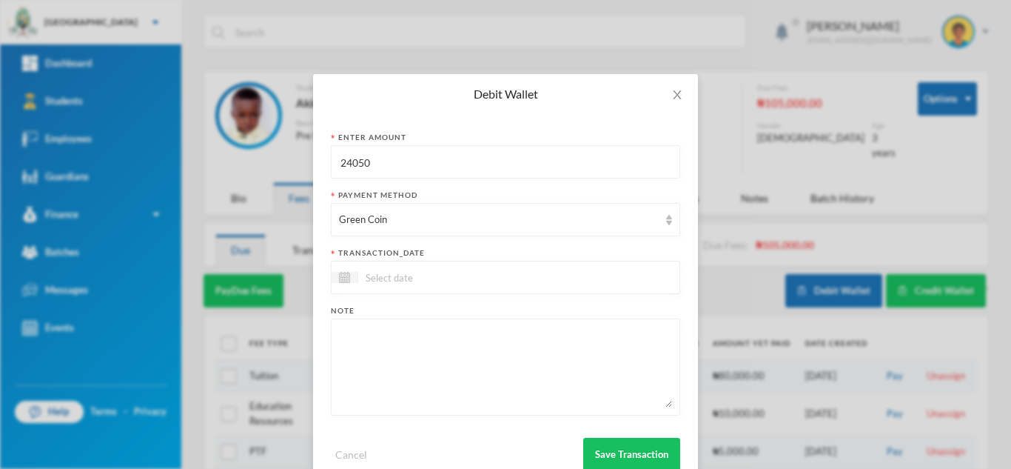
click at [392, 271] on input at bounding box center [420, 277] width 124 height 17
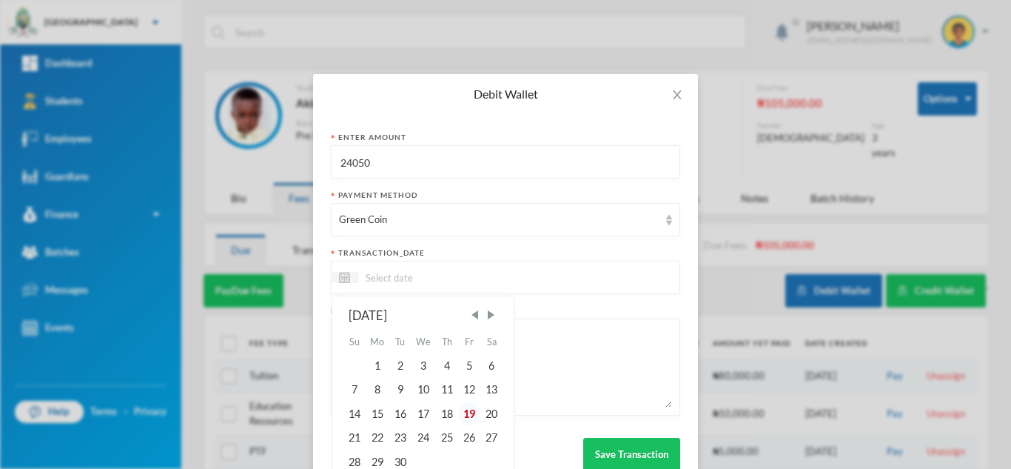
click at [460, 411] on div "19" at bounding box center [469, 414] width 22 height 24
type input "[DATE]"
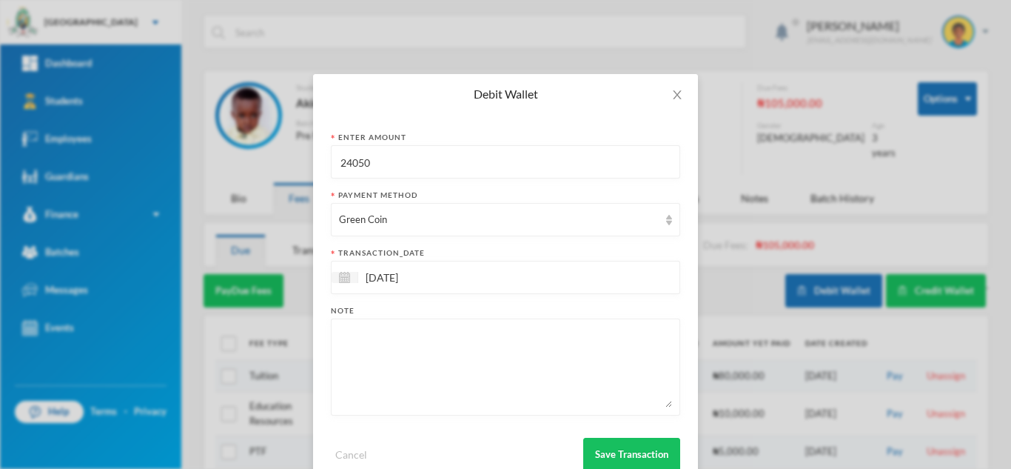
click at [414, 362] on textarea at bounding box center [505, 366] width 333 height 81
drag, startPoint x: 402, startPoint y: 333, endPoint x: 256, endPoint y: 324, distance: 146.1
click at [256, 324] on div "Debit Wallet Enter Amount 24050 Payment Method Green Coin transaction_date [DAT…" at bounding box center [505, 234] width 1011 height 469
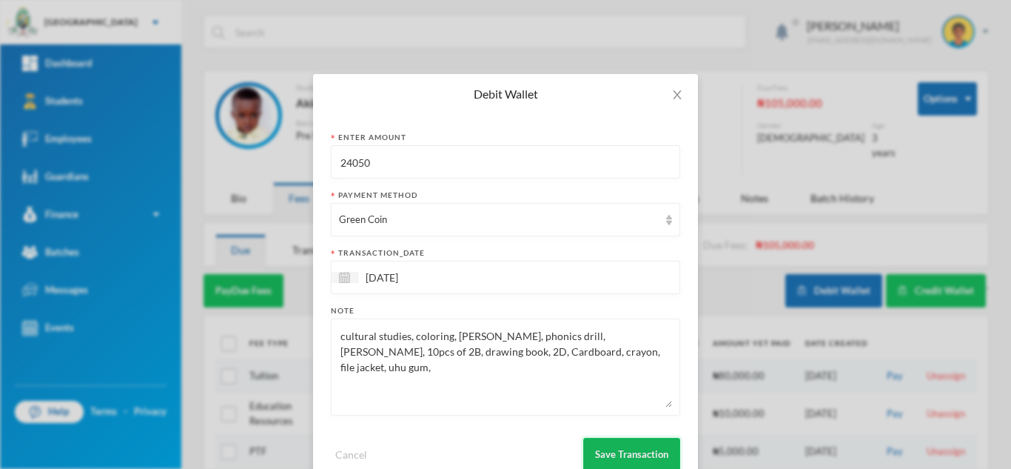
type textarea "cultural studies, coloring, [PERSON_NAME], phonics drill, [PERSON_NAME], 10pcs …"
click at [602, 449] on button "Save Transaction" at bounding box center [631, 453] width 97 height 33
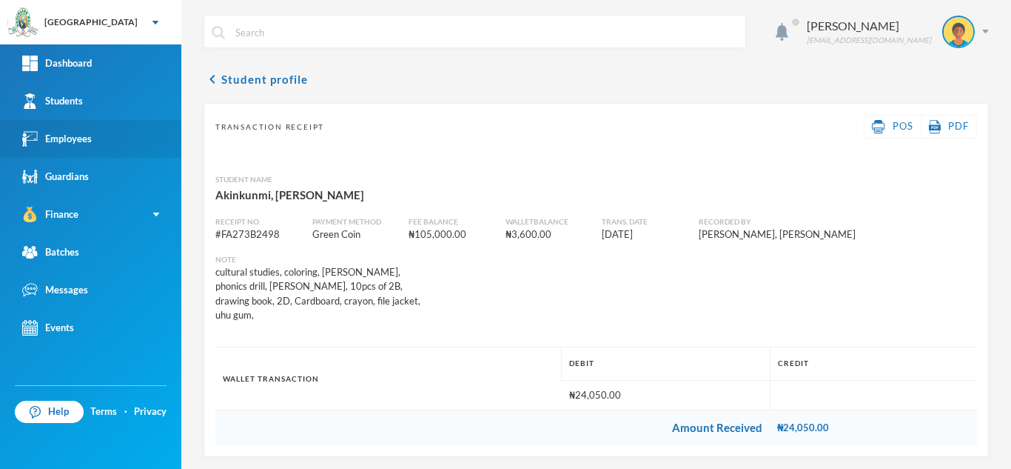
click at [65, 121] on link "Employees" at bounding box center [90, 139] width 181 height 38
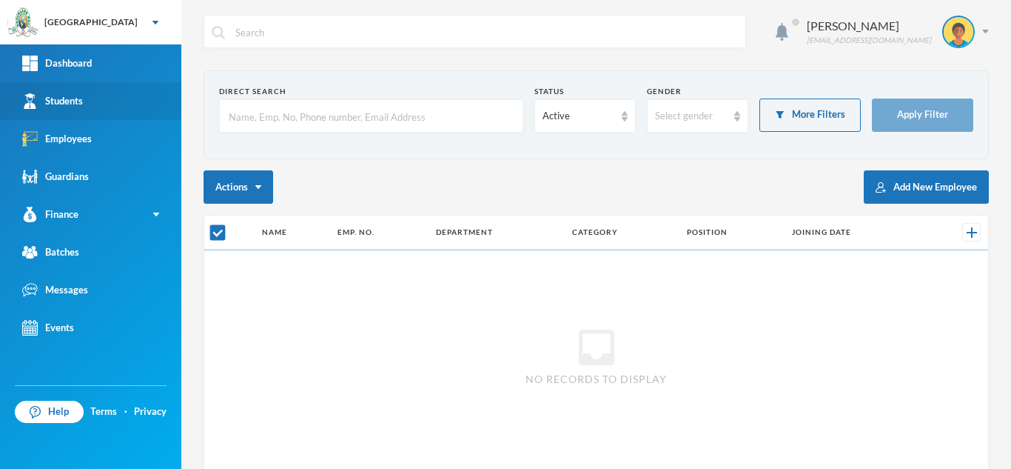
click at [69, 102] on div "Students" at bounding box center [52, 101] width 61 height 16
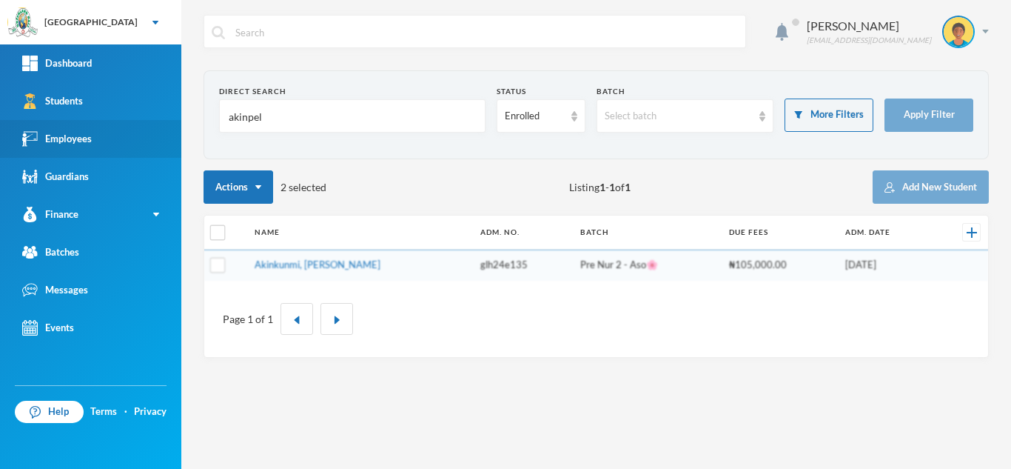
drag, startPoint x: 167, startPoint y: 135, endPoint x: 127, endPoint y: 141, distance: 40.4
click at [127, 141] on div "Greenland Hall Your Bluebic Account Greenland Hall Add a New School Dashboard S…" at bounding box center [505, 234] width 1011 height 469
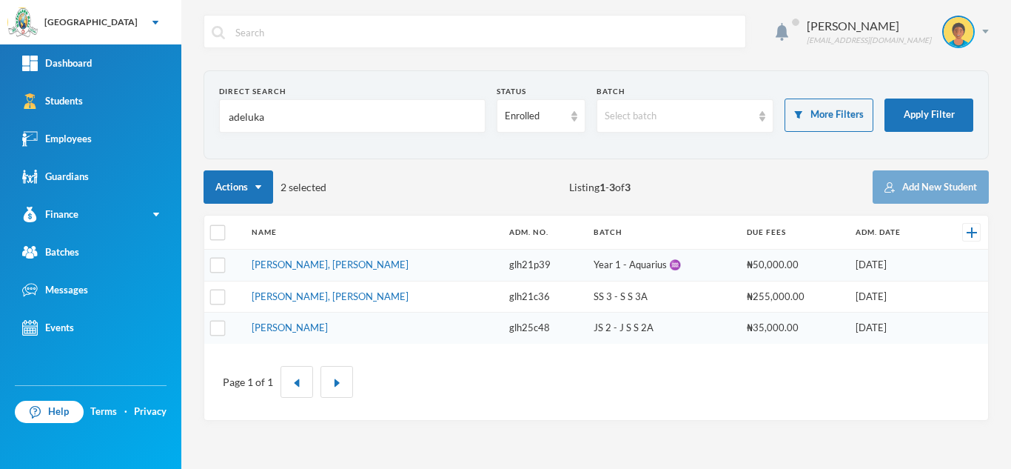
type input "adeluka"
click at [227, 232] on th at bounding box center [224, 232] width 40 height 34
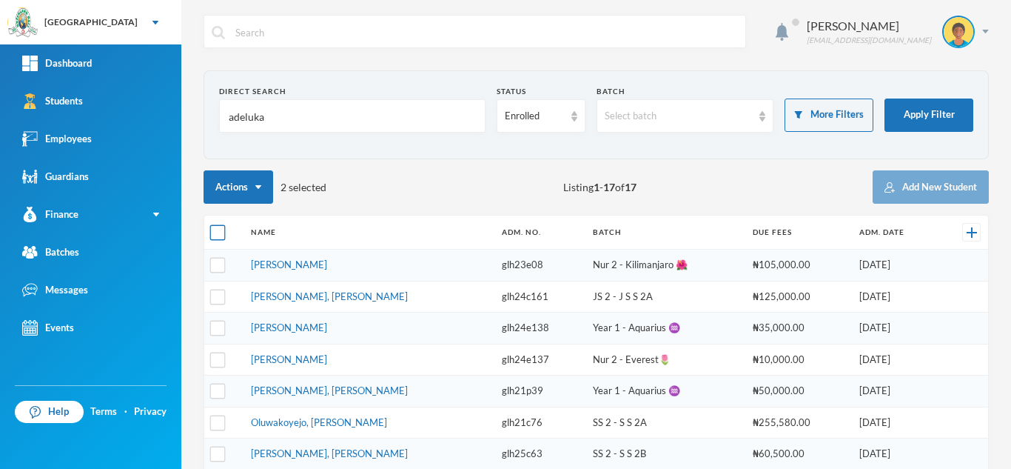
click at [218, 232] on input "checkbox" at bounding box center [218, 233] width 16 height 16
checkbox input "true"
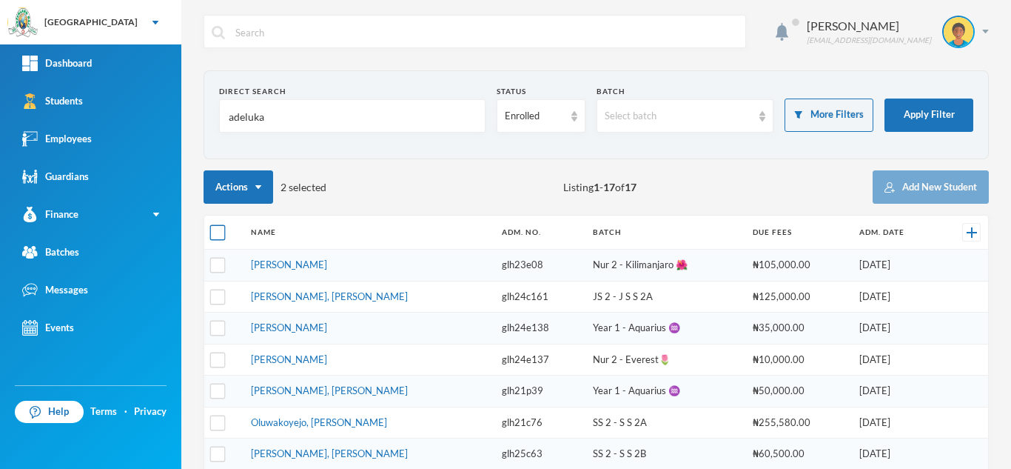
checkbox input "true"
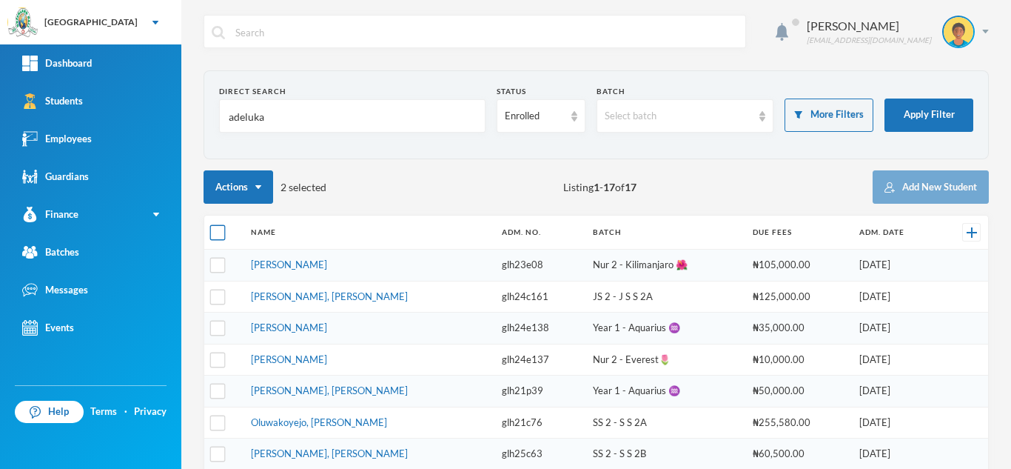
checkbox input "true"
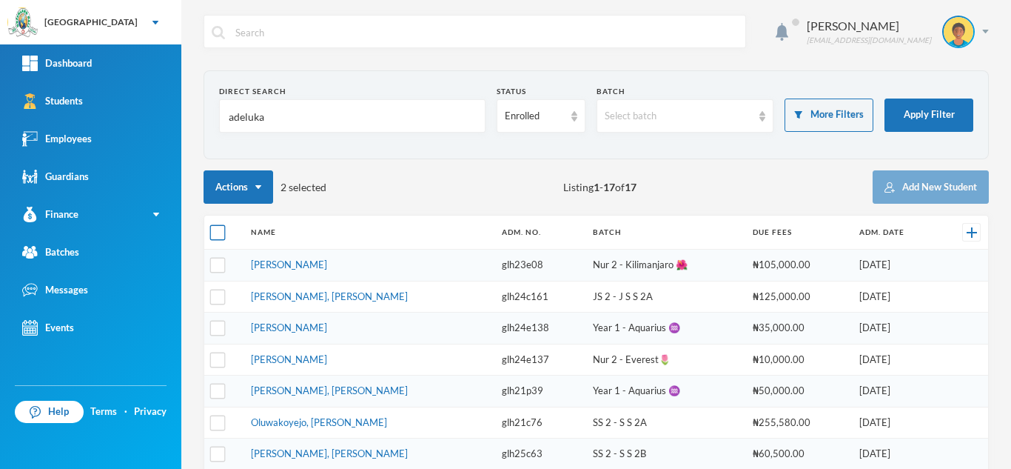
checkbox input "true"
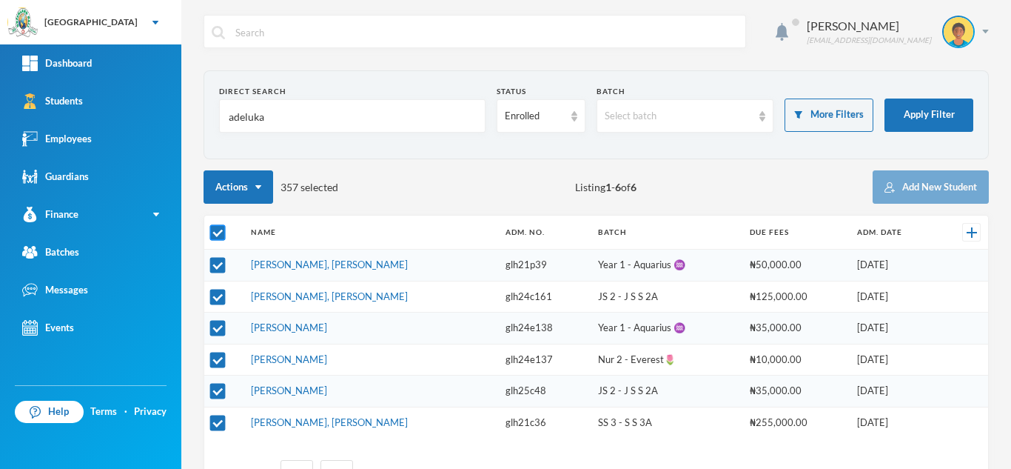
click at [218, 232] on input "checkbox" at bounding box center [218, 233] width 16 height 16
checkbox input "false"
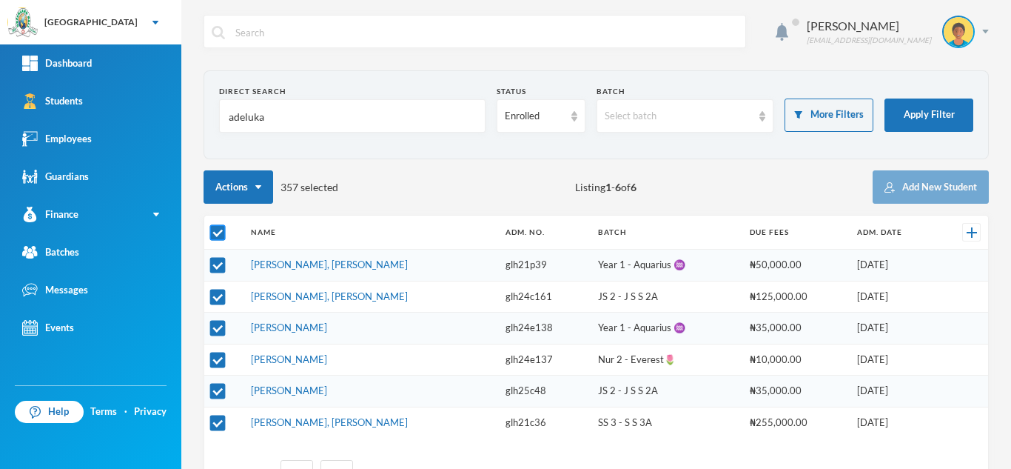
checkbox input "false"
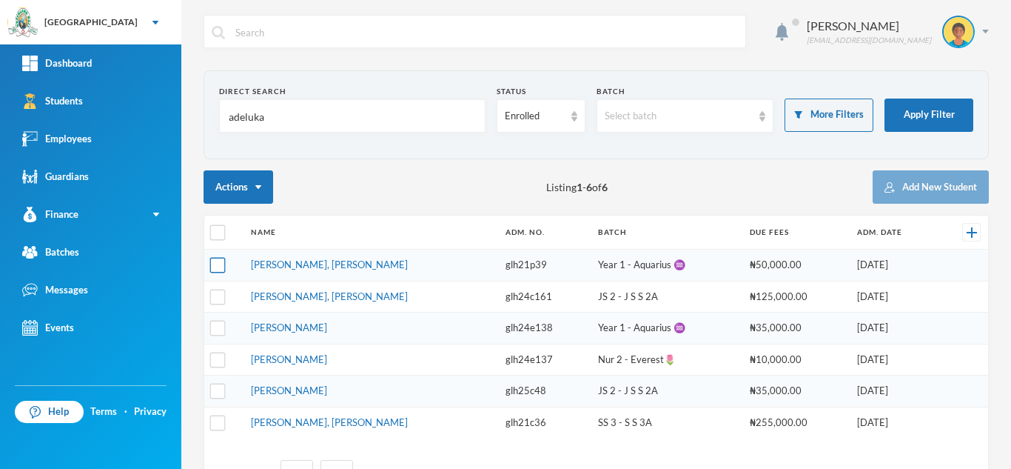
click at [218, 265] on input "checkbox" at bounding box center [218, 266] width 16 height 16
checkbox input "true"
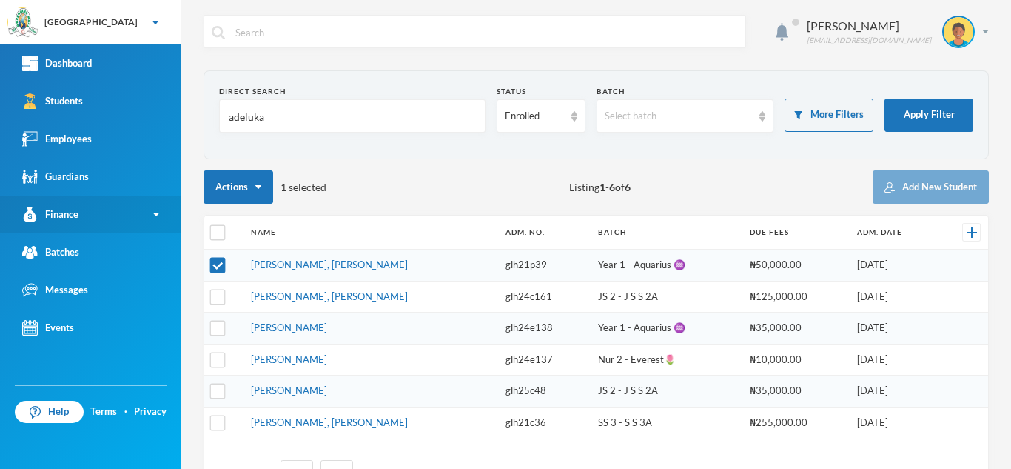
click at [62, 223] on link "Finance" at bounding box center [90, 214] width 181 height 38
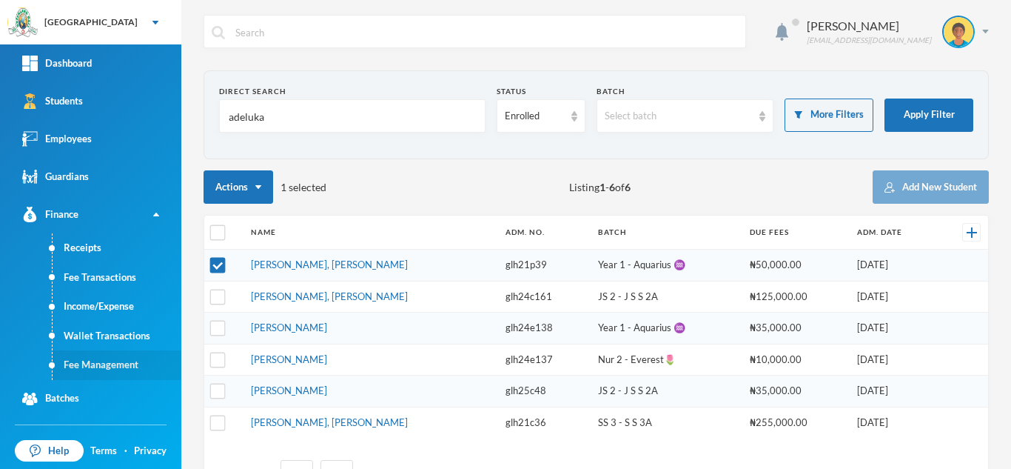
click at [90, 369] on link "Fee Management" at bounding box center [117, 365] width 129 height 30
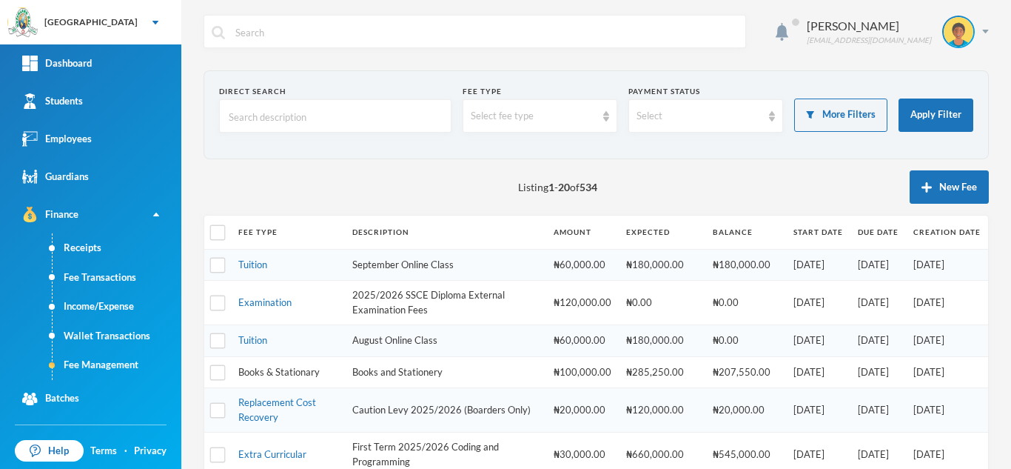
click at [289, 375] on link "Books & Stationary" at bounding box center [278, 372] width 81 height 12
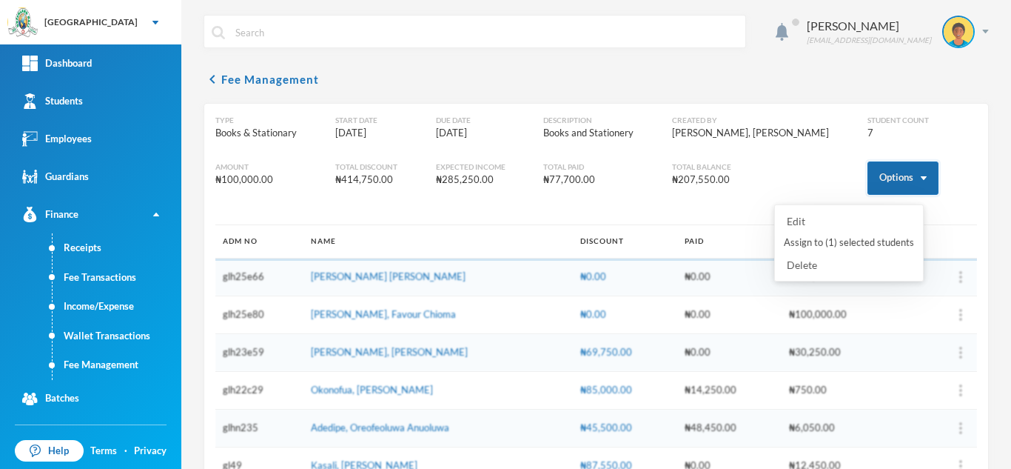
click at [874, 185] on button "Options" at bounding box center [903, 177] width 71 height 33
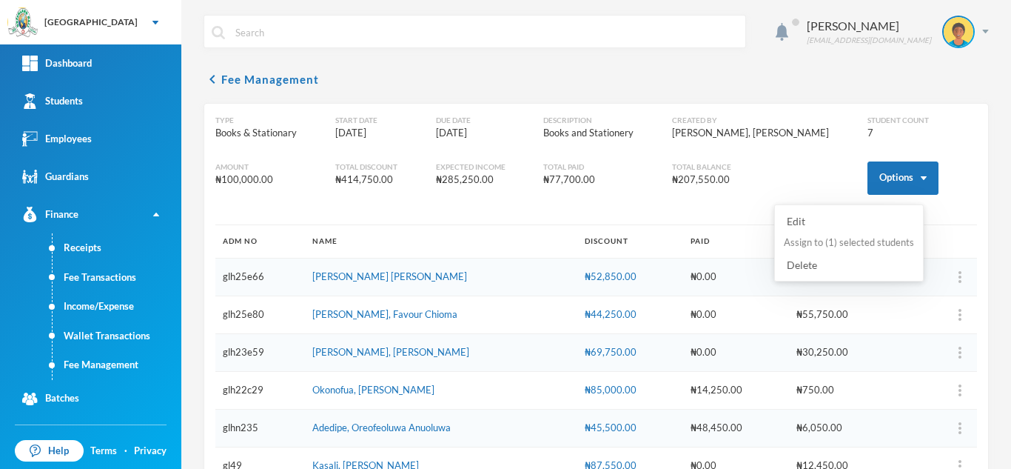
click at [830, 242] on button "Assign to ( 1 ) selected students" at bounding box center [848, 242] width 133 height 27
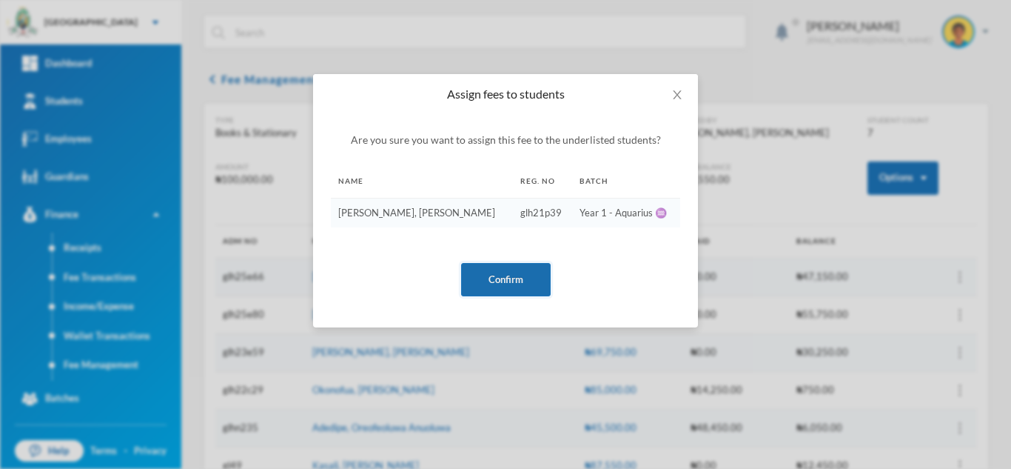
click at [503, 273] on button "Confirm" at bounding box center [506, 279] width 90 height 33
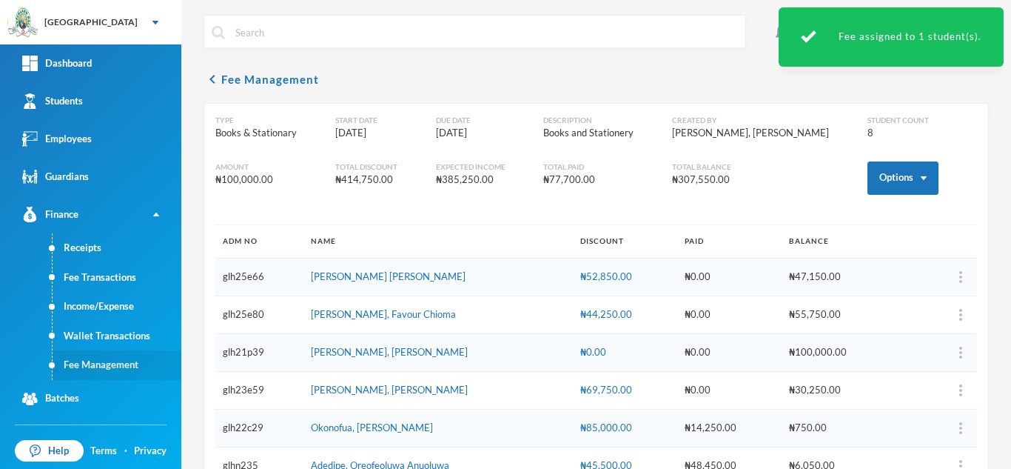
click at [130, 360] on link "Fee Management" at bounding box center [117, 365] width 129 height 30
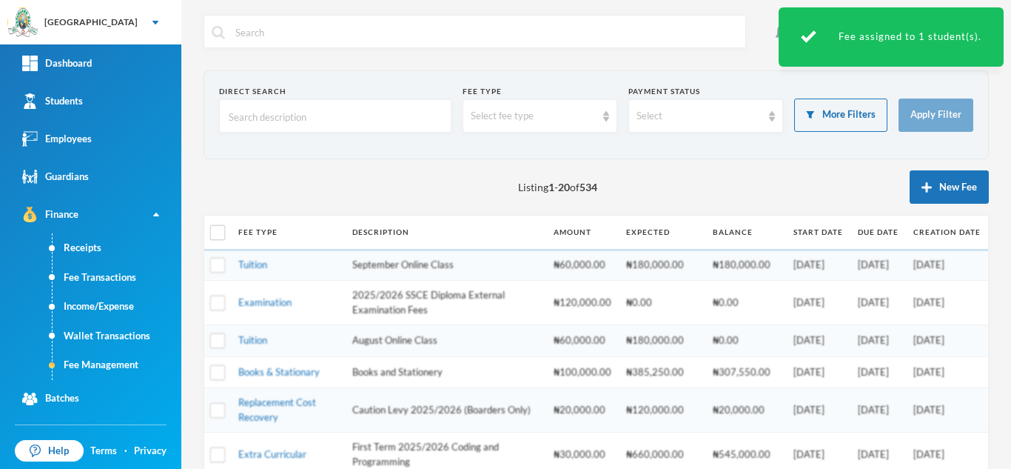
scroll to position [643, 0]
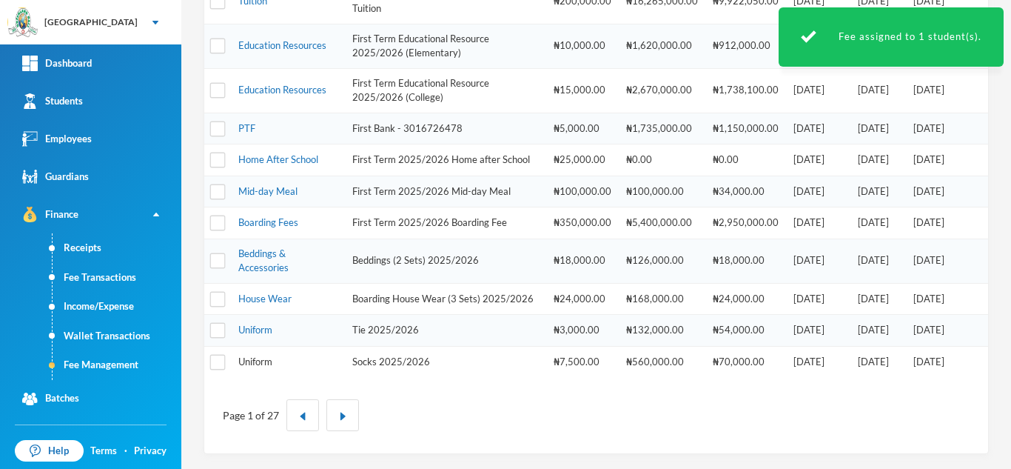
click at [252, 361] on link "Uniform" at bounding box center [255, 361] width 34 height 12
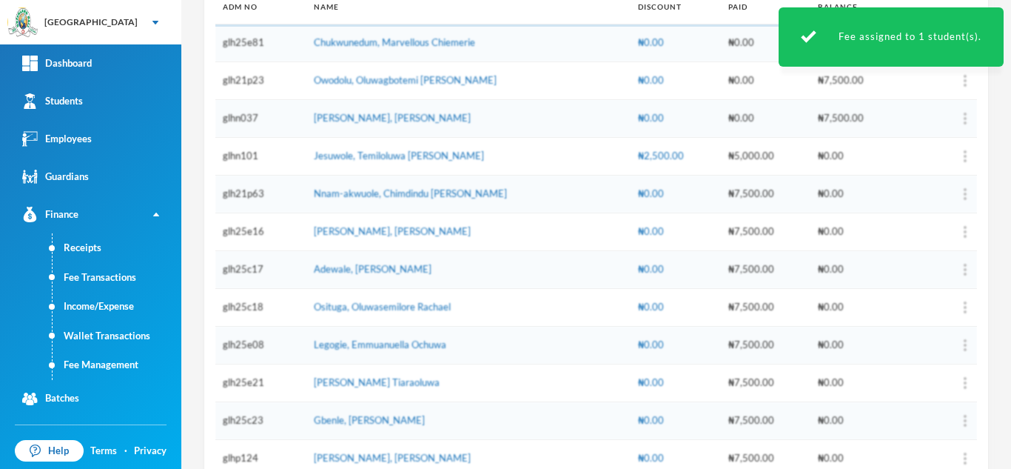
scroll to position [98, 0]
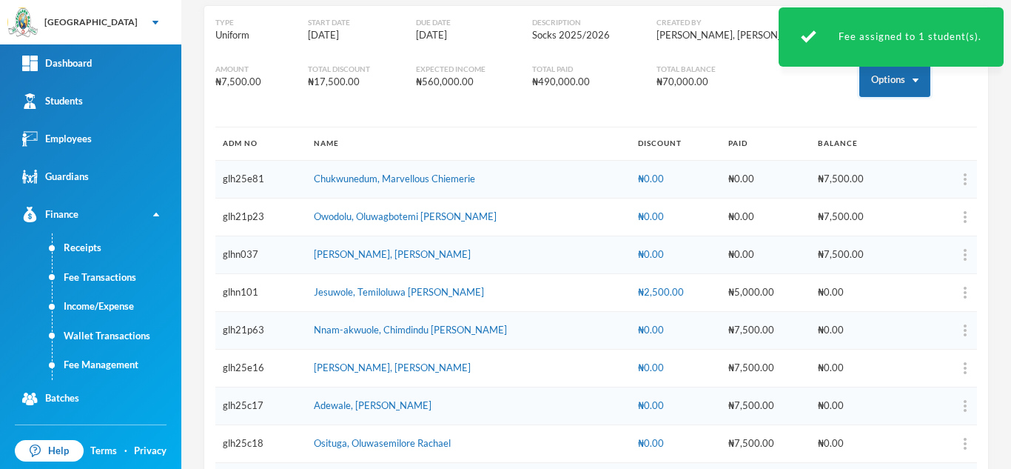
click at [859, 87] on button "Options" at bounding box center [894, 80] width 71 height 33
click at [820, 147] on button "Assign to ( 1 ) selected students" at bounding box center [840, 145] width 133 height 27
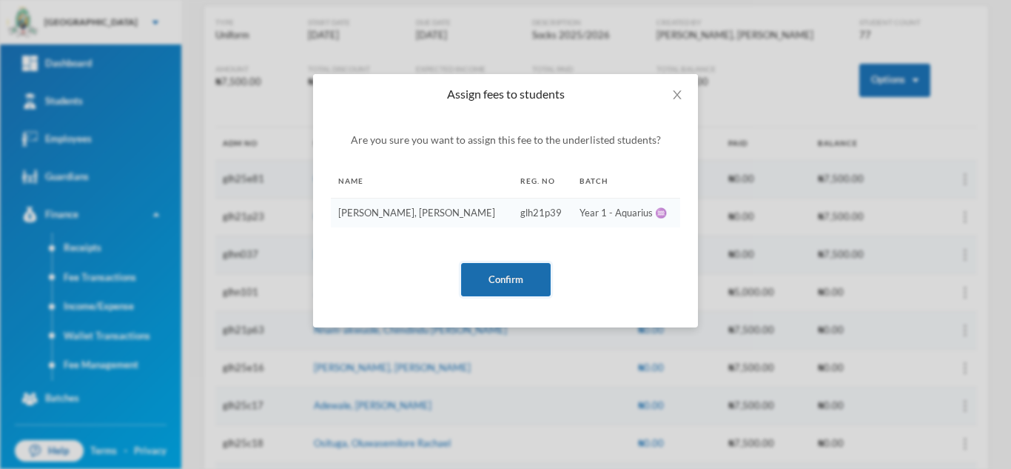
click at [494, 279] on button "Confirm" at bounding box center [506, 279] width 90 height 33
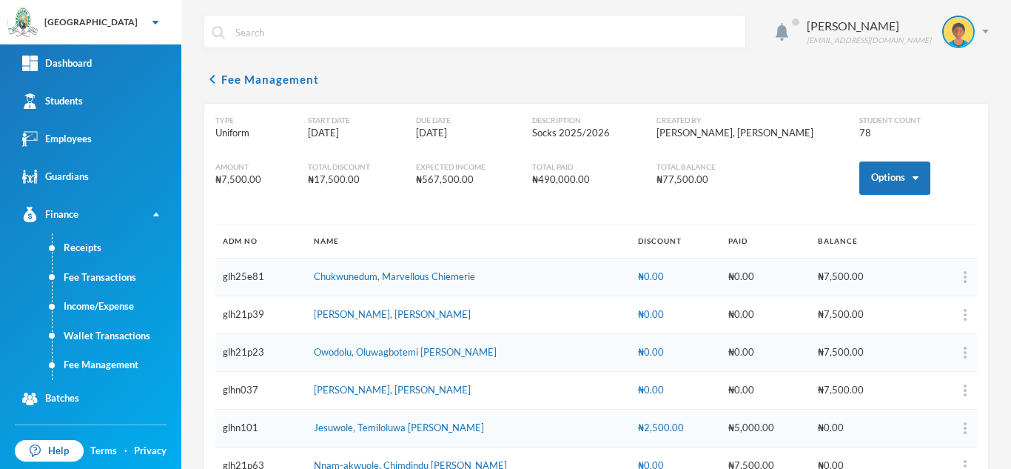
scroll to position [27, 0]
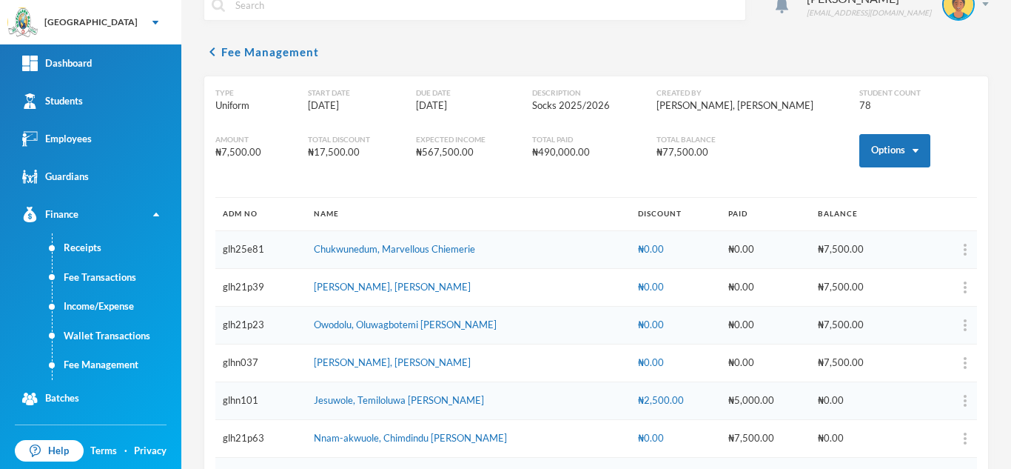
click at [956, 289] on td at bounding box center [938, 288] width 77 height 38
click at [964, 287] on img "button" at bounding box center [965, 287] width 3 height 12
click at [895, 332] on button "Add Discount" at bounding box center [912, 330] width 60 height 27
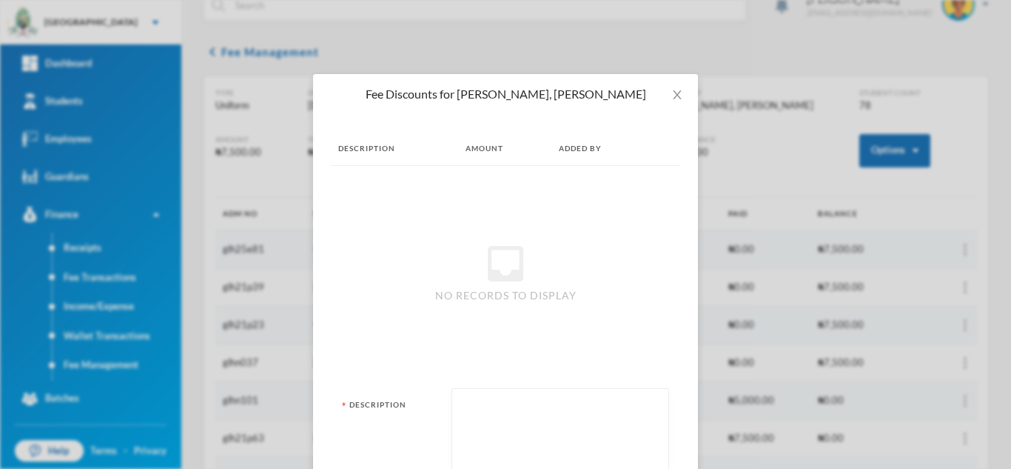
click at [520, 422] on textarea at bounding box center [560, 436] width 201 height 81
type textarea "a pair"
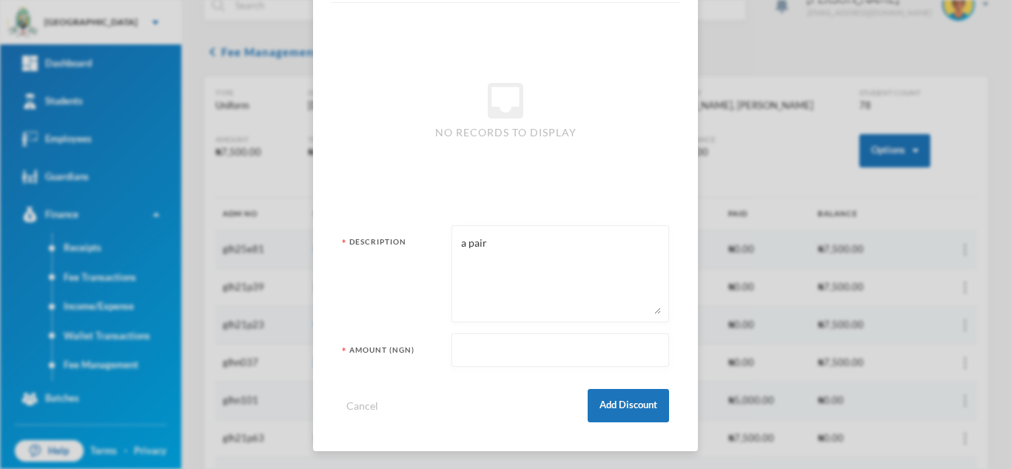
click at [489, 346] on input "text" at bounding box center [560, 350] width 201 height 33
type input "5000"
click at [613, 408] on button "Add Discount" at bounding box center [628, 405] width 81 height 33
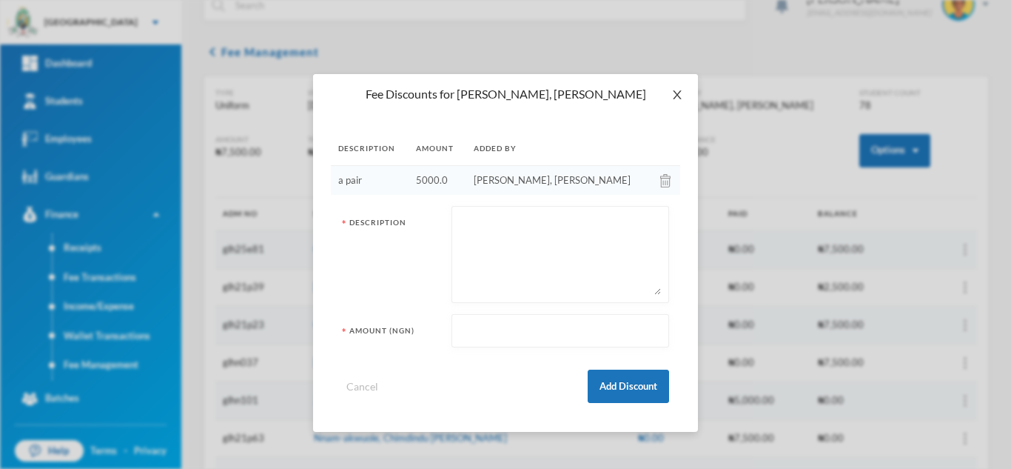
click at [679, 91] on icon "icon: close" at bounding box center [677, 95] width 12 height 12
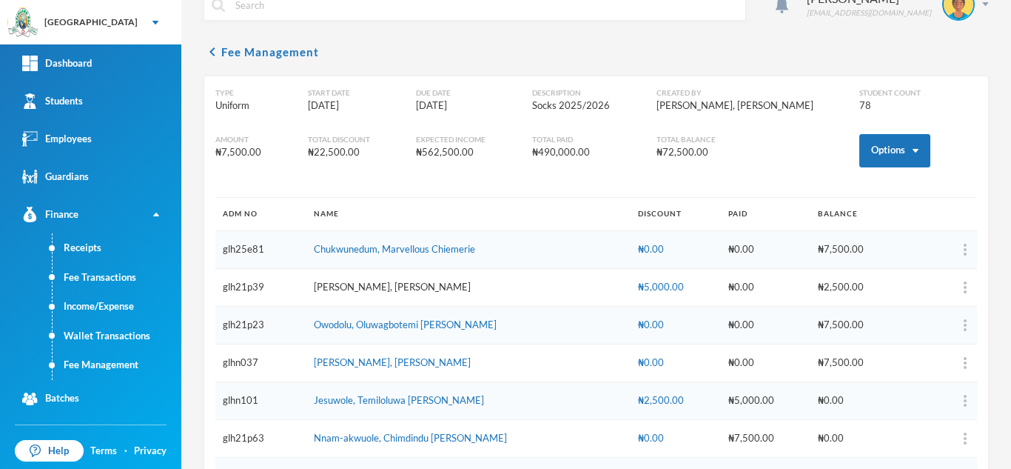
click at [335, 283] on link "Adeluka, Sharon Oluwadarasimi" at bounding box center [392, 287] width 157 height 12
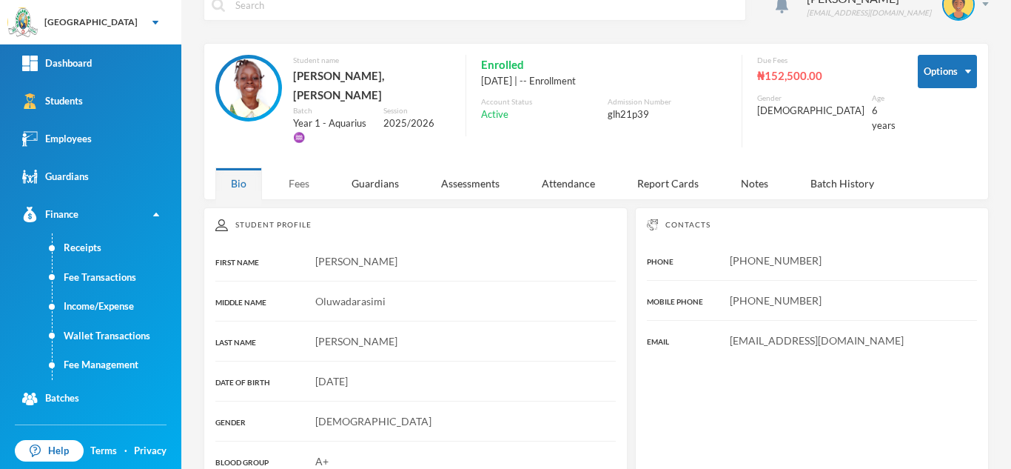
click at [290, 167] on div "Fees" at bounding box center [299, 183] width 52 height 32
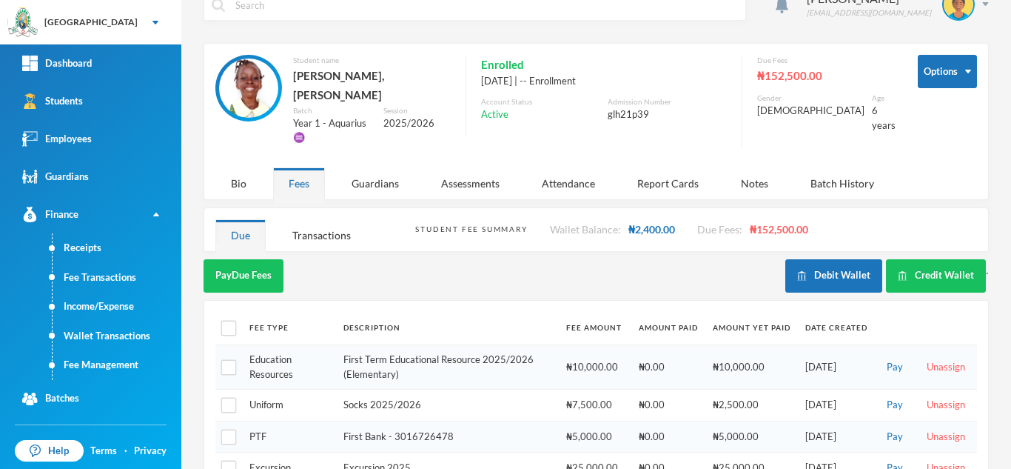
scroll to position [121, 0]
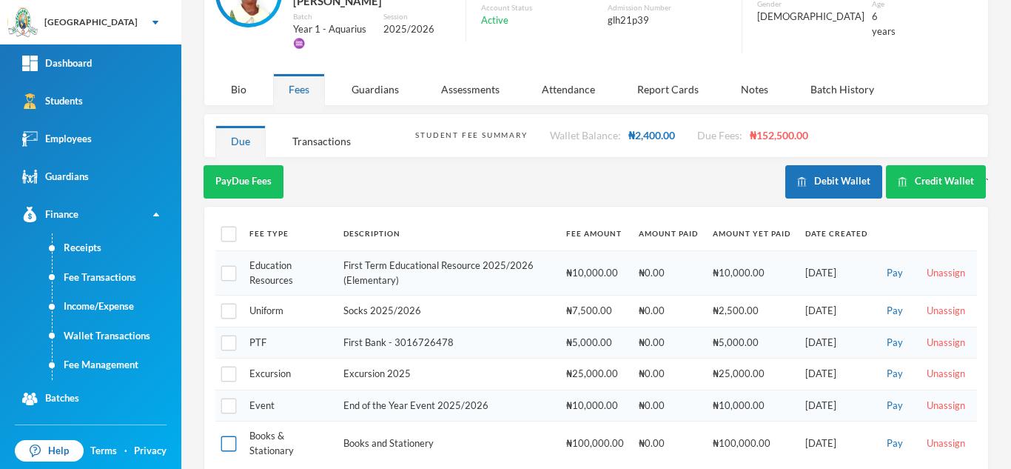
click at [226, 436] on input "checkbox" at bounding box center [229, 444] width 16 height 16
checkbox input "true"
click at [249, 165] on button "Pay Selected (1)" at bounding box center [249, 181] width 91 height 33
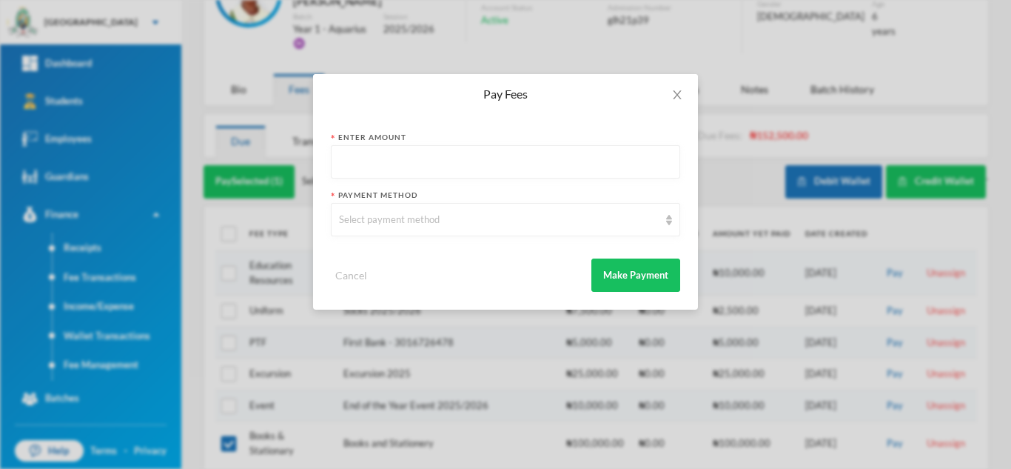
click at [378, 153] on input "text" at bounding box center [505, 162] width 333 height 33
type input "45000"
click at [377, 229] on div "Select payment method" at bounding box center [505, 219] width 349 height 33
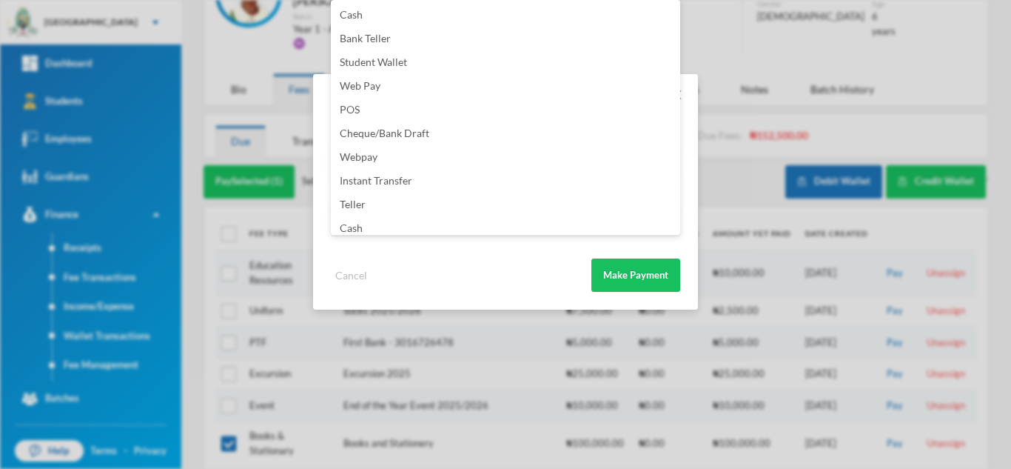
scroll to position [174, 0]
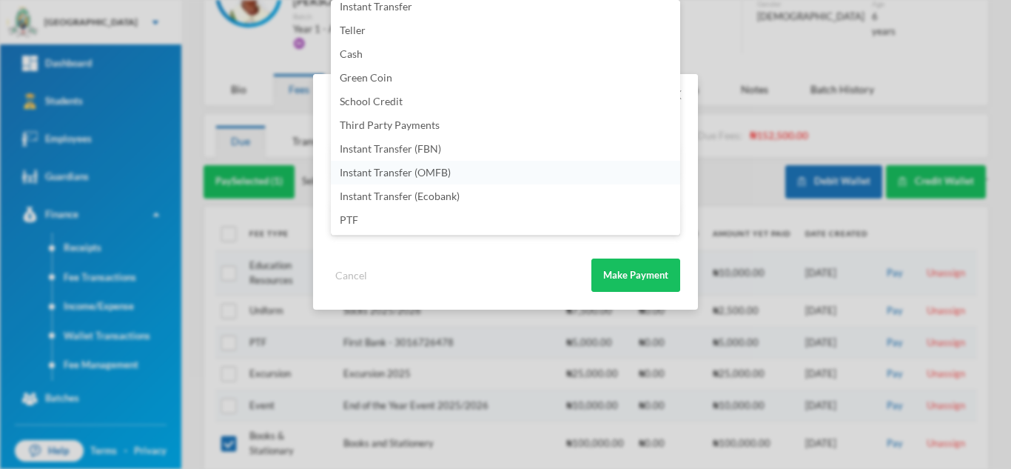
click at [527, 167] on li "Instant Transfer (OMFB)" at bounding box center [505, 173] width 349 height 24
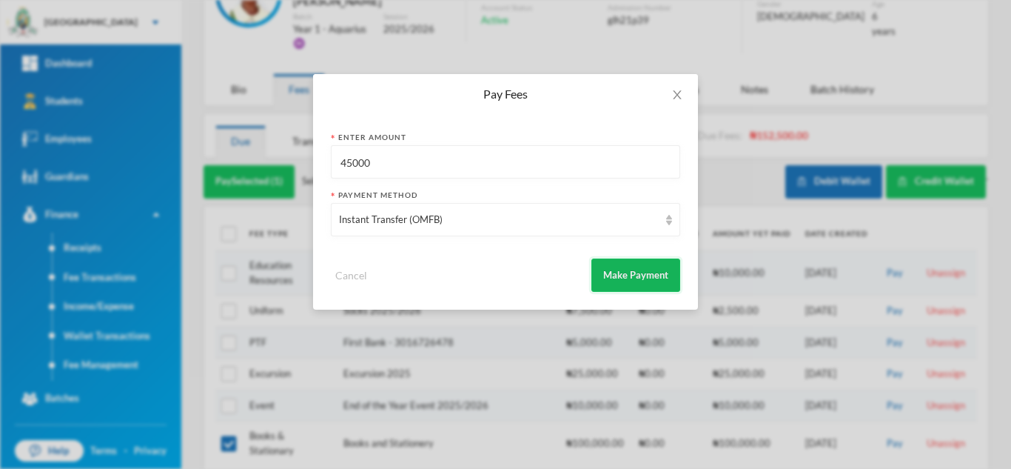
click at [604, 277] on button "Make Payment" at bounding box center [635, 274] width 89 height 33
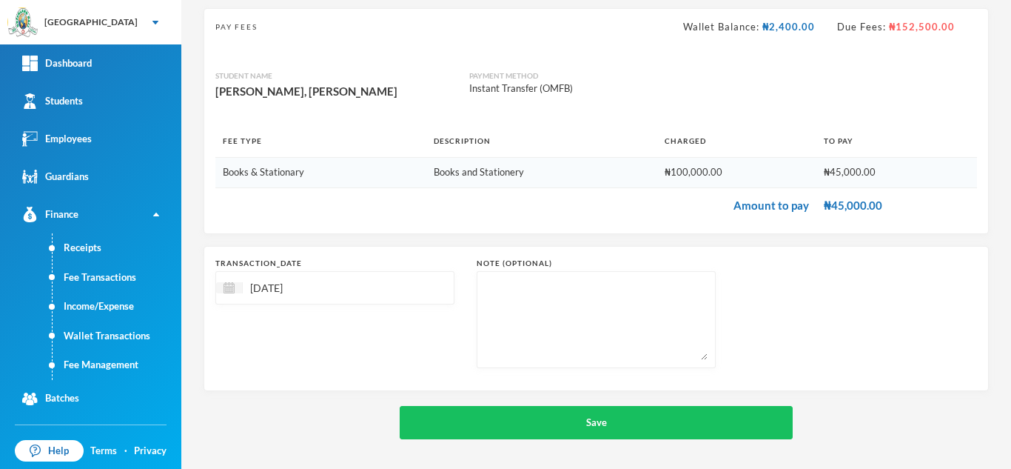
scroll to position [95, 0]
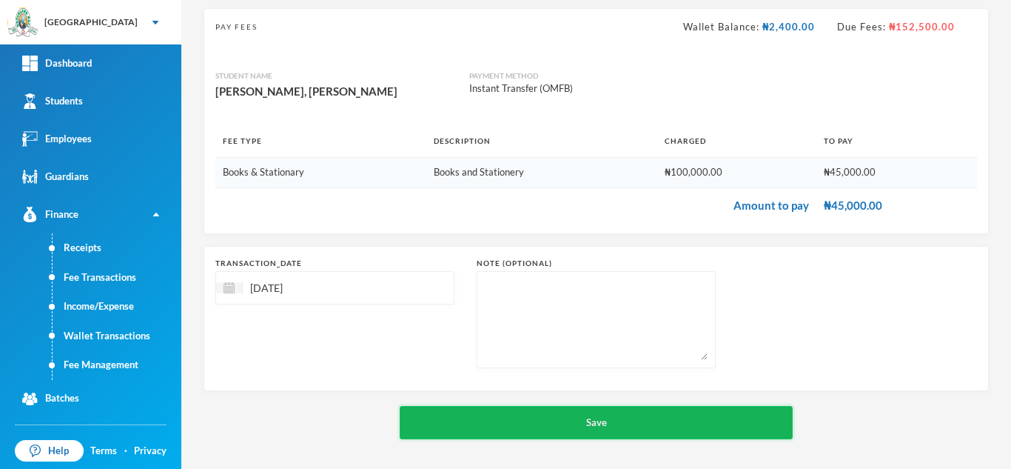
click at [494, 417] on button "Save" at bounding box center [596, 422] width 393 height 33
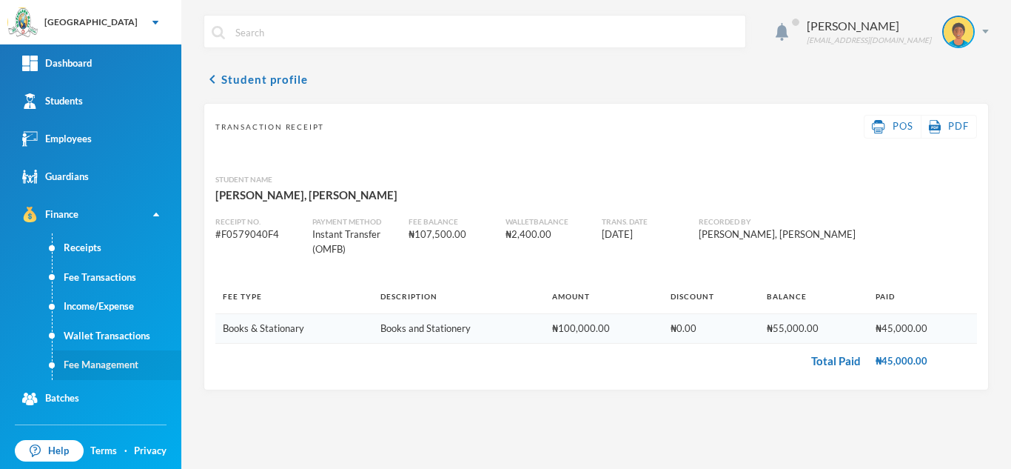
click at [118, 362] on link "Fee Management" at bounding box center [117, 365] width 129 height 30
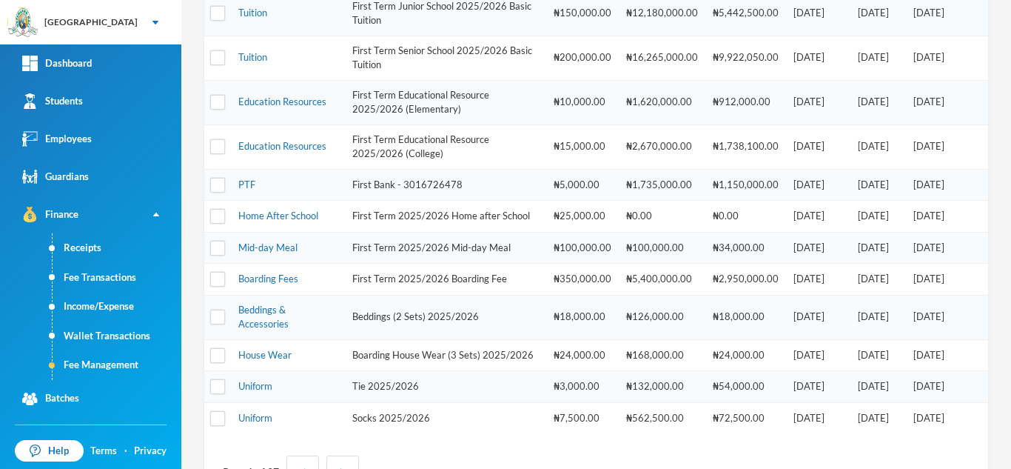
scroll to position [643, 0]
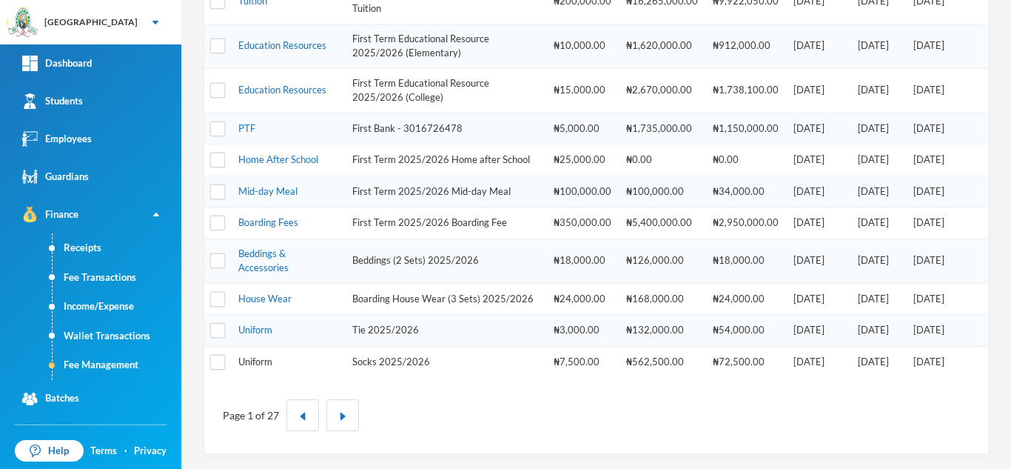
click at [272, 360] on link "Uniform" at bounding box center [255, 361] width 34 height 12
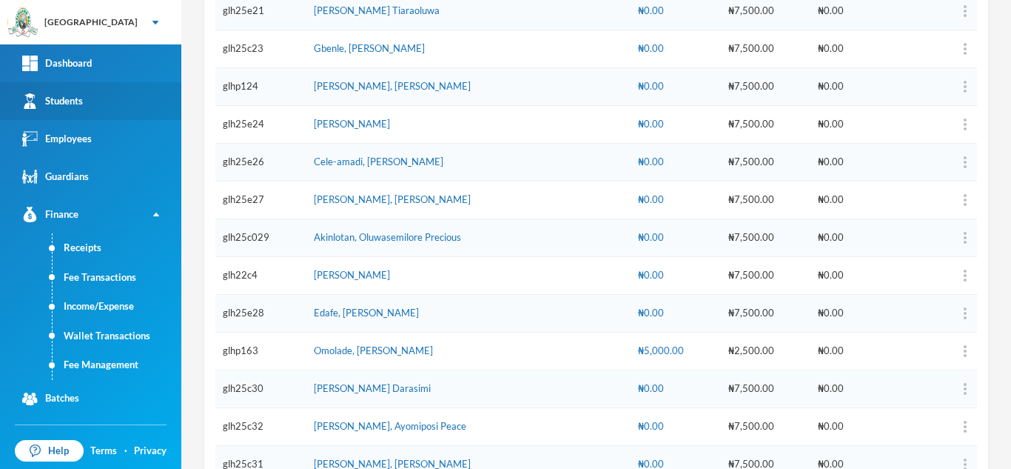
click at [127, 87] on link "Students" at bounding box center [90, 101] width 181 height 38
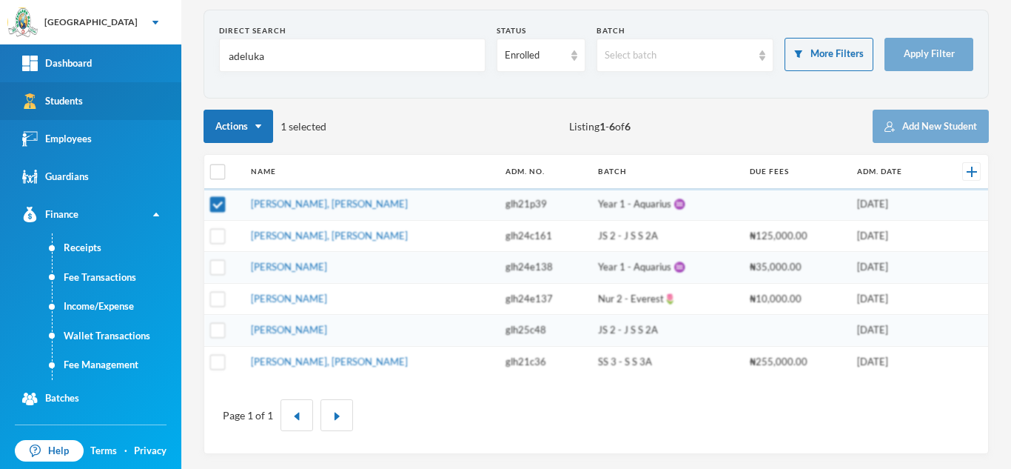
scroll to position [61, 0]
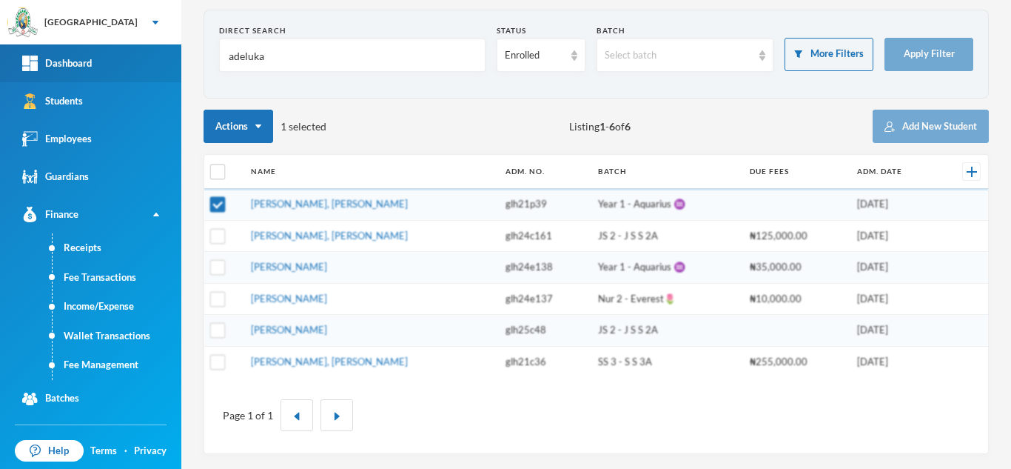
drag, startPoint x: 294, startPoint y: 66, endPoint x: 138, endPoint y: 47, distance: 157.3
click at [138, 47] on div "Greenland Hall Your Bluebic Account Greenland Hall Add a New School Dashboard S…" at bounding box center [505, 234] width 1011 height 469
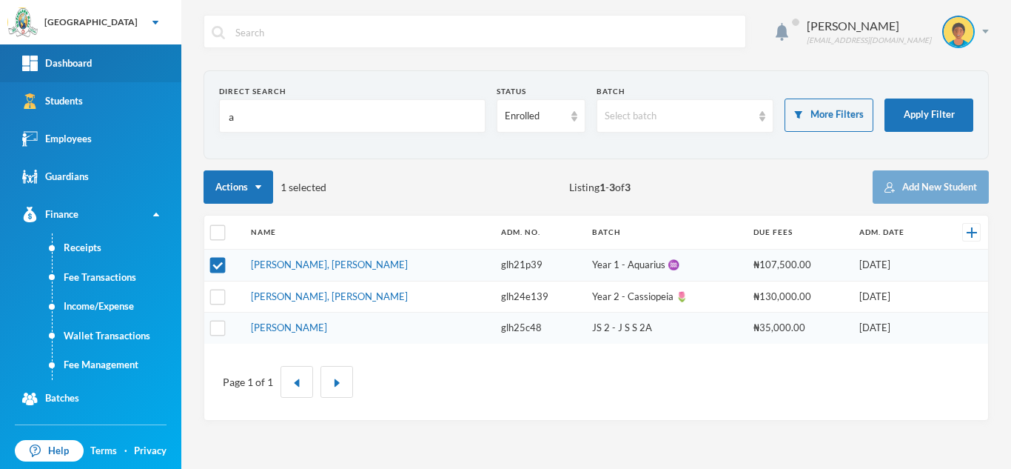
scroll to position [0, 0]
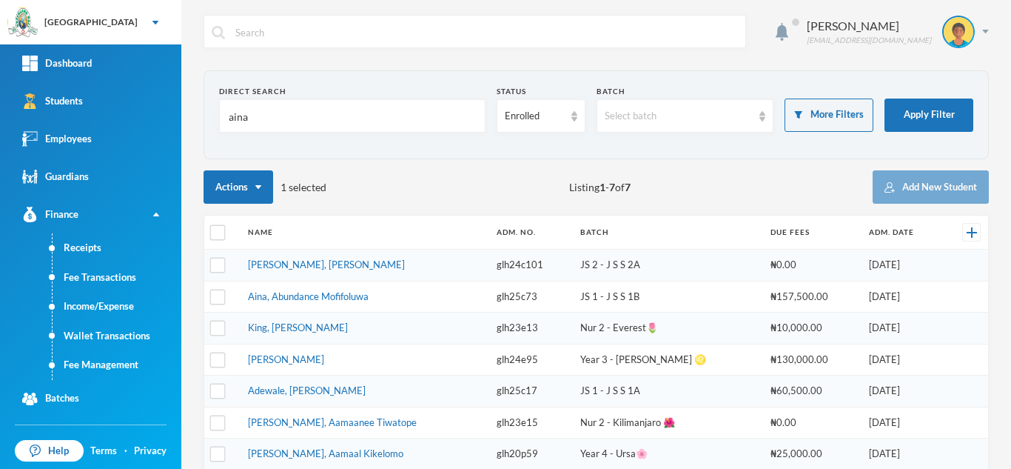
type input "aina"
click at [293, 296] on link "Aina, Abundance Mofifoluwa" at bounding box center [308, 296] width 121 height 12
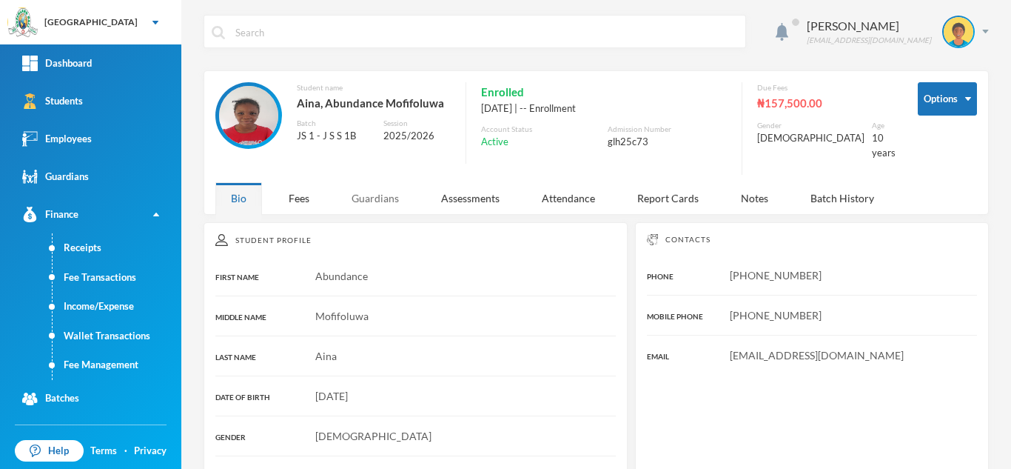
click at [379, 187] on div "Guardians" at bounding box center [375, 198] width 78 height 32
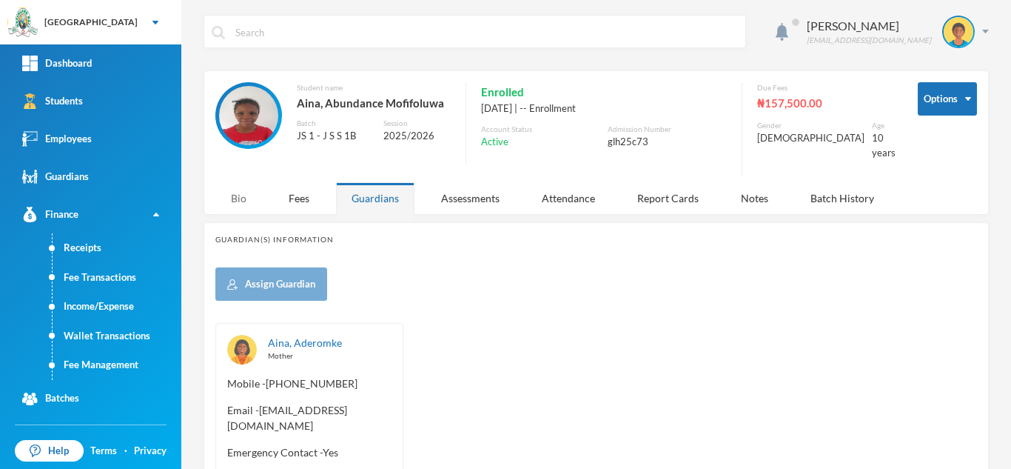
click at [237, 184] on div "Bio" at bounding box center [238, 198] width 47 height 32
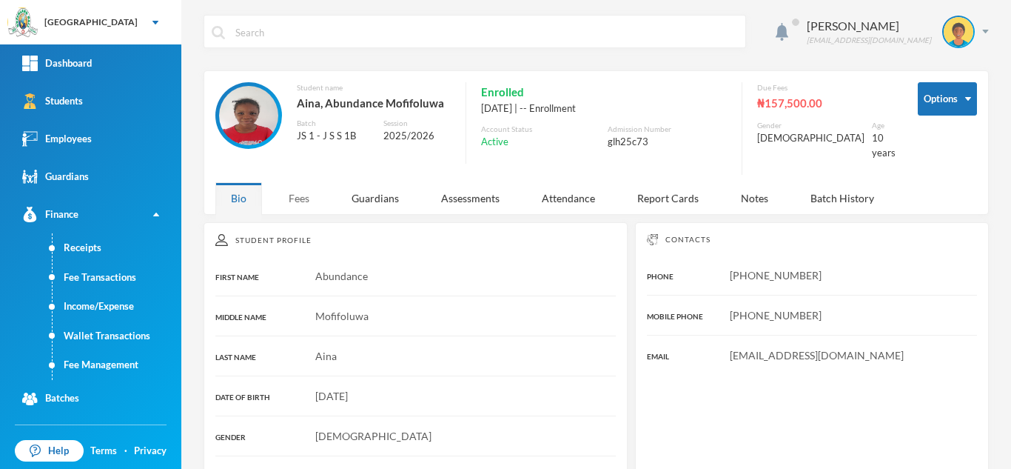
click at [295, 191] on div "Fees" at bounding box center [299, 198] width 52 height 32
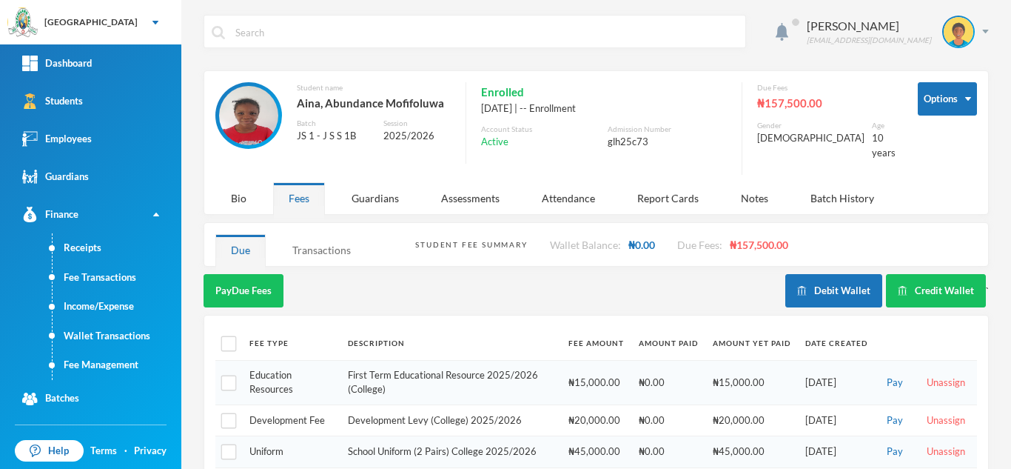
click at [316, 234] on div "Transactions" at bounding box center [322, 250] width 90 height 32
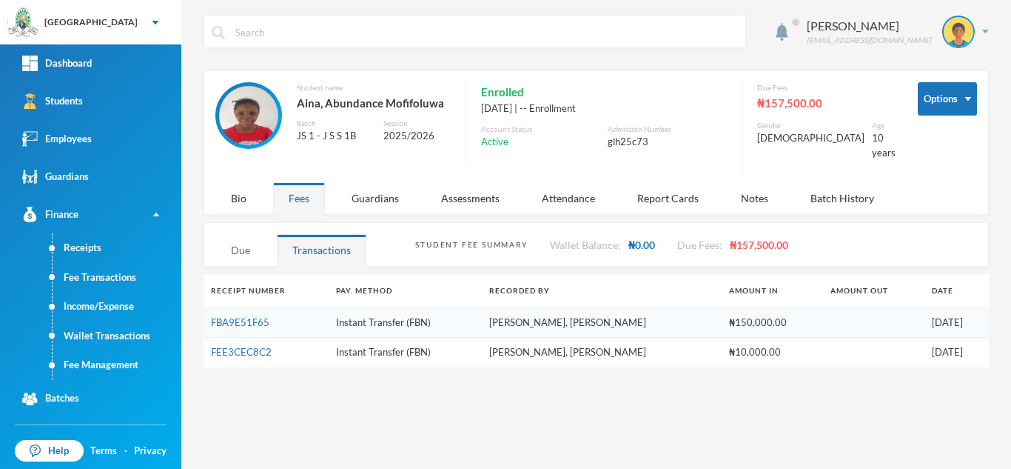
click at [245, 234] on div "Due" at bounding box center [240, 250] width 50 height 32
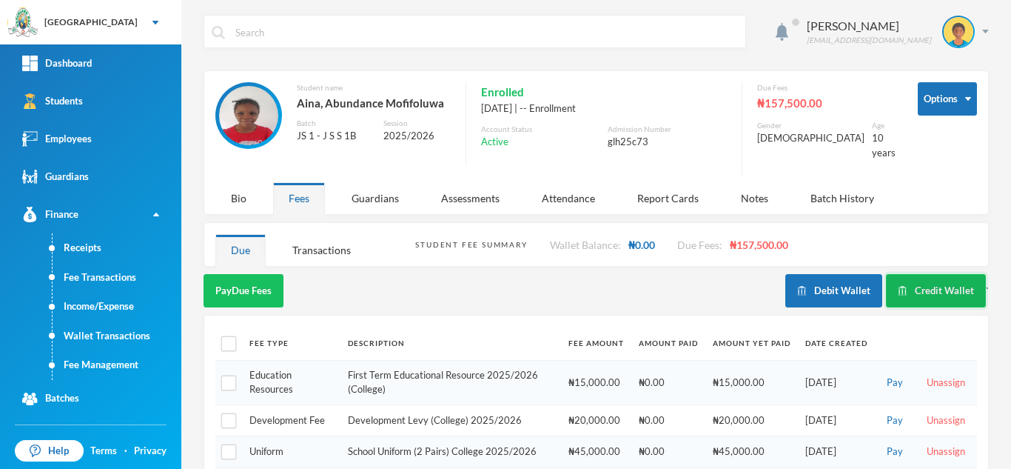
click at [927, 283] on button "Credit Wallet" at bounding box center [936, 290] width 100 height 33
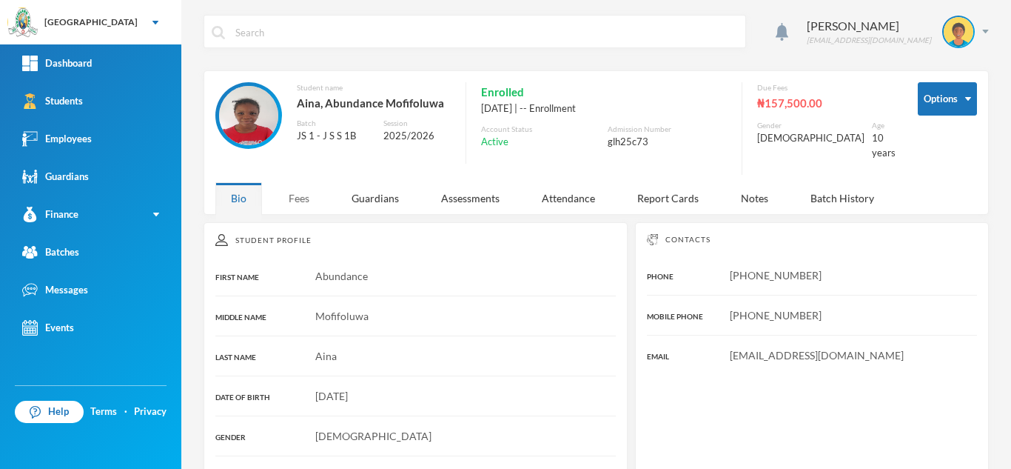
click at [298, 187] on div "Fees" at bounding box center [299, 198] width 52 height 32
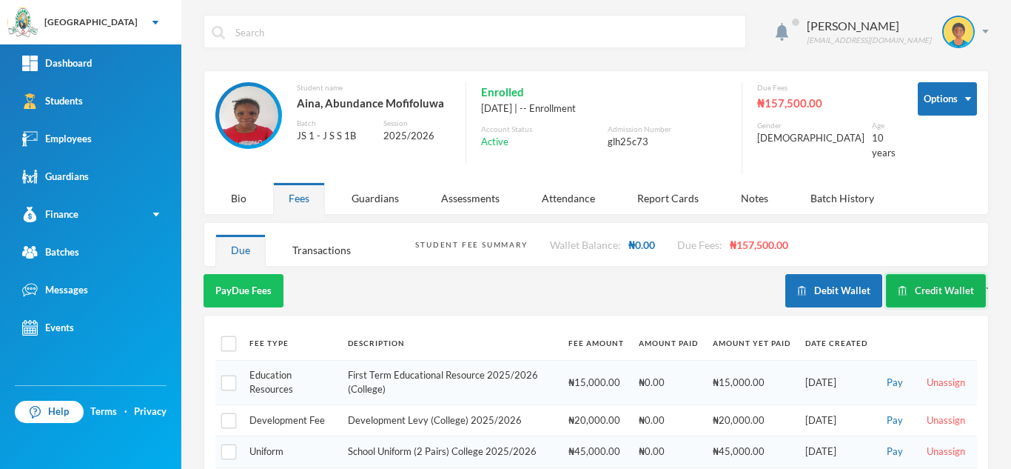
click at [892, 274] on button "Credit Wallet" at bounding box center [936, 290] width 100 height 33
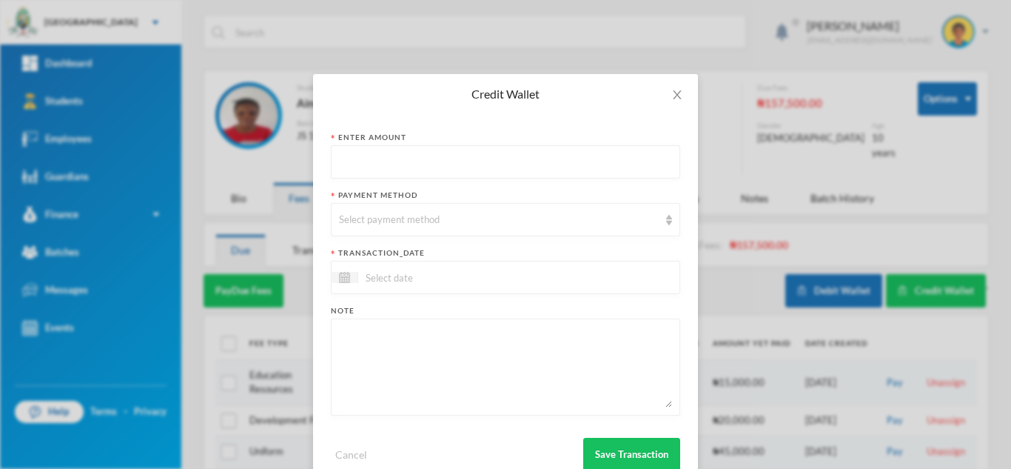
click at [476, 172] on input "text" at bounding box center [505, 162] width 333 height 33
type input "5000"
click at [412, 229] on div "Select payment method" at bounding box center [505, 219] width 349 height 33
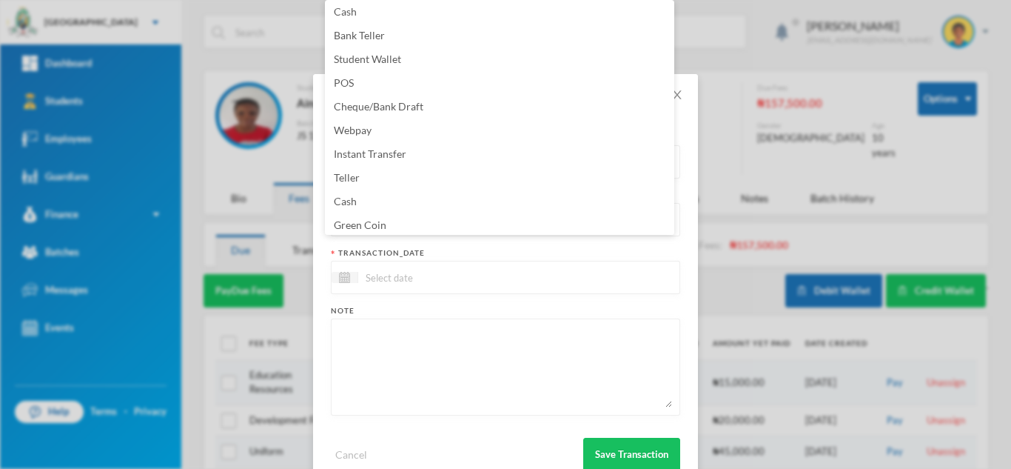
scroll to position [150, 0]
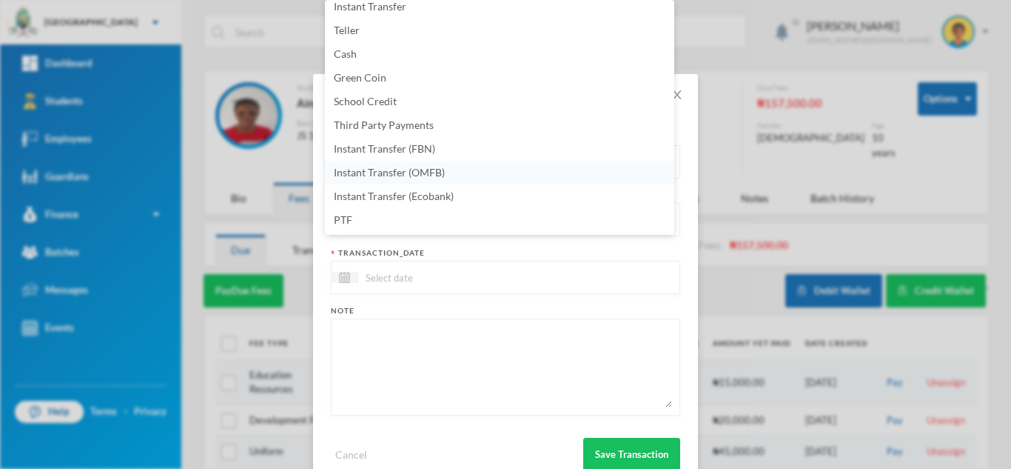
click at [490, 175] on li "Instant Transfer (OMFB)" at bounding box center [499, 173] width 349 height 24
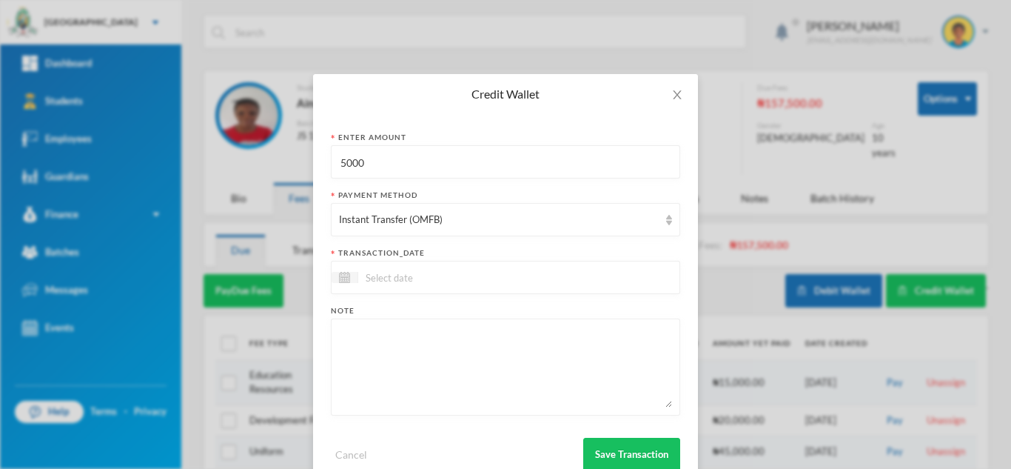
click at [443, 265] on div at bounding box center [505, 277] width 349 height 33
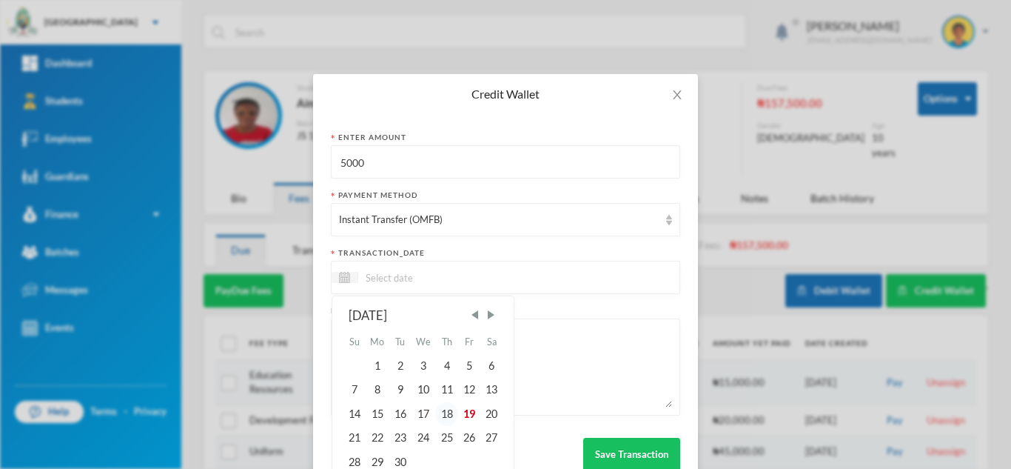
click at [443, 410] on div "18" at bounding box center [446, 414] width 22 height 24
type input "18/09/2025"
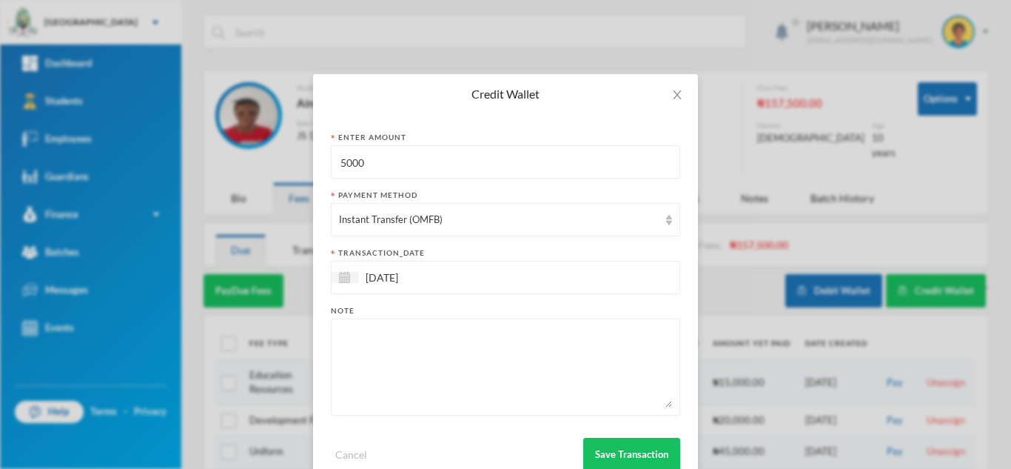
click at [597, 429] on div "Cancel Save Transaction" at bounding box center [505, 448] width 349 height 44
click at [623, 448] on button "Save Transaction" at bounding box center [631, 453] width 97 height 33
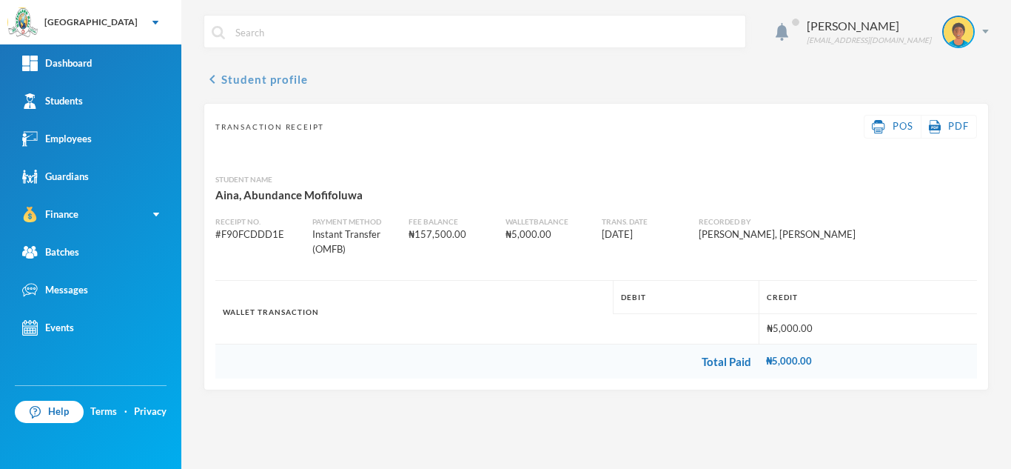
click at [284, 74] on button "chevron_left Student profile" at bounding box center [256, 79] width 104 height 18
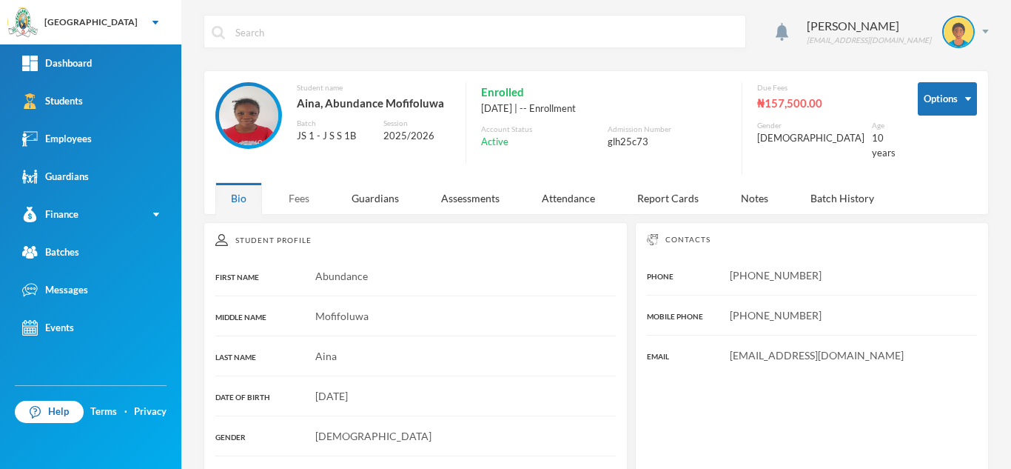
click at [301, 188] on div "Fees" at bounding box center [299, 198] width 52 height 32
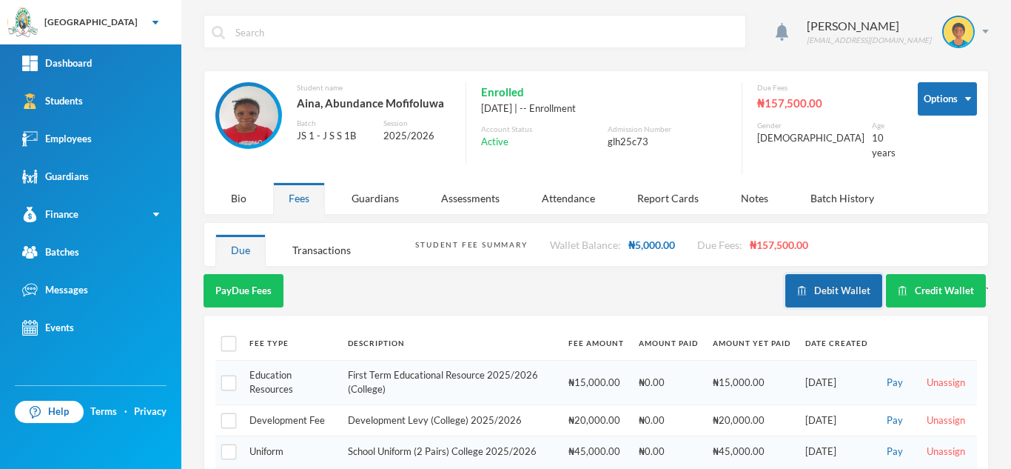
click at [838, 275] on button "Debit Wallet" at bounding box center [833, 290] width 97 height 33
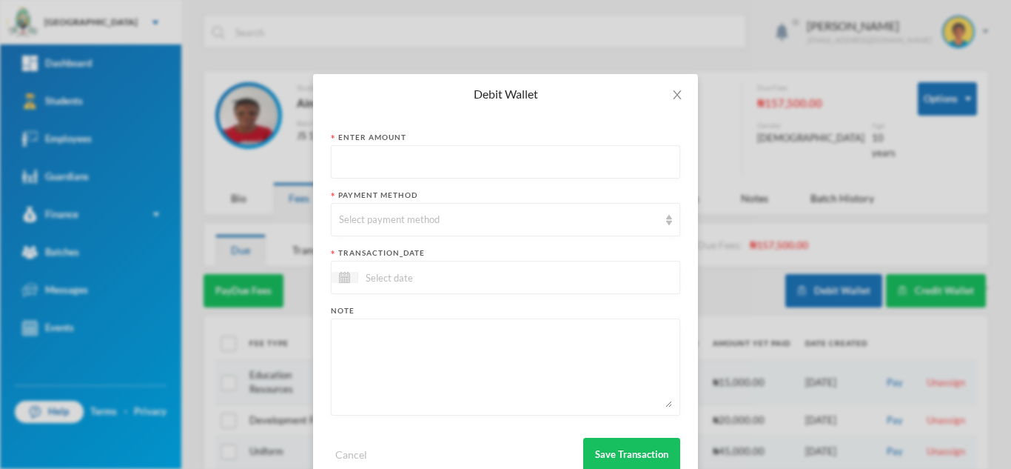
click at [528, 158] on input "text" at bounding box center [505, 162] width 333 height 33
type input "5000"
click at [487, 219] on div "Select payment method" at bounding box center [499, 219] width 320 height 15
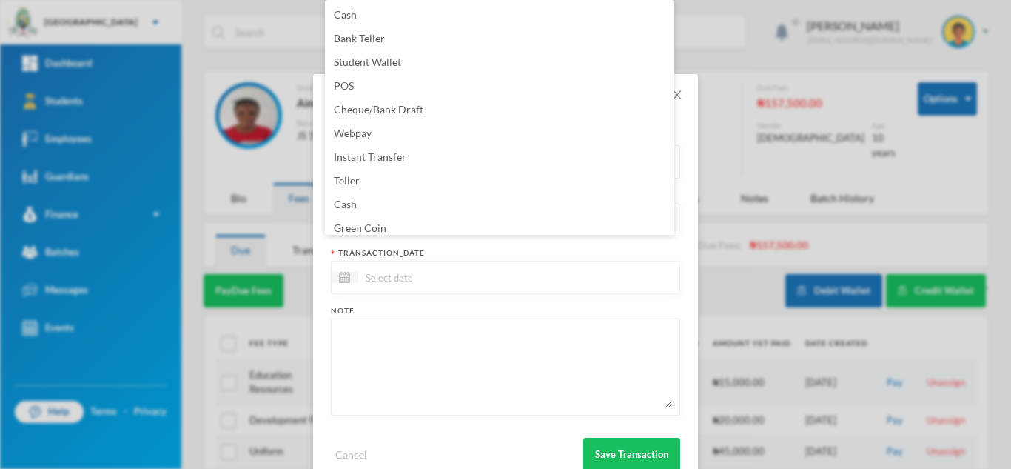
scroll to position [5, 0]
click at [487, 219] on li "Green Coin" at bounding box center [499, 223] width 349 height 24
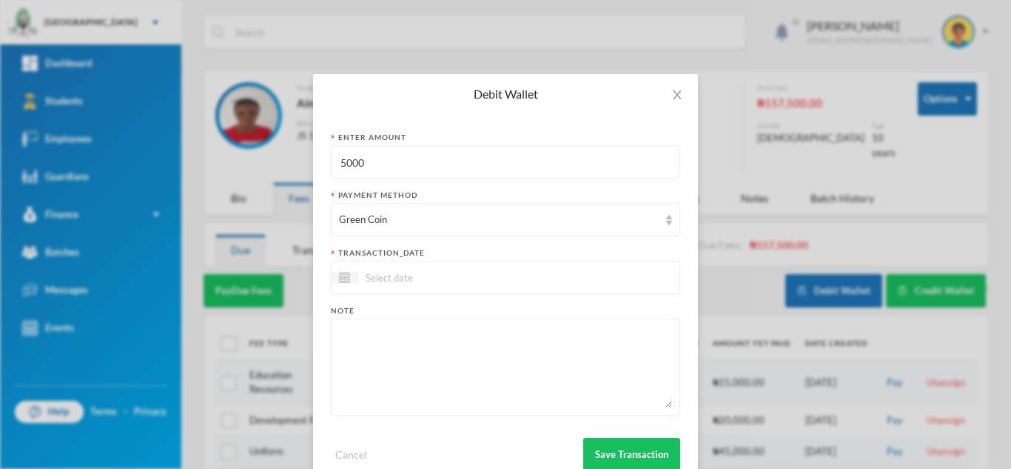
click at [472, 267] on div at bounding box center [505, 277] width 349 height 33
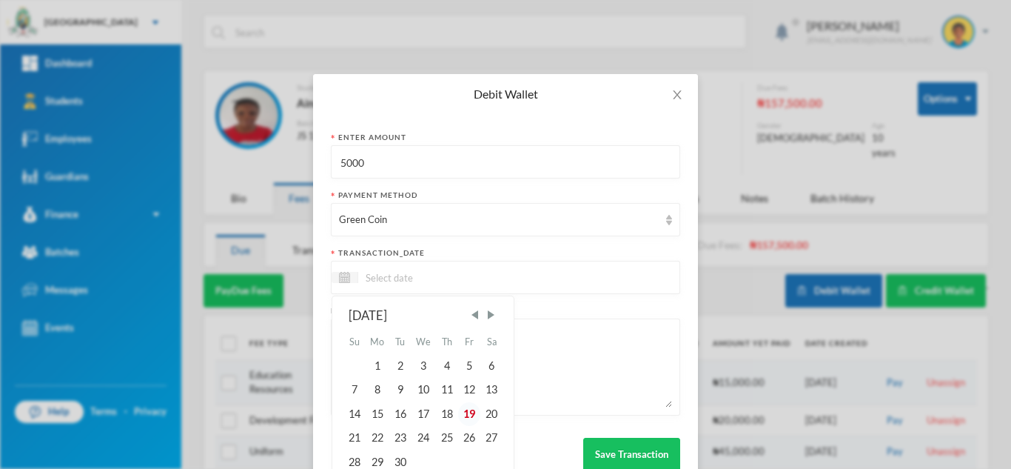
click at [468, 409] on div "19" at bounding box center [469, 414] width 22 height 24
type input "[DATE]"
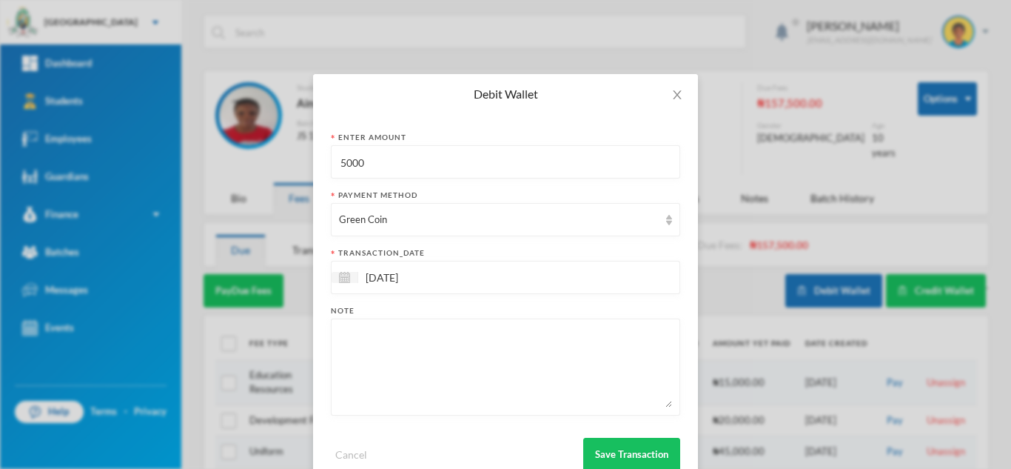
click at [446, 347] on textarea at bounding box center [505, 366] width 333 height 81
type textarea "books"
click at [625, 457] on button "Save Transaction" at bounding box center [631, 453] width 97 height 33
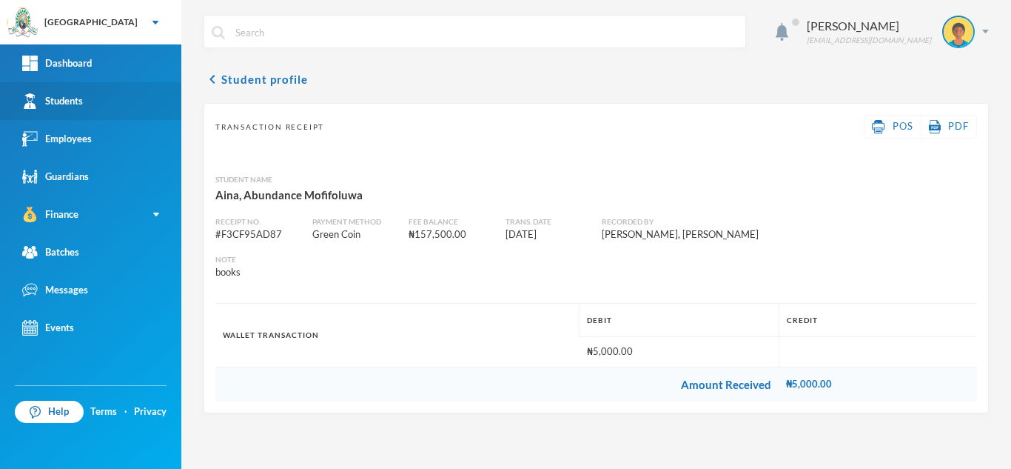
click at [145, 99] on link "Students" at bounding box center [90, 101] width 181 height 38
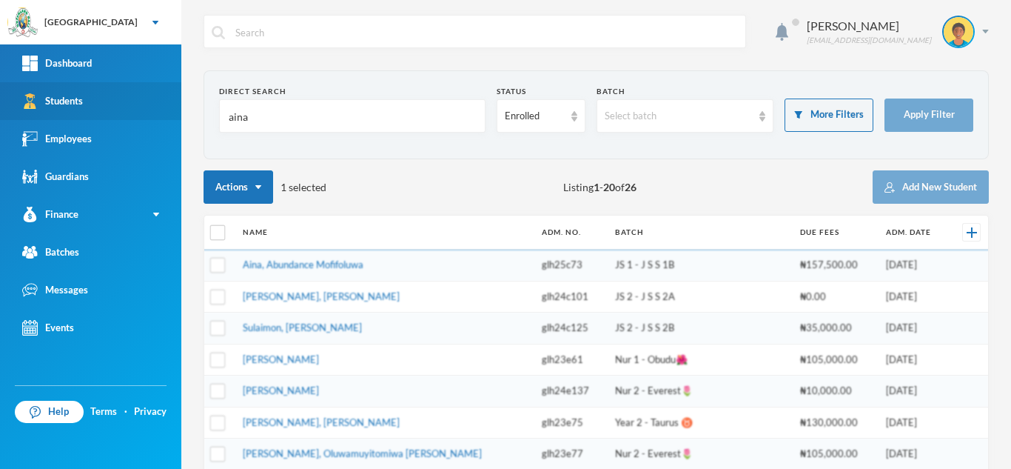
drag, startPoint x: 260, startPoint y: 103, endPoint x: 93, endPoint y: 104, distance: 167.3
click at [103, 101] on div "Greenland Hall Your Bluebic Account Greenland Hall Add a New School Dashboard S…" at bounding box center [505, 234] width 1011 height 469
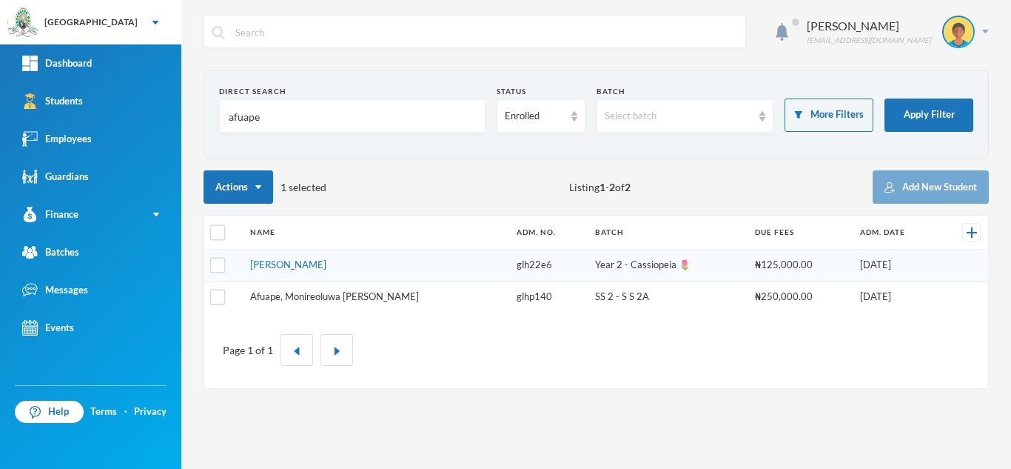
type input "afuape"
click at [305, 296] on link "Afuape, Monireoluwa [PERSON_NAME]" at bounding box center [334, 296] width 169 height 12
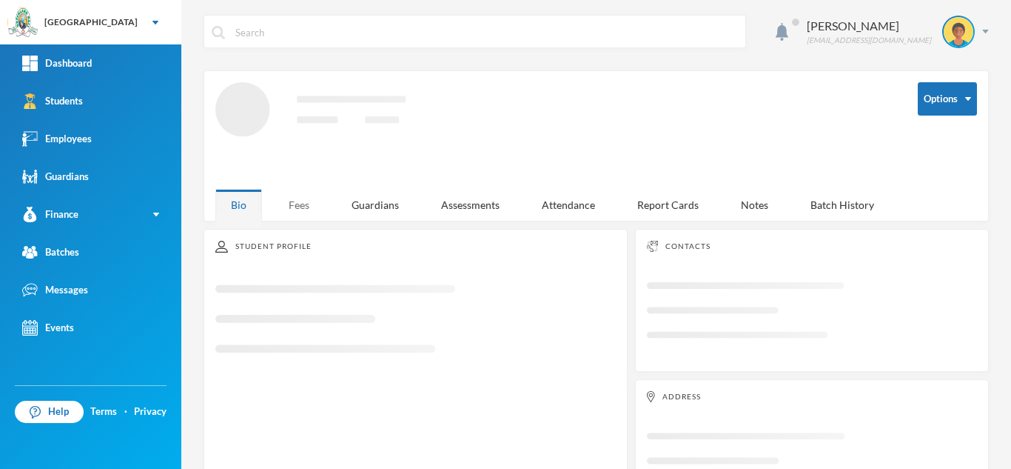
click at [295, 217] on div "Fees" at bounding box center [299, 205] width 52 height 32
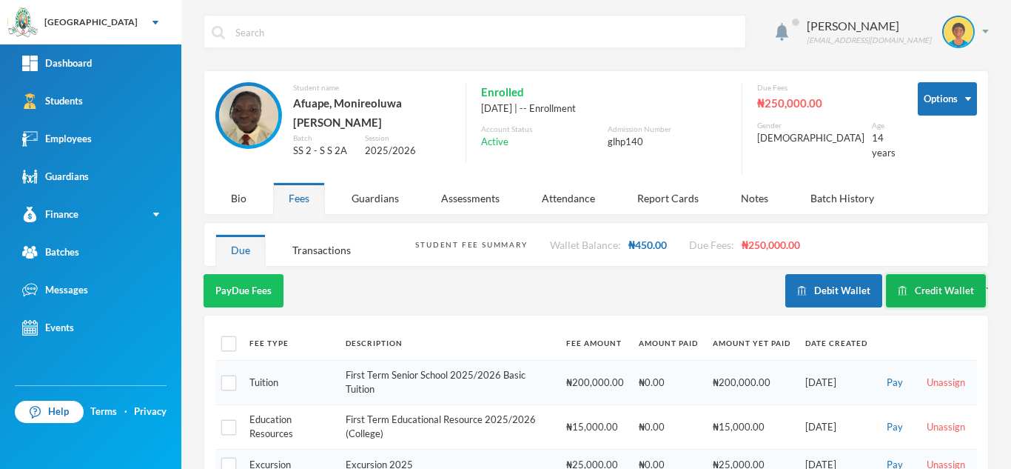
click at [933, 291] on button "Credit Wallet" at bounding box center [936, 290] width 100 height 33
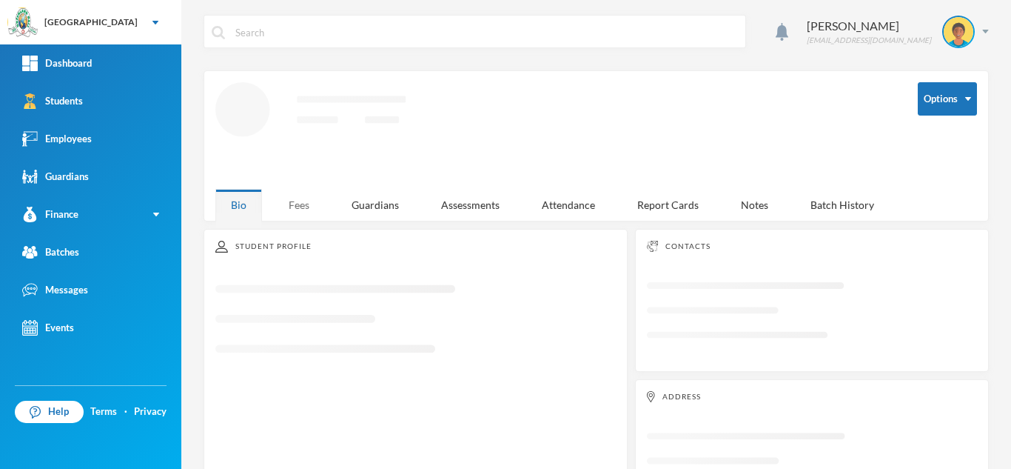
click at [291, 193] on div "Fees" at bounding box center [299, 205] width 52 height 32
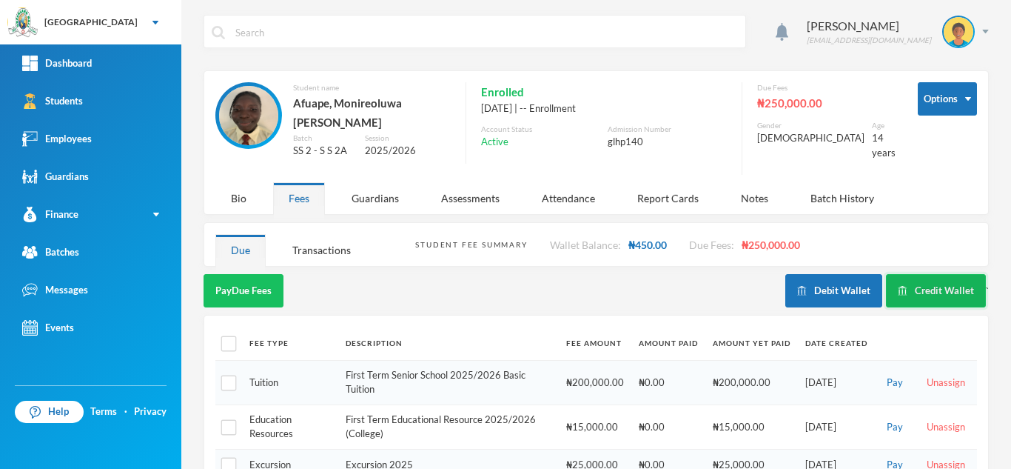
click at [919, 294] on button "Credit Wallet" at bounding box center [936, 290] width 100 height 33
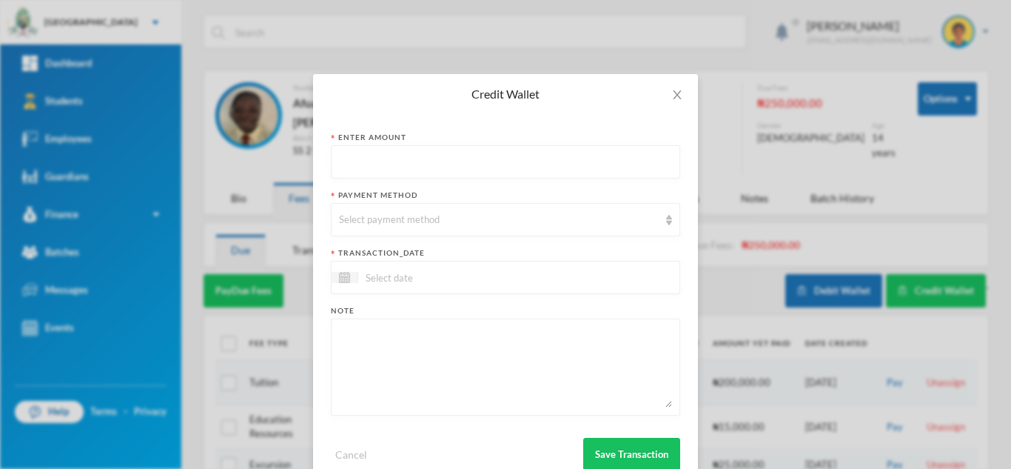
click at [467, 170] on input "text" at bounding box center [505, 162] width 333 height 33
type input "2000"
click at [442, 232] on div "Select payment method" at bounding box center [505, 219] width 349 height 33
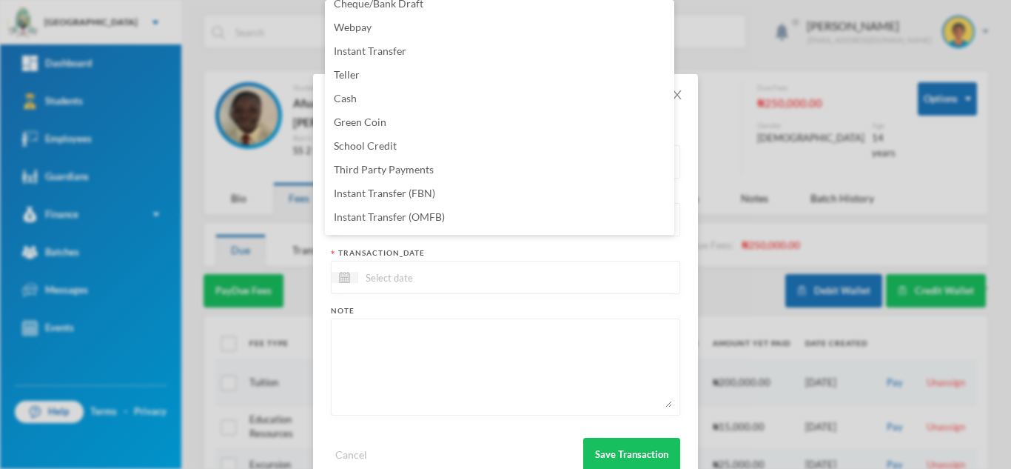
scroll to position [150, 0]
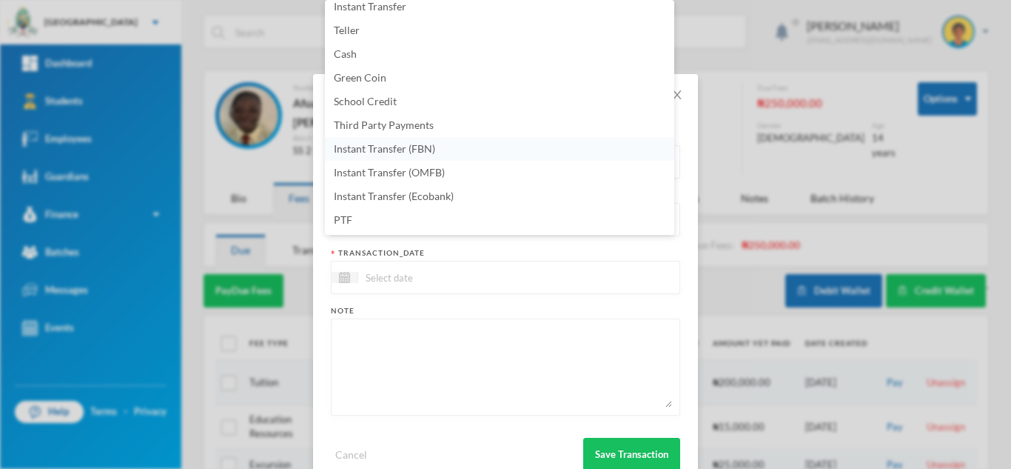
click at [490, 154] on li "Instant Transfer (FBN)" at bounding box center [499, 149] width 349 height 24
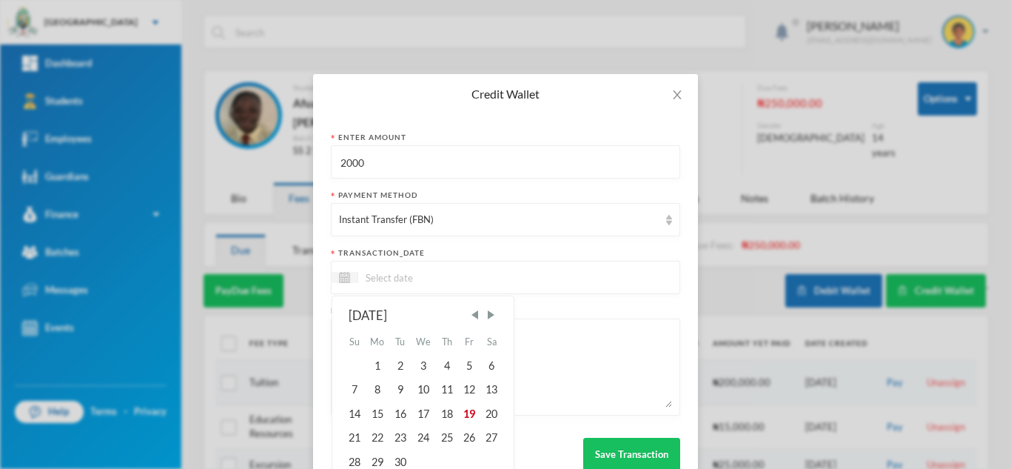
click at [441, 278] on input at bounding box center [420, 277] width 124 height 17
click at [462, 412] on div "19" at bounding box center [469, 414] width 22 height 24
type input "[DATE]"
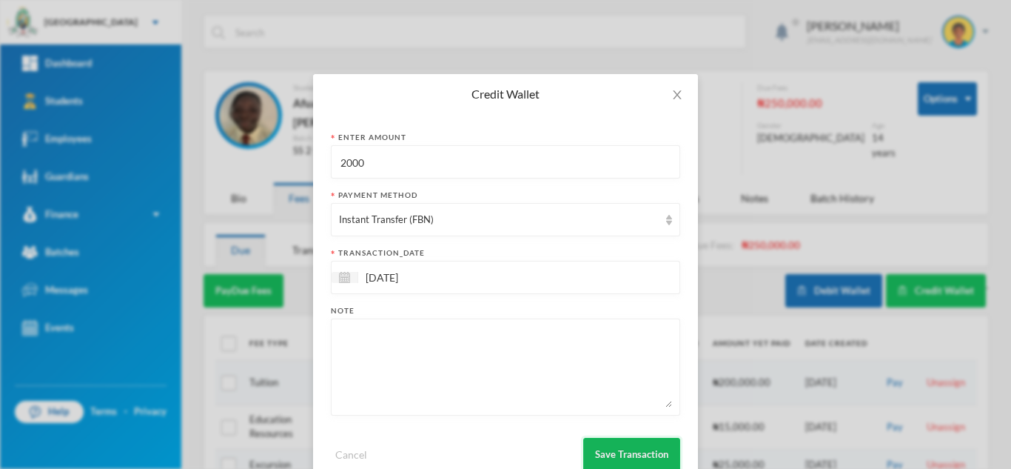
click at [601, 454] on button "Save Transaction" at bounding box center [631, 453] width 97 height 33
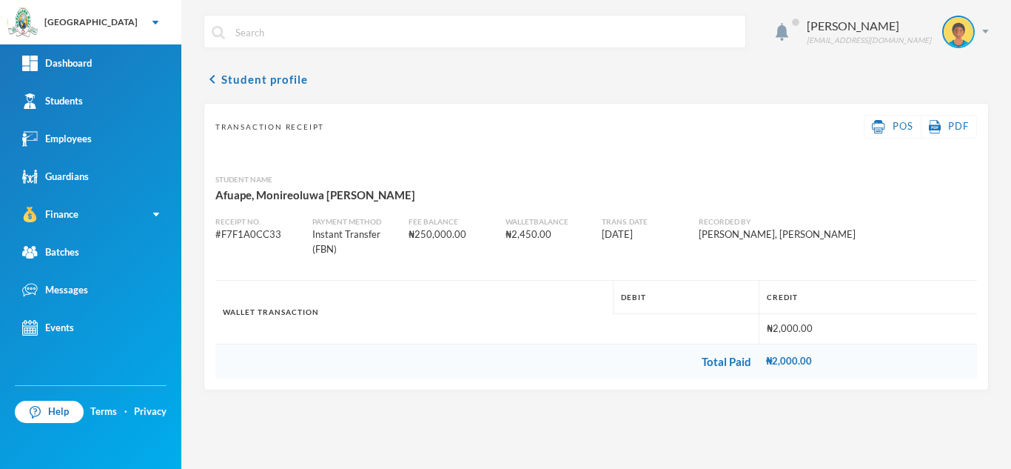
click at [349, 116] on div "Transaction Receipt POS PDF" at bounding box center [596, 127] width 762 height 24
